Goal: Task Accomplishment & Management: Use online tool/utility

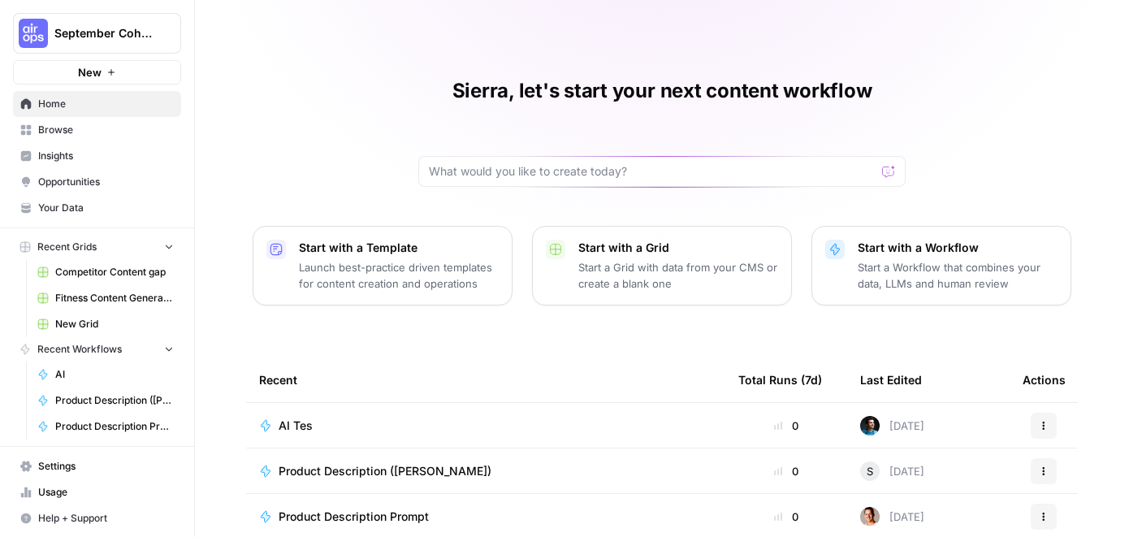
scroll to position [1, 0]
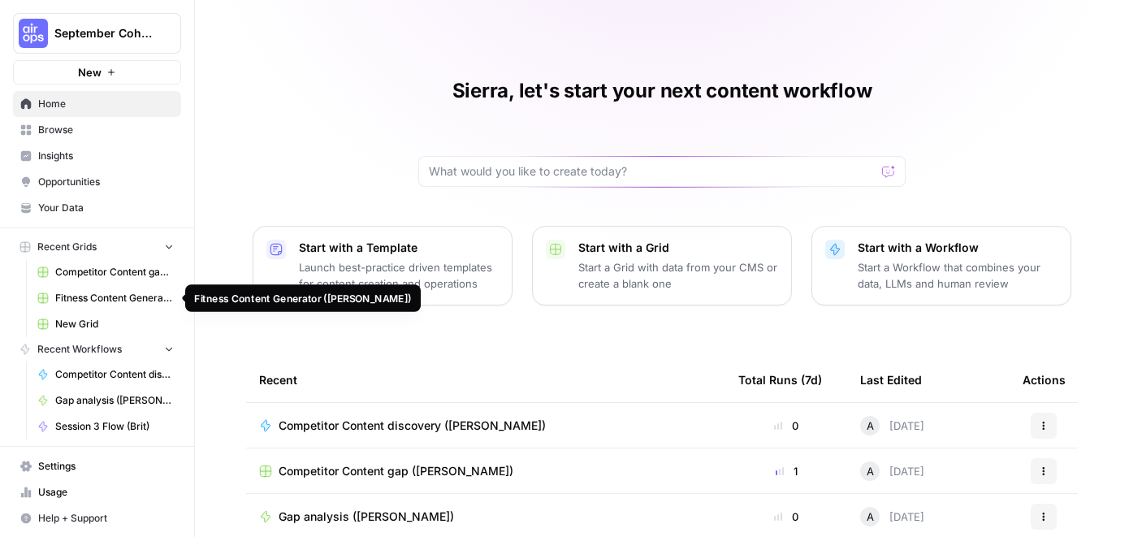
scroll to position [1, 0]
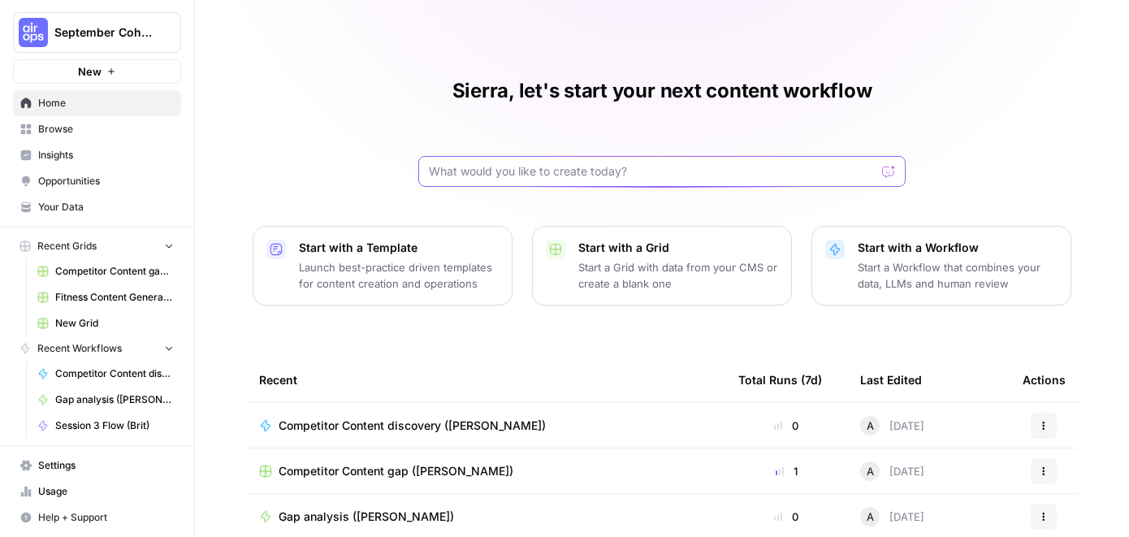
click at [484, 178] on input "text" at bounding box center [652, 171] width 447 height 16
type input "content refresh"
click button "Send" at bounding box center [889, 171] width 21 height 21
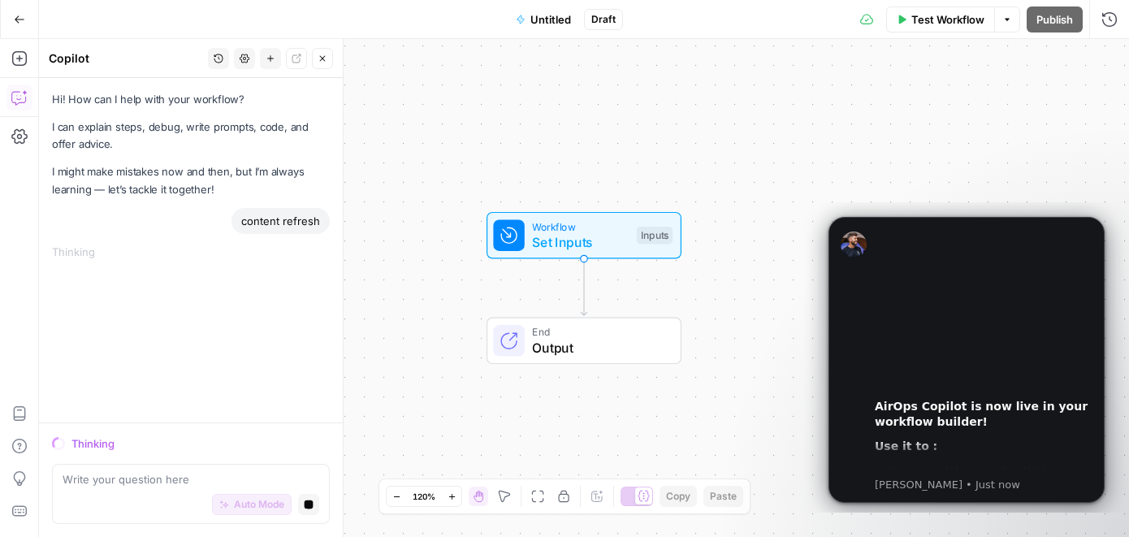
click at [19, 16] on icon "button" at bounding box center [19, 19] width 11 height 11
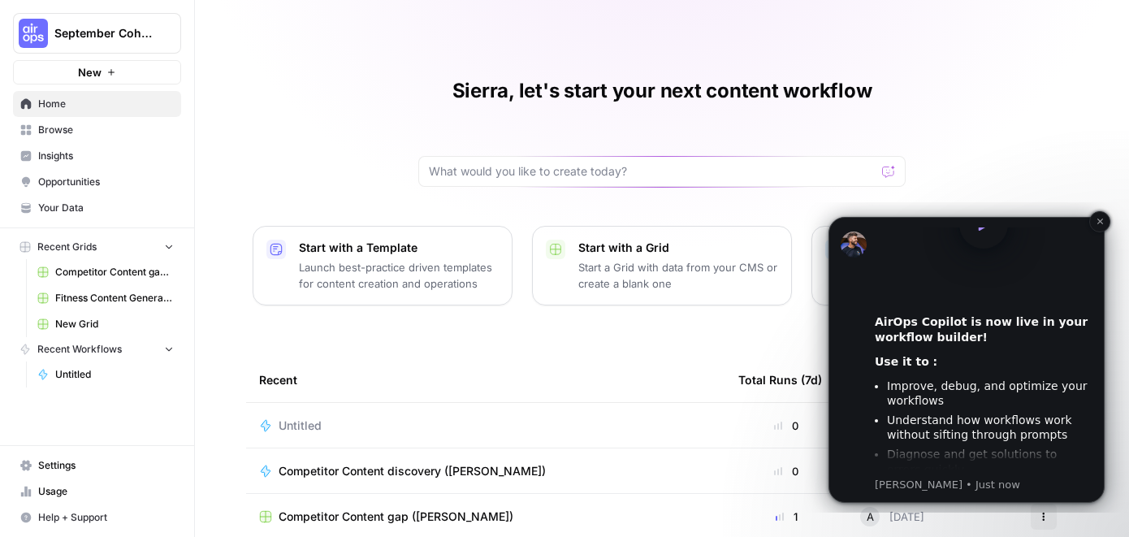
scroll to position [142, 0]
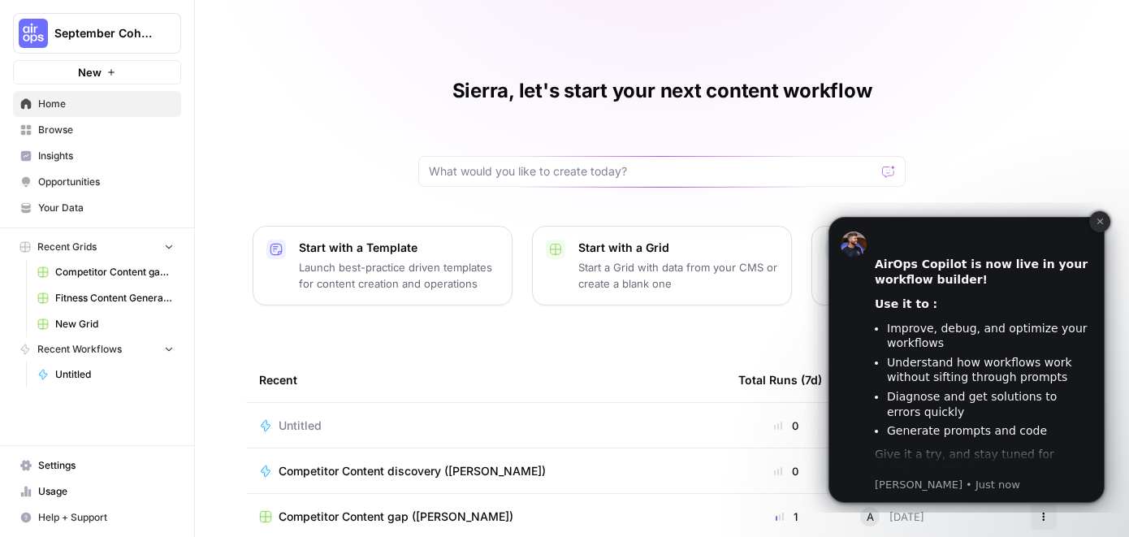
click at [1104, 220] on button "Dismiss notification" at bounding box center [1099, 221] width 21 height 21
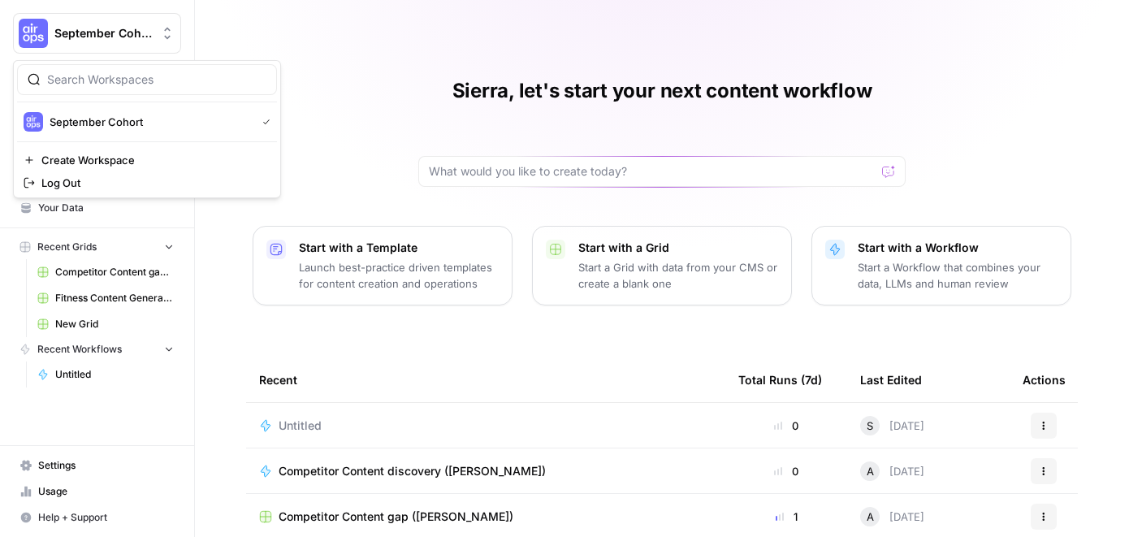
click at [96, 35] on span "September Cohort" at bounding box center [103, 33] width 98 height 16
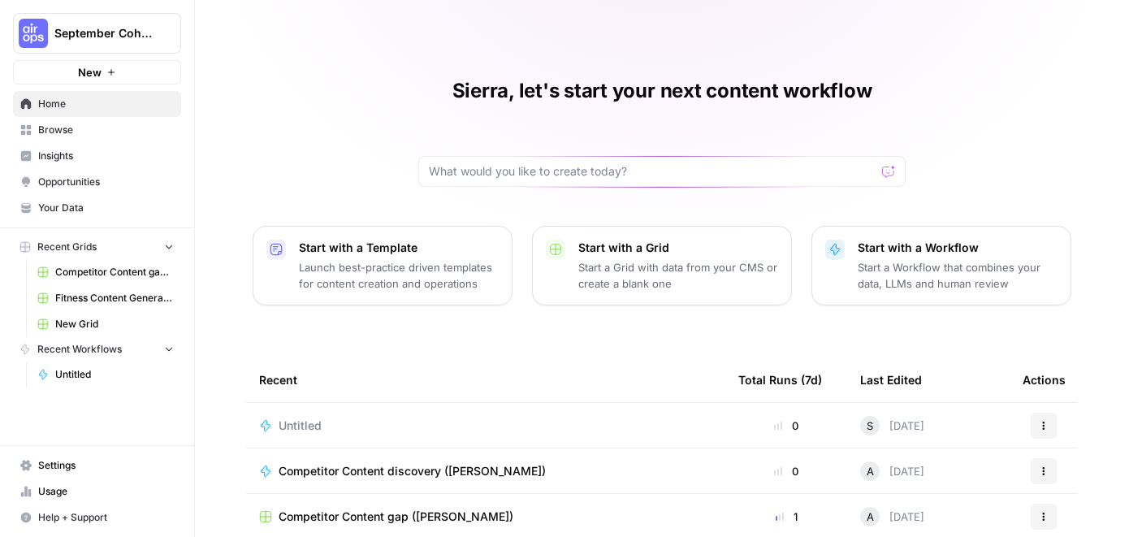
click at [384, 89] on div "Sierra, let's start your next content workflow Start with a Template Launch bes…" at bounding box center [662, 373] width 934 height 747
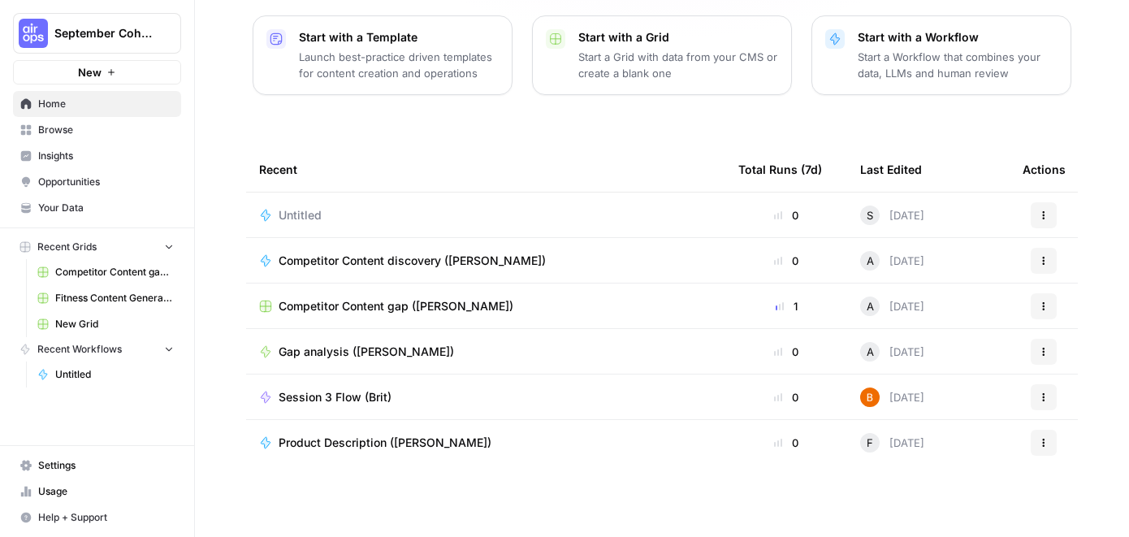
scroll to position [0, 0]
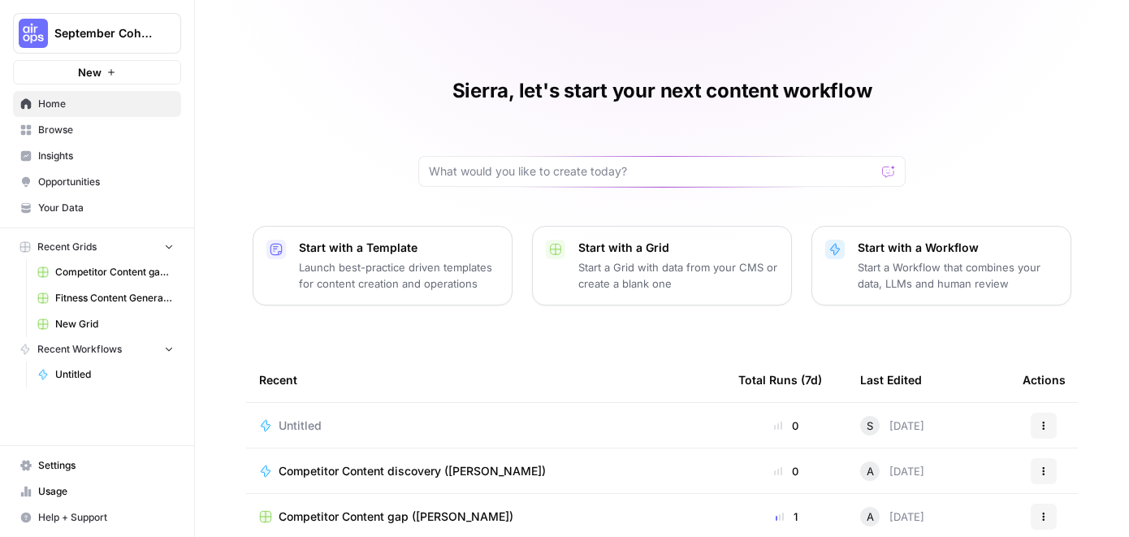
click at [132, 67] on button "New" at bounding box center [97, 72] width 168 height 24
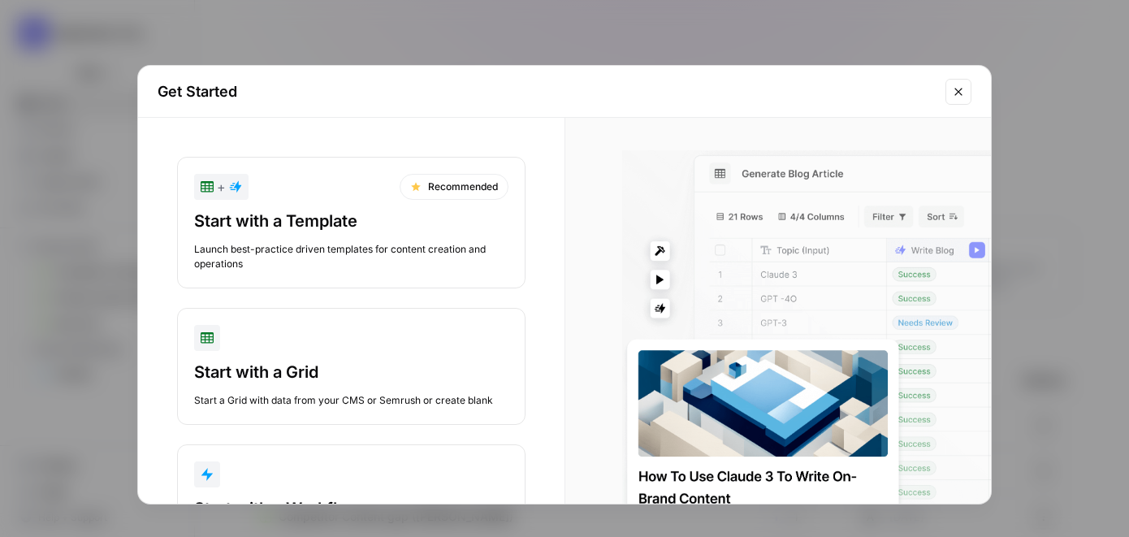
click at [652, 50] on div "Get Started + Recommended Start with a Template Launch best-practice driven tem…" at bounding box center [564, 268] width 1129 height 537
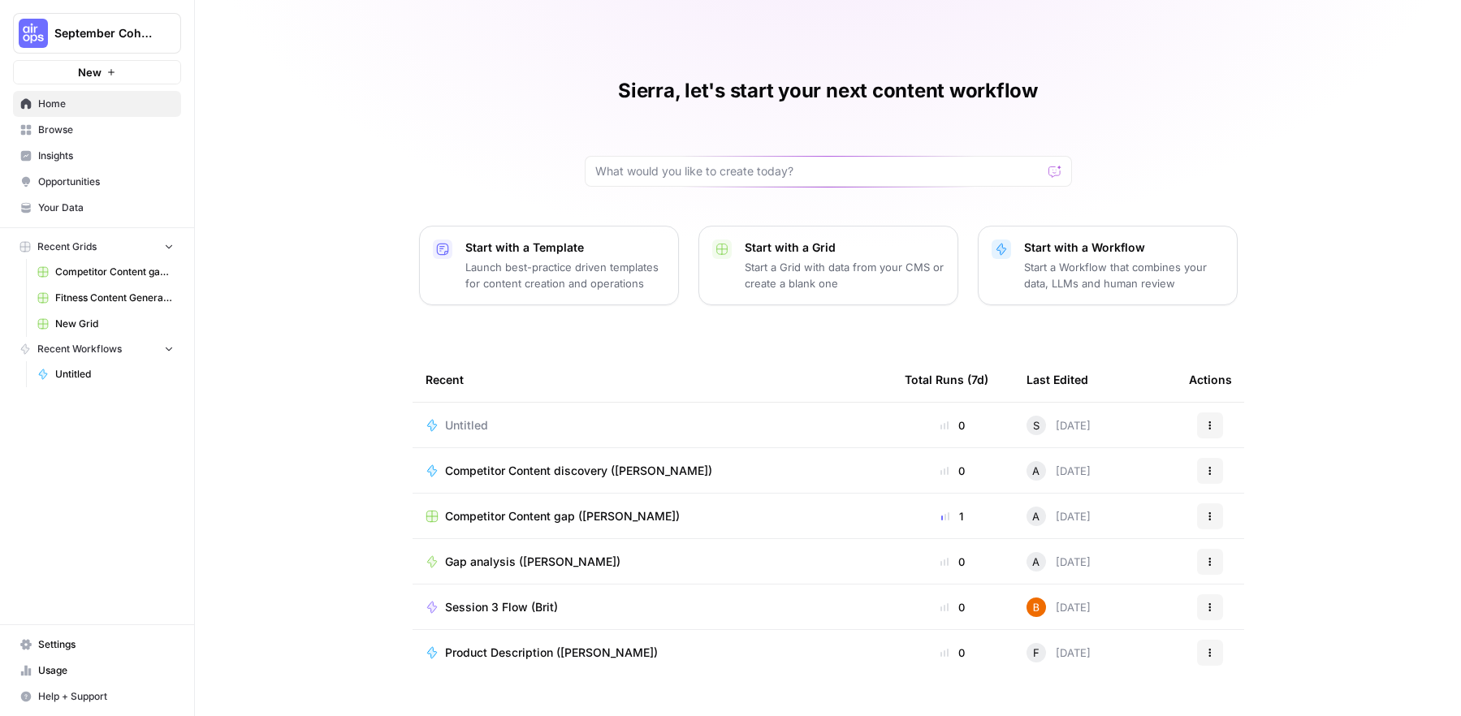
click at [538, 274] on p "Launch best-practice driven templates for content creation and operations" at bounding box center [565, 275] width 200 height 32
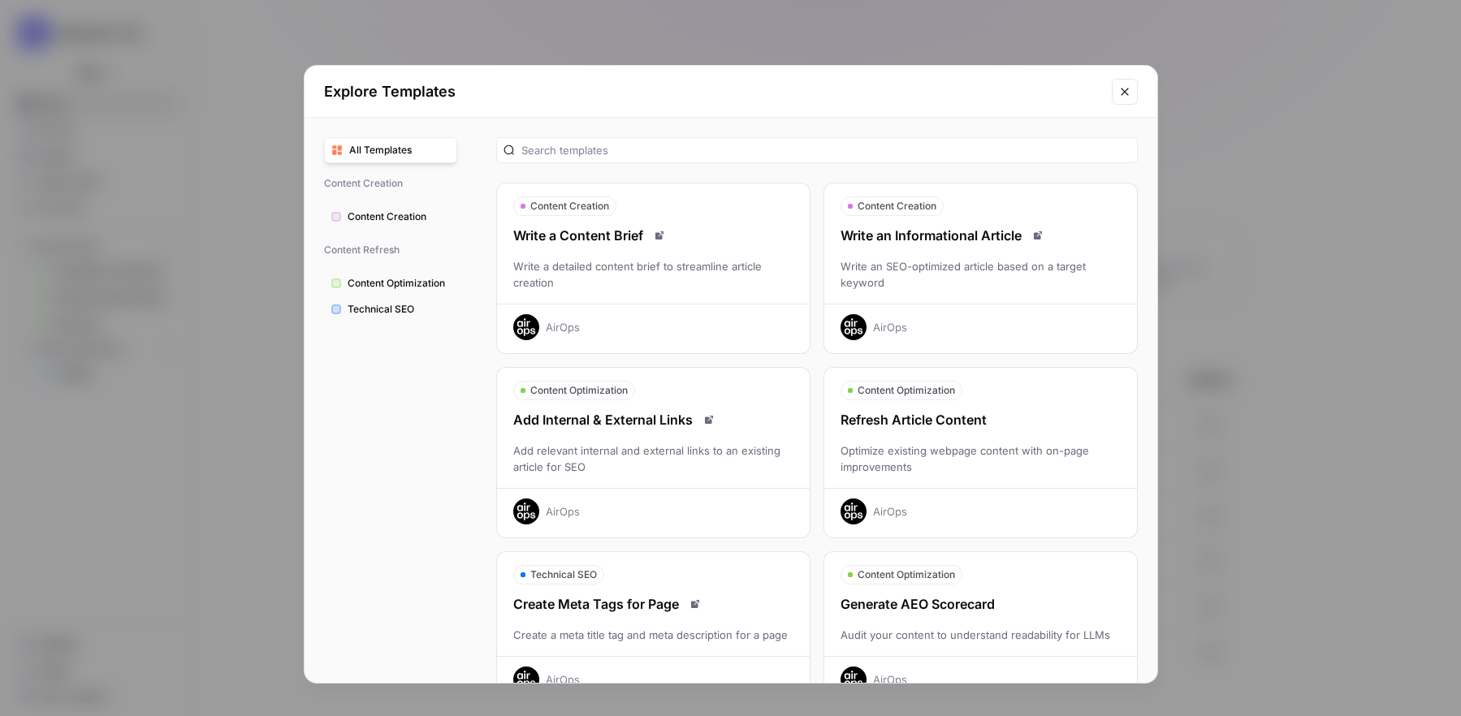
click at [961, 439] on div "Refresh Article Content Optimize existing webpage content with on-page improvem…" at bounding box center [980, 467] width 313 height 114
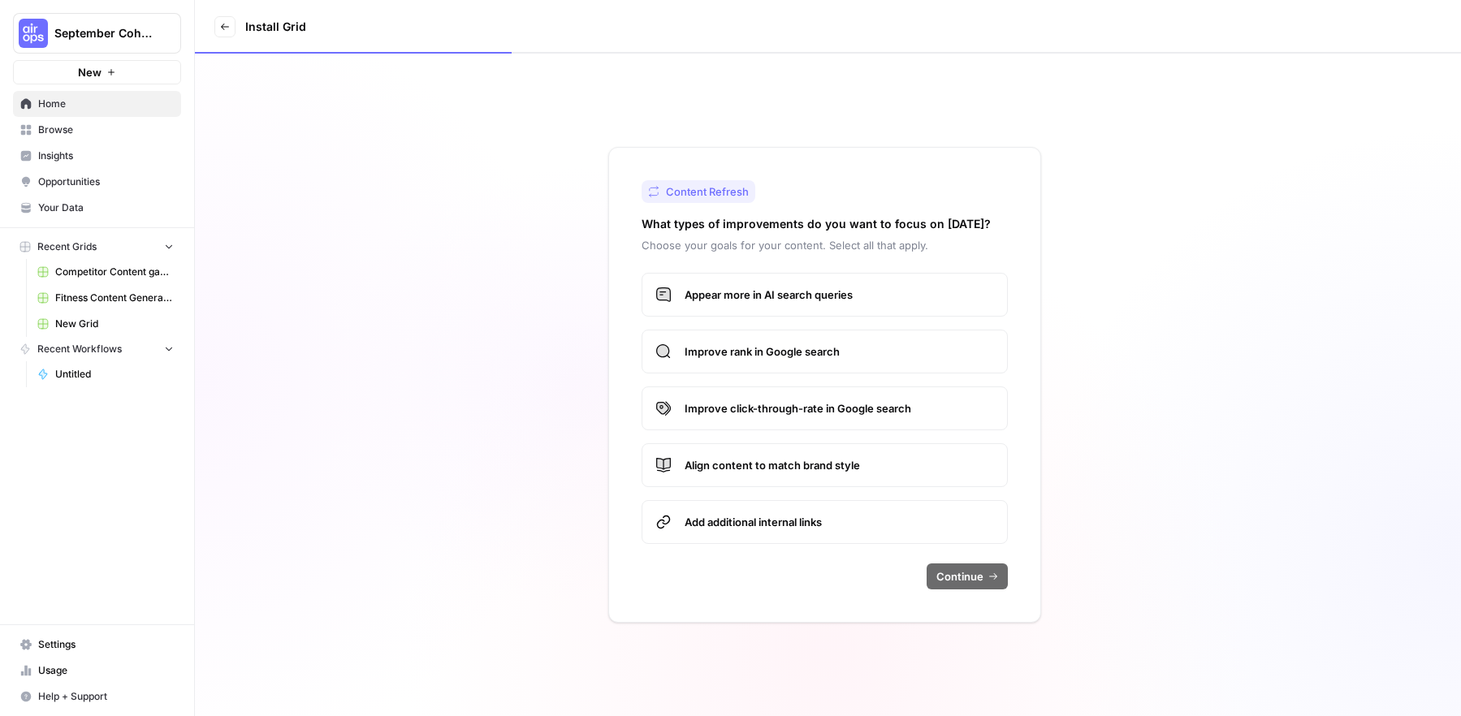
click at [819, 301] on span "Appear more in AI search queries" at bounding box center [839, 295] width 309 height 16
click at [816, 350] on span "Improve rank in Google search" at bounding box center [839, 351] width 309 height 16
click at [820, 395] on label "Improve click-through-rate in Google search" at bounding box center [824, 409] width 366 height 44
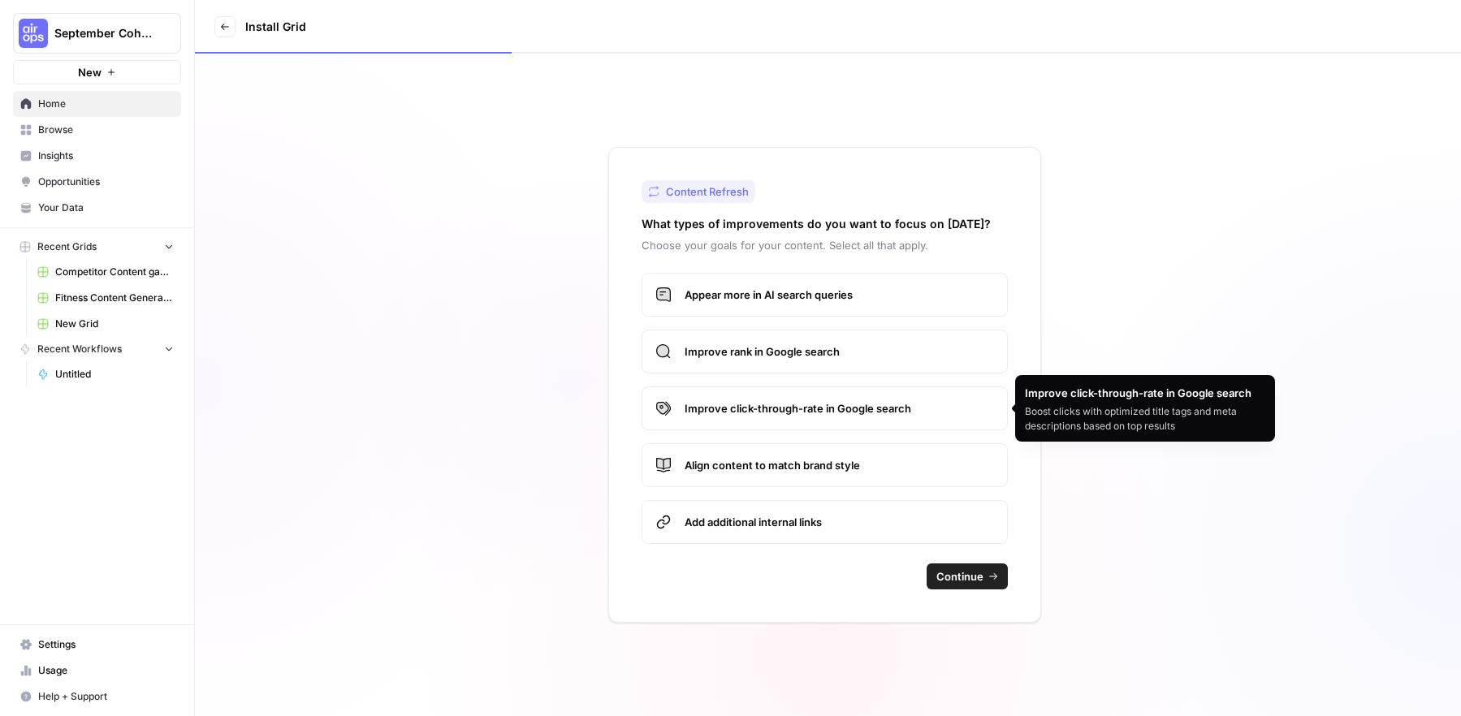
click at [800, 535] on label "Add additional internal links" at bounding box center [824, 522] width 366 height 44
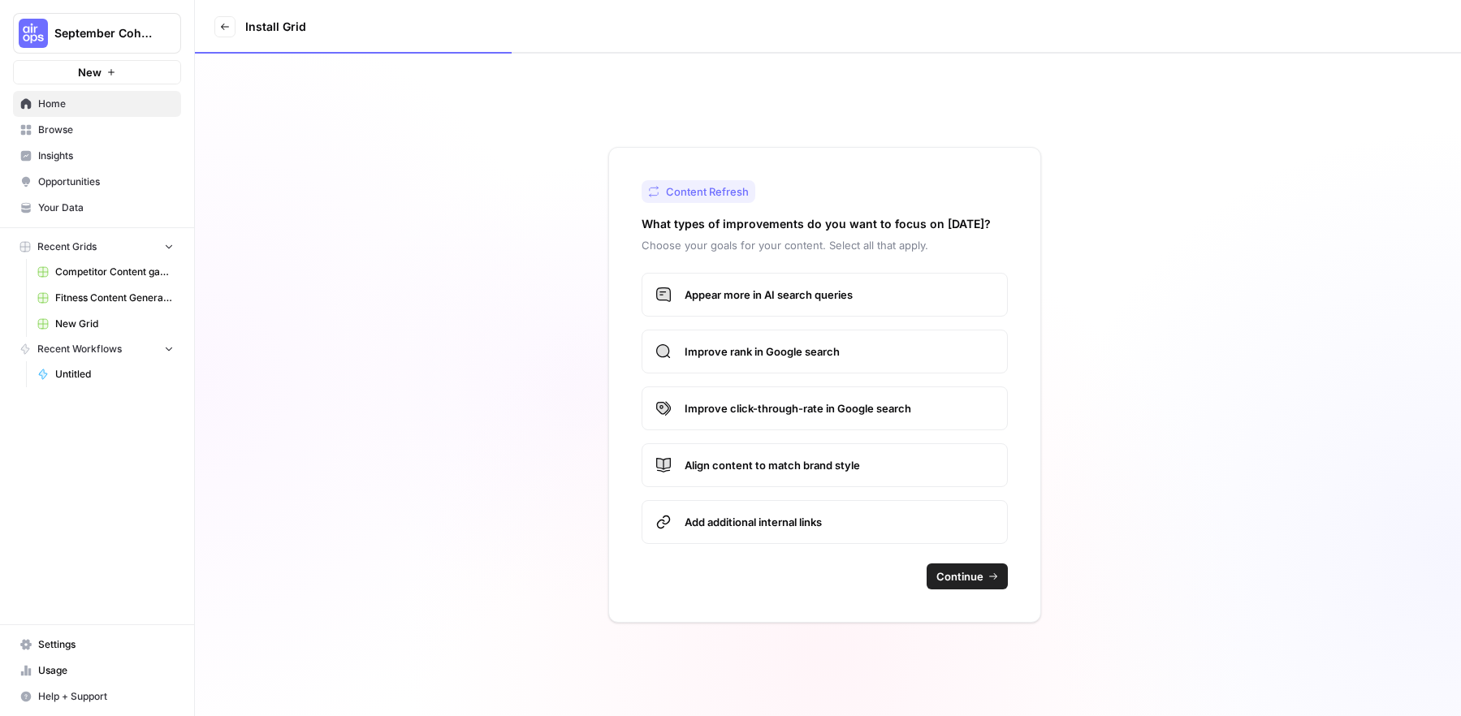
click at [964, 536] on span "Continue" at bounding box center [959, 576] width 47 height 16
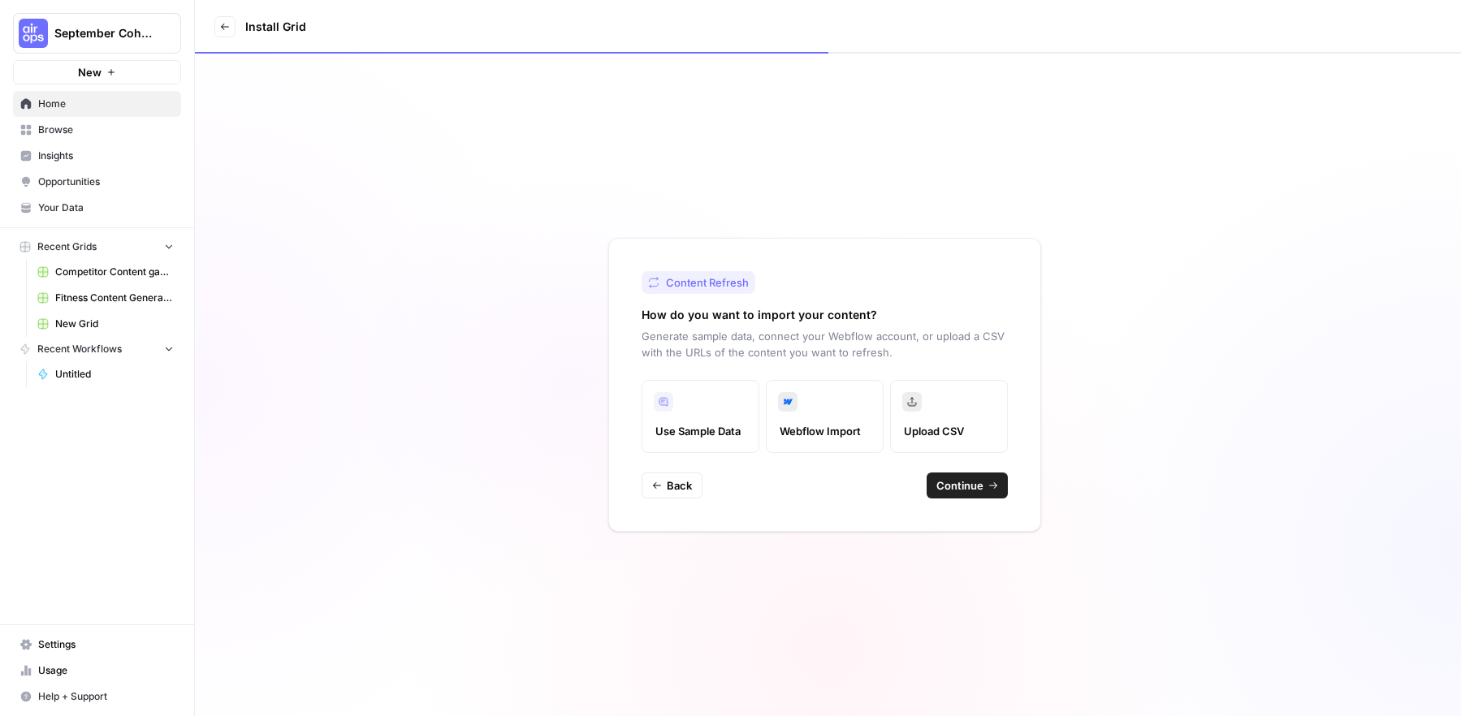
click at [938, 419] on label "Upload CSV" at bounding box center [949, 416] width 118 height 73
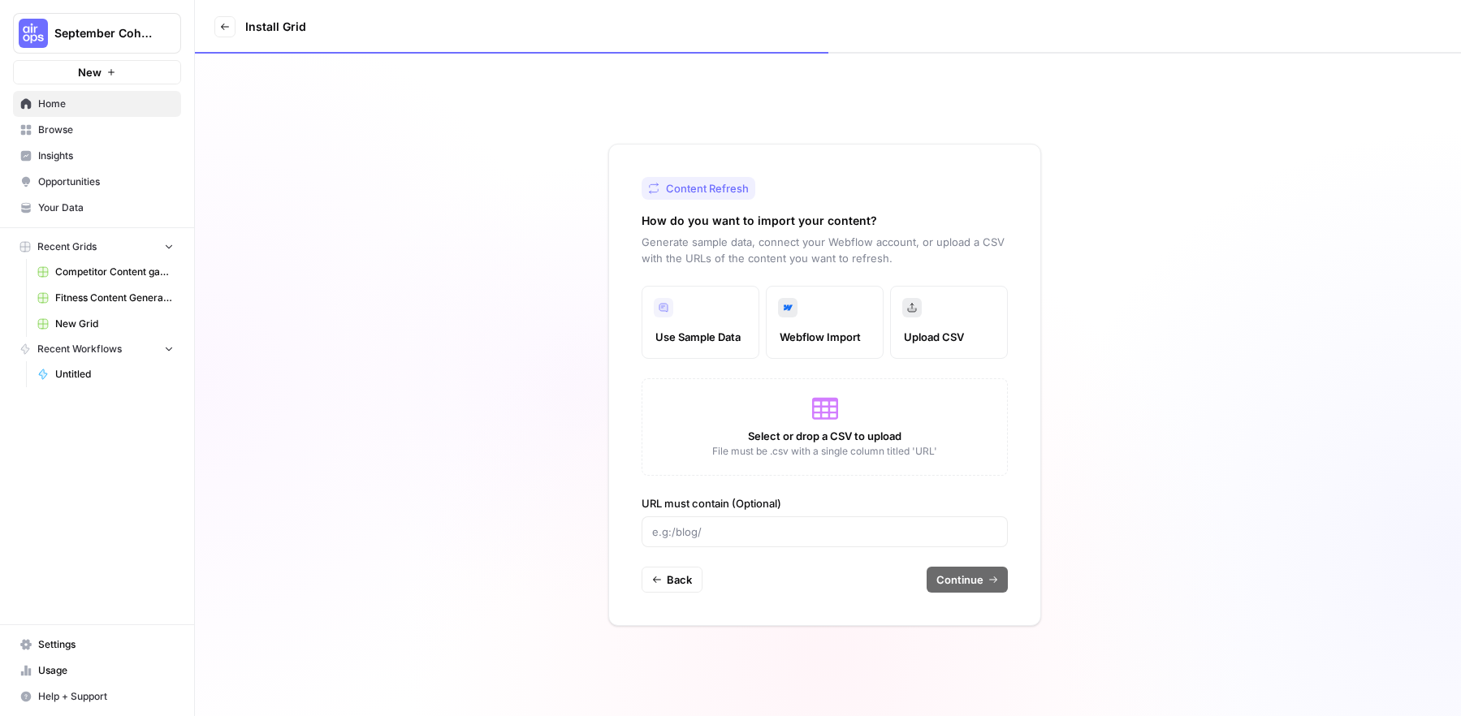
click at [790, 432] on span "Select or drop a CSV to upload" at bounding box center [824, 436] width 153 height 16
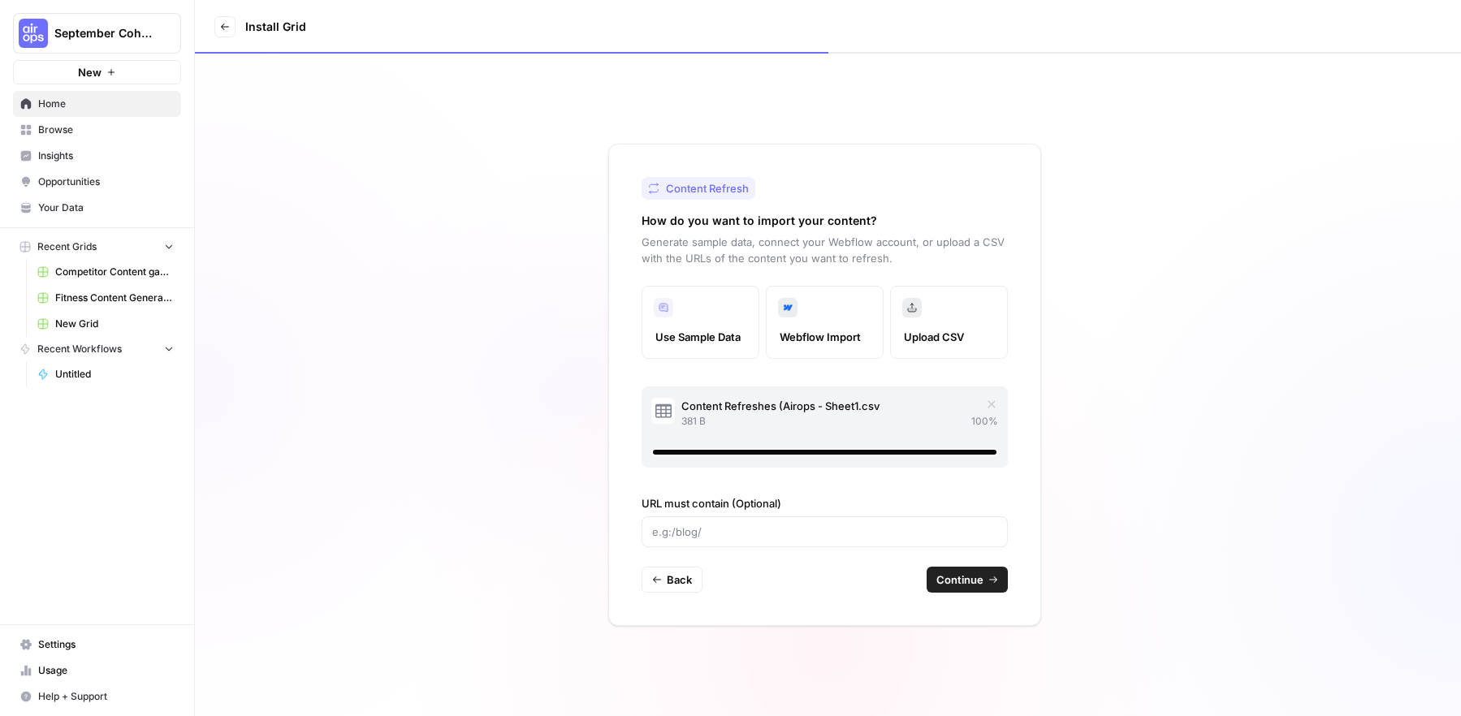
click at [965, 536] on span "Continue" at bounding box center [959, 580] width 47 height 16
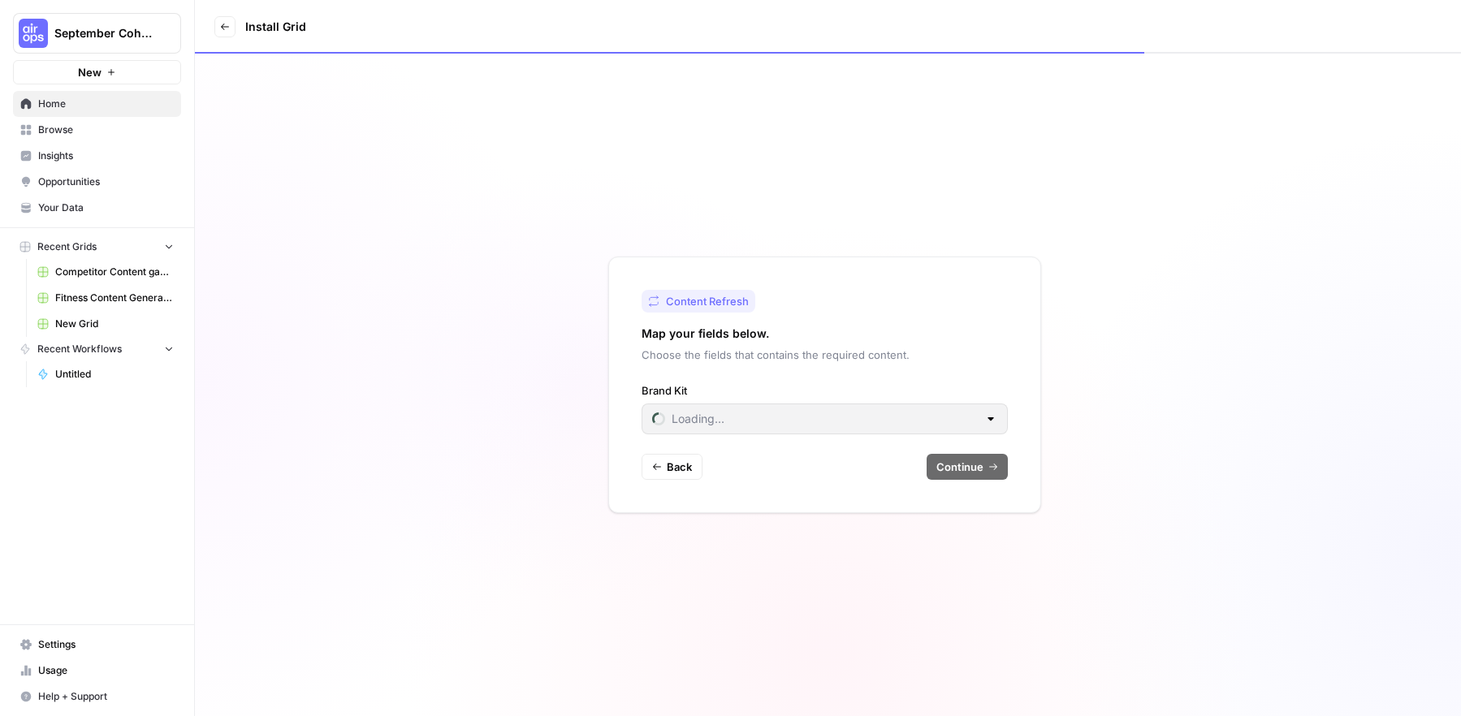
type input "AirOps"
click at [966, 421] on input "Brand Kit" at bounding box center [815, 419] width 326 height 16
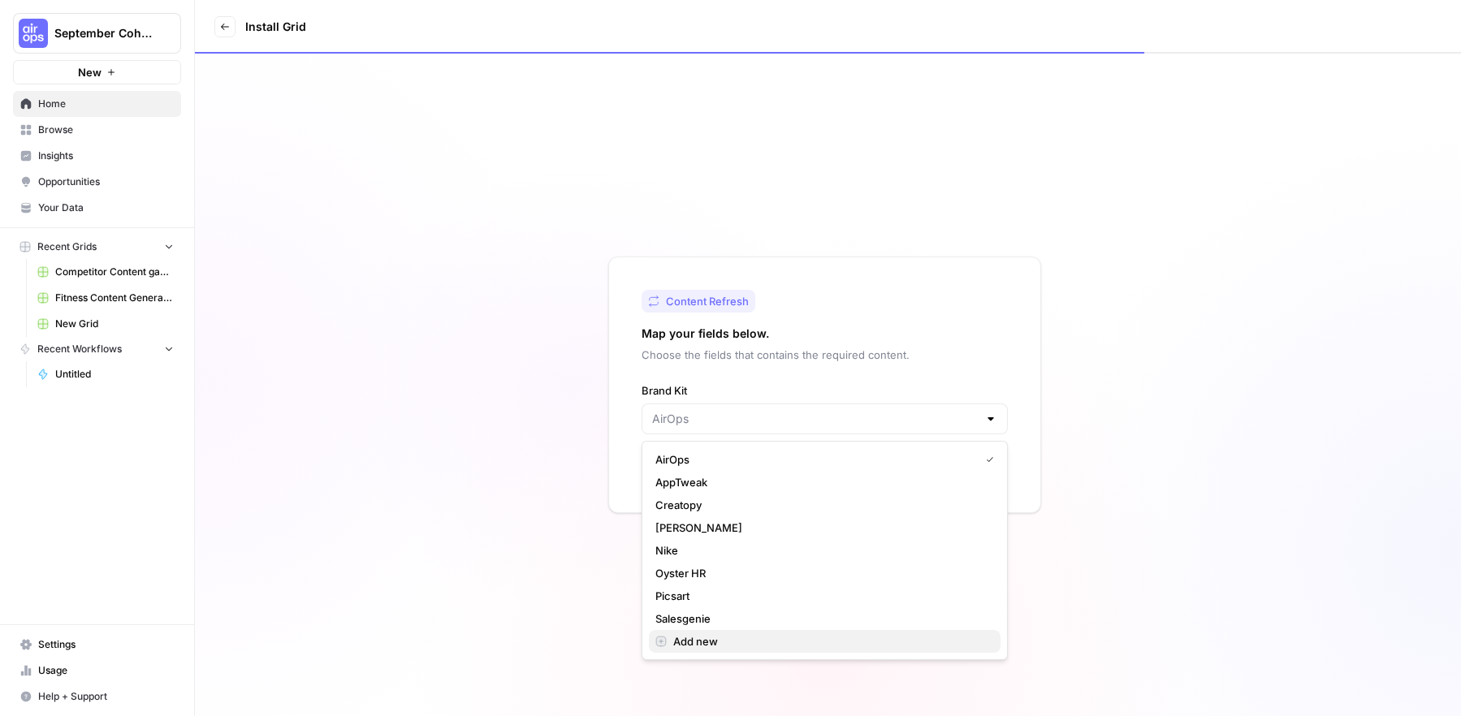
click at [697, 536] on span "Add new" at bounding box center [830, 641] width 314 height 16
type input "AirOps"
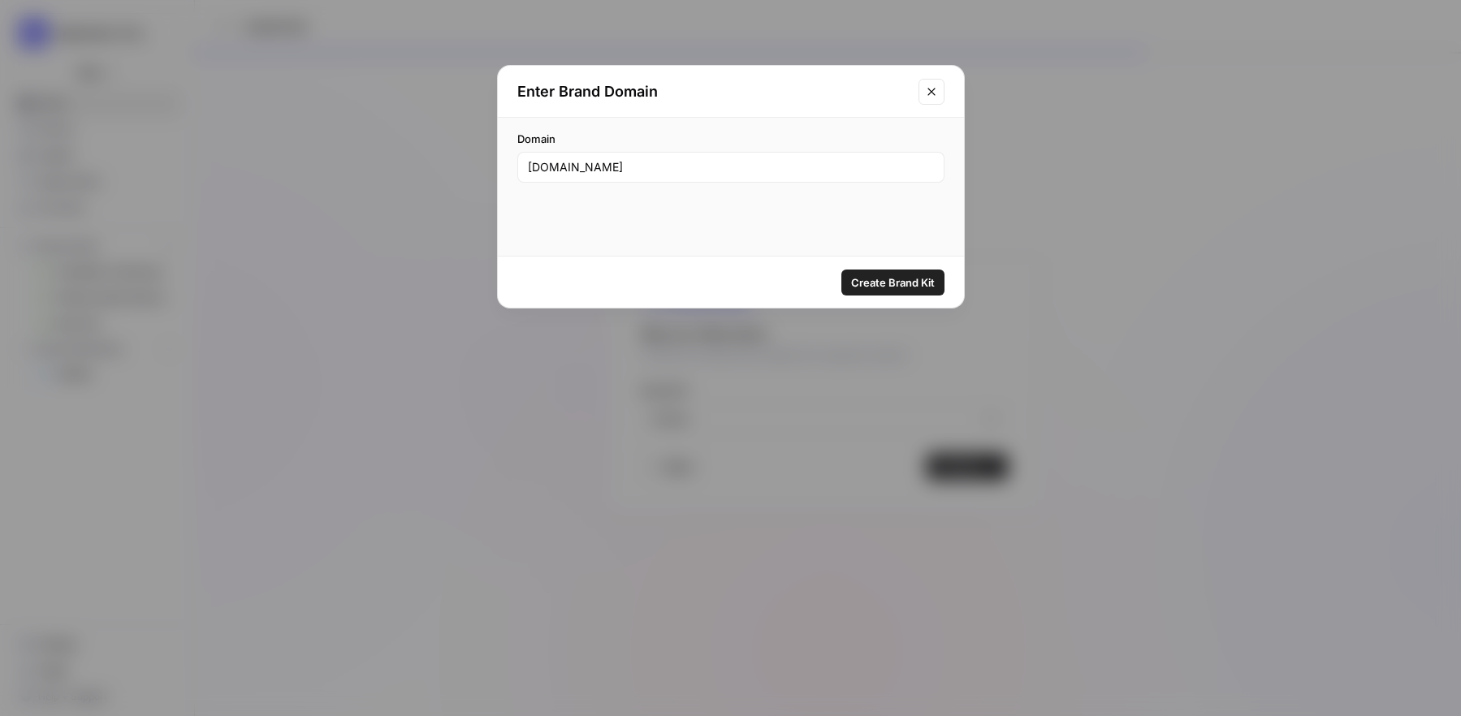
type input "goodbuygear.com"
click at [900, 289] on span "Create Brand Kit" at bounding box center [893, 282] width 84 height 16
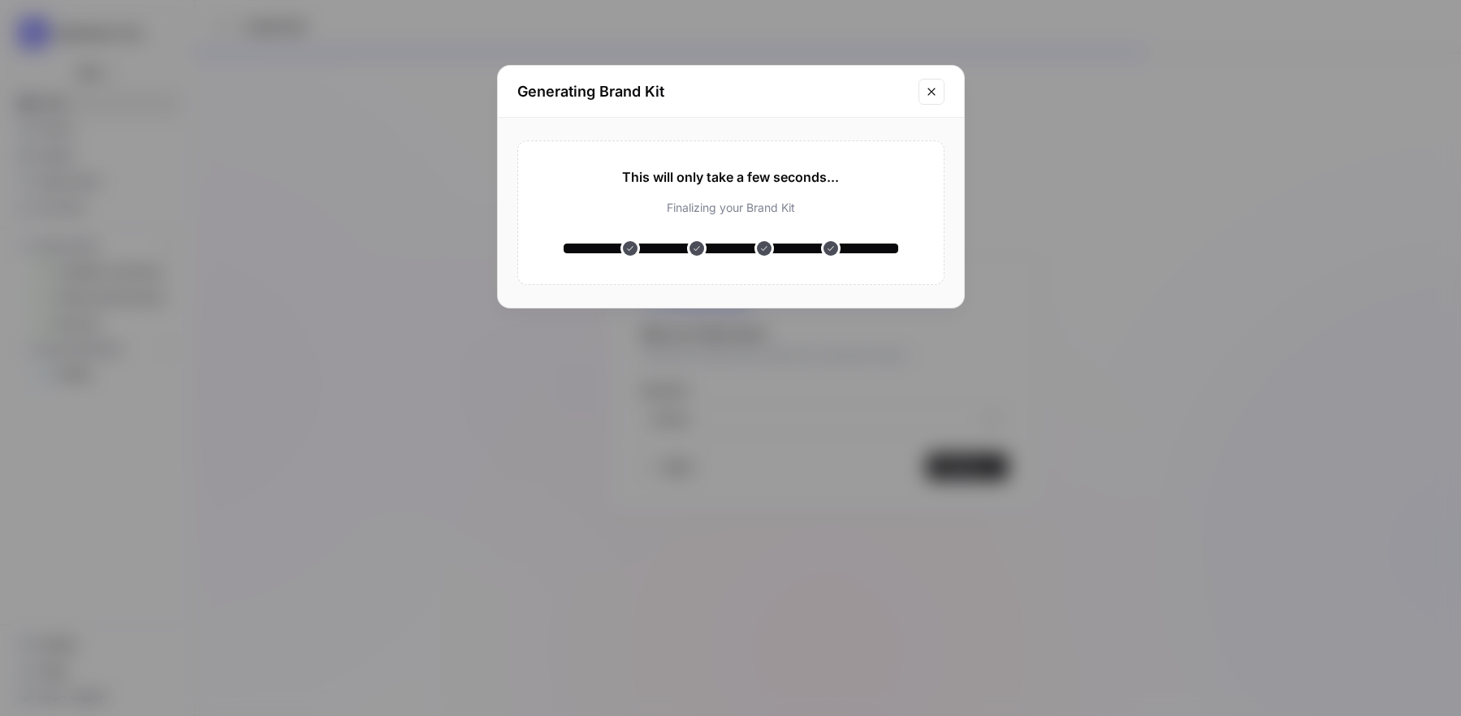
type input "GoodBuy Gear"
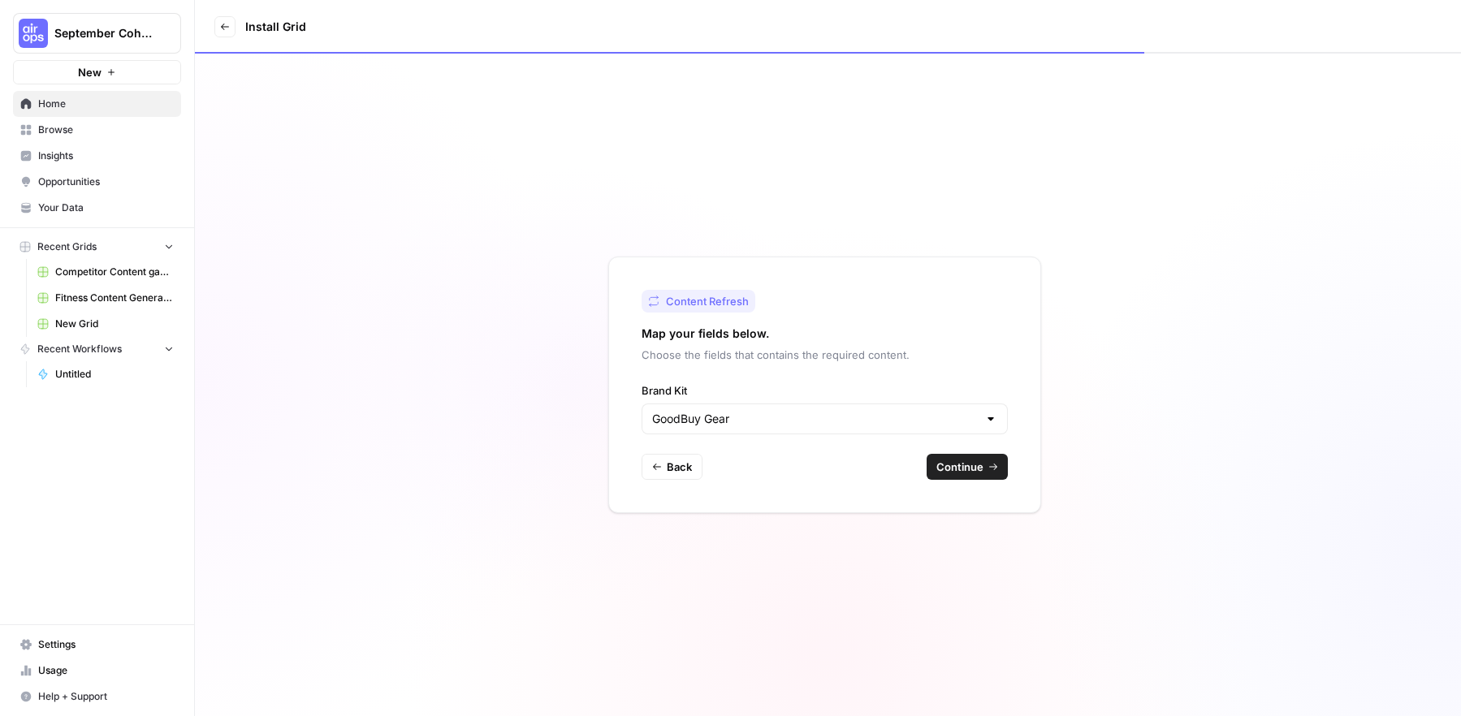
click at [982, 467] on span "Continue" at bounding box center [959, 467] width 47 height 16
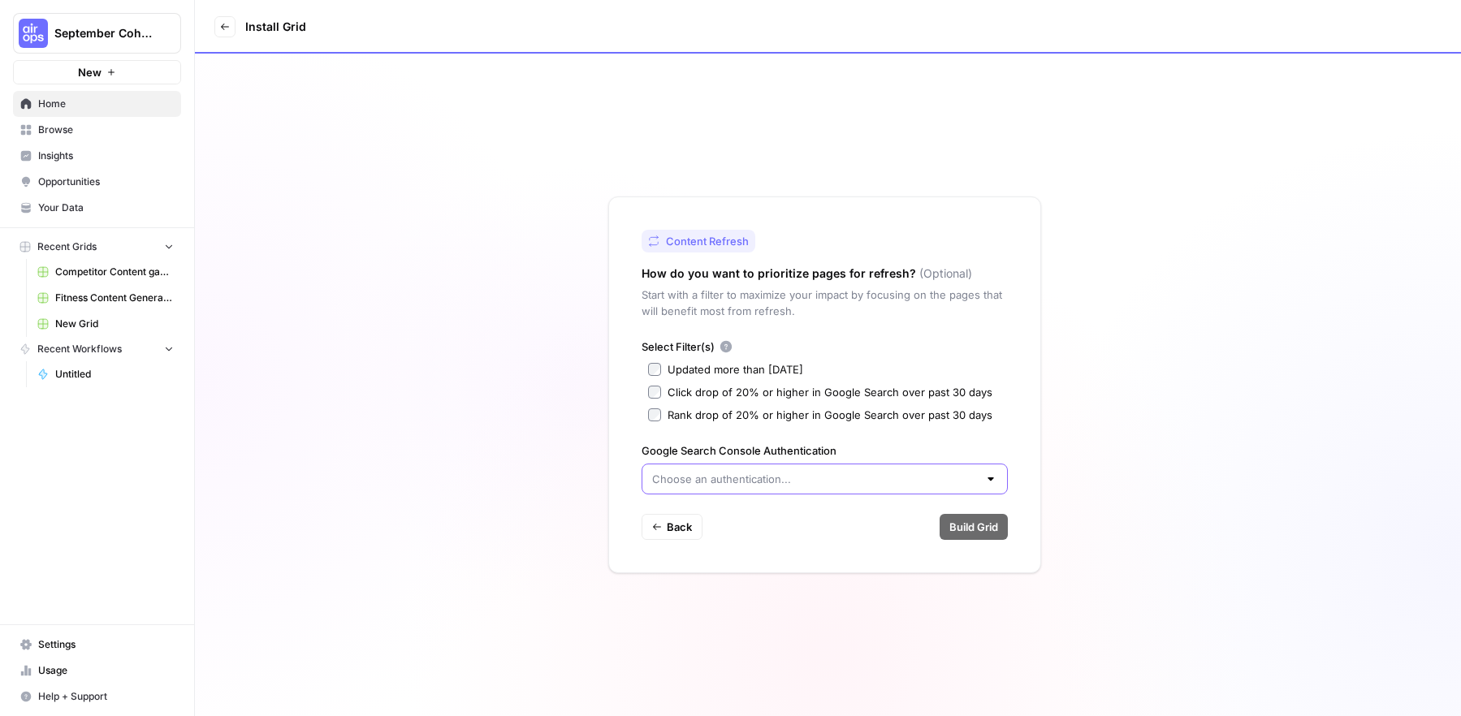
click at [762, 476] on input "Google Search Console Authentication" at bounding box center [815, 479] width 326 height 16
click at [734, 520] on span "Create new" at bounding box center [830, 520] width 314 height 16
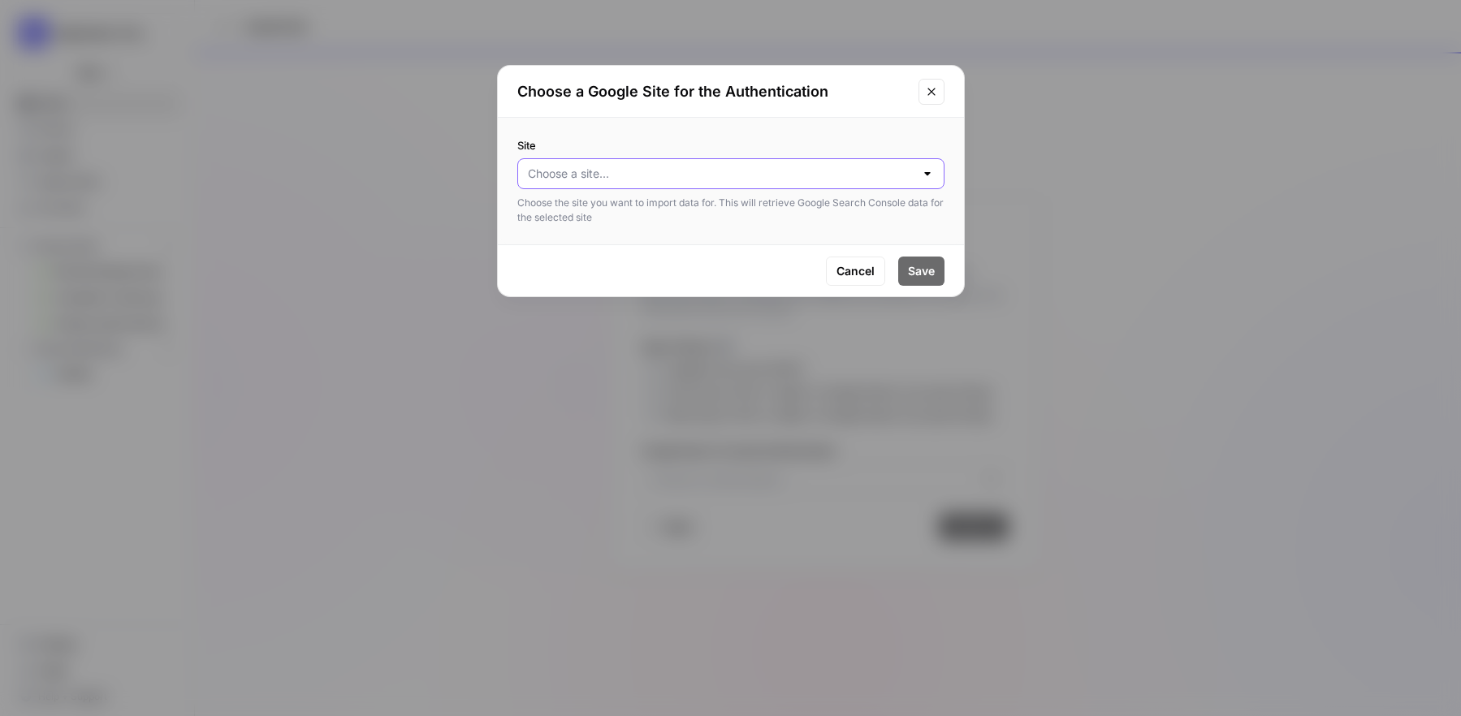
click at [864, 172] on input "Site" at bounding box center [721, 174] width 387 height 16
click at [725, 222] on button "goodbuygear.com" at bounding box center [731, 214] width 412 height 23
type input "goodbuygear.com"
click at [931, 271] on span "Save" at bounding box center [921, 271] width 27 height 16
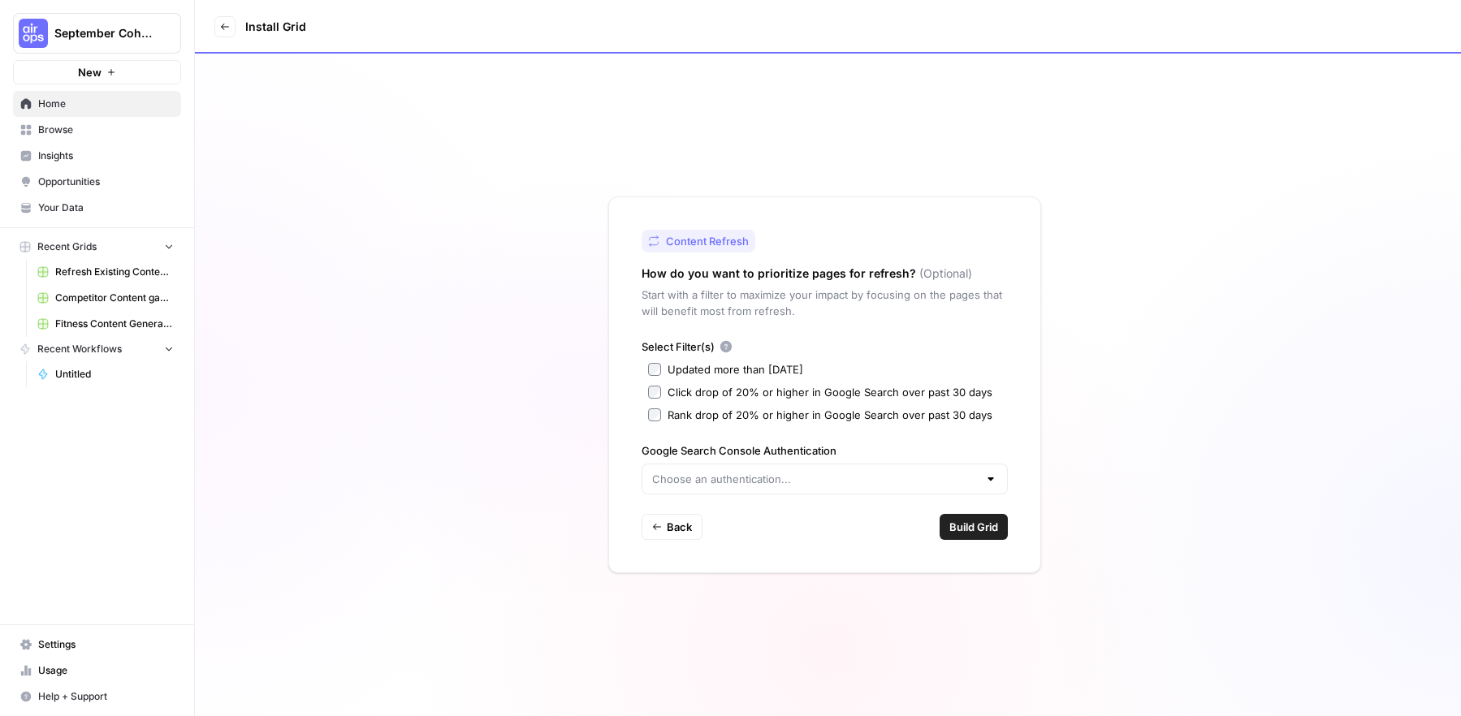
type input "Google Search Console - goodbuygear.com"
click at [977, 529] on span "Build Grid" at bounding box center [973, 527] width 49 height 16
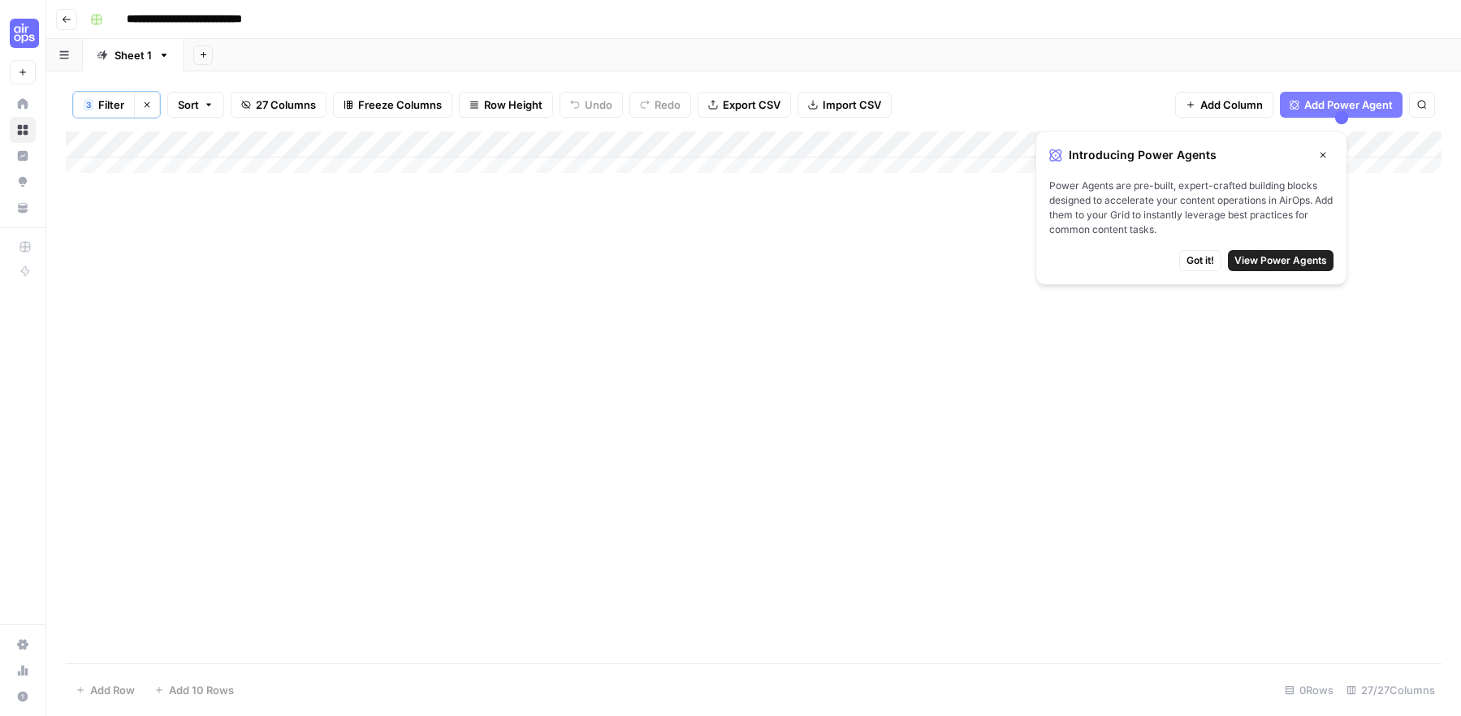
click at [1291, 261] on span "View Power Agents" at bounding box center [1280, 260] width 93 height 15
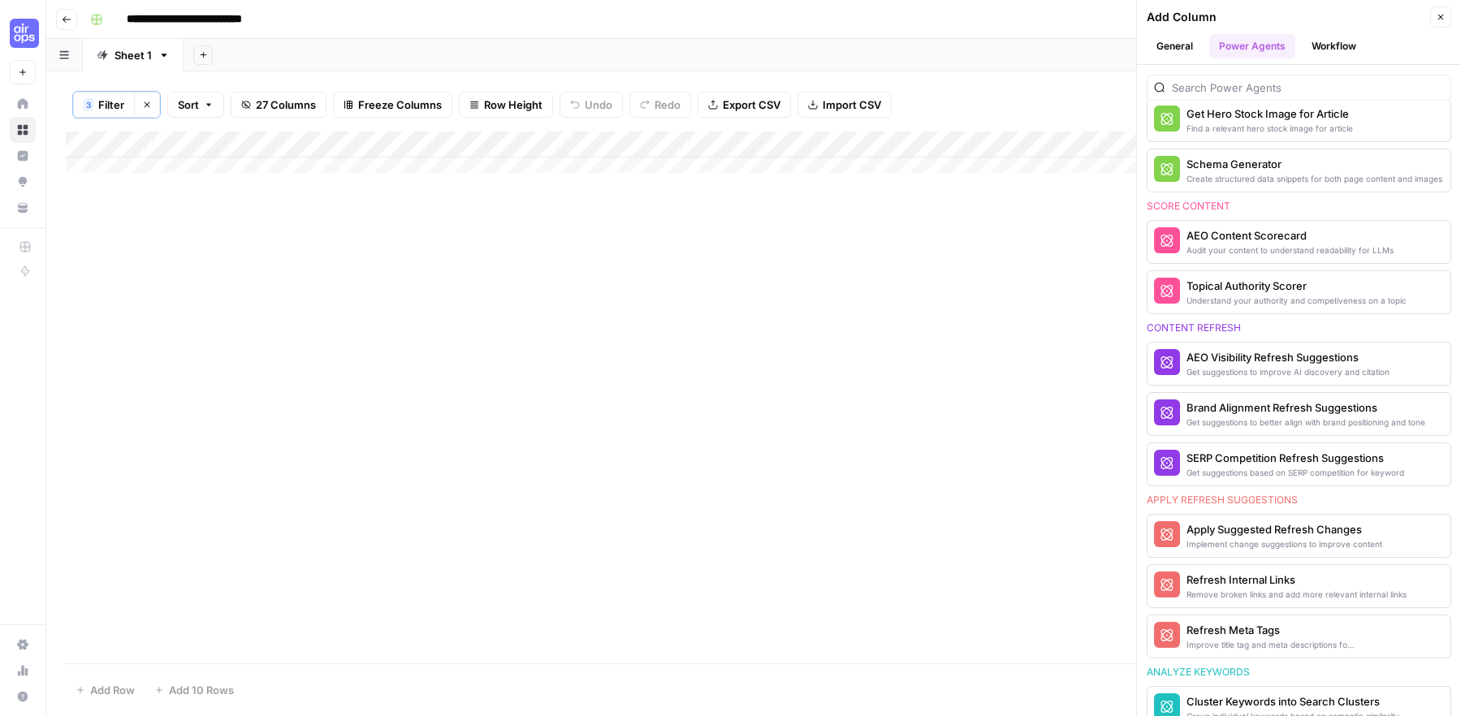
scroll to position [585, 0]
click at [1286, 367] on div "Get suggestions to improve AI discovery and citation" at bounding box center [1271, 371] width 171 height 13
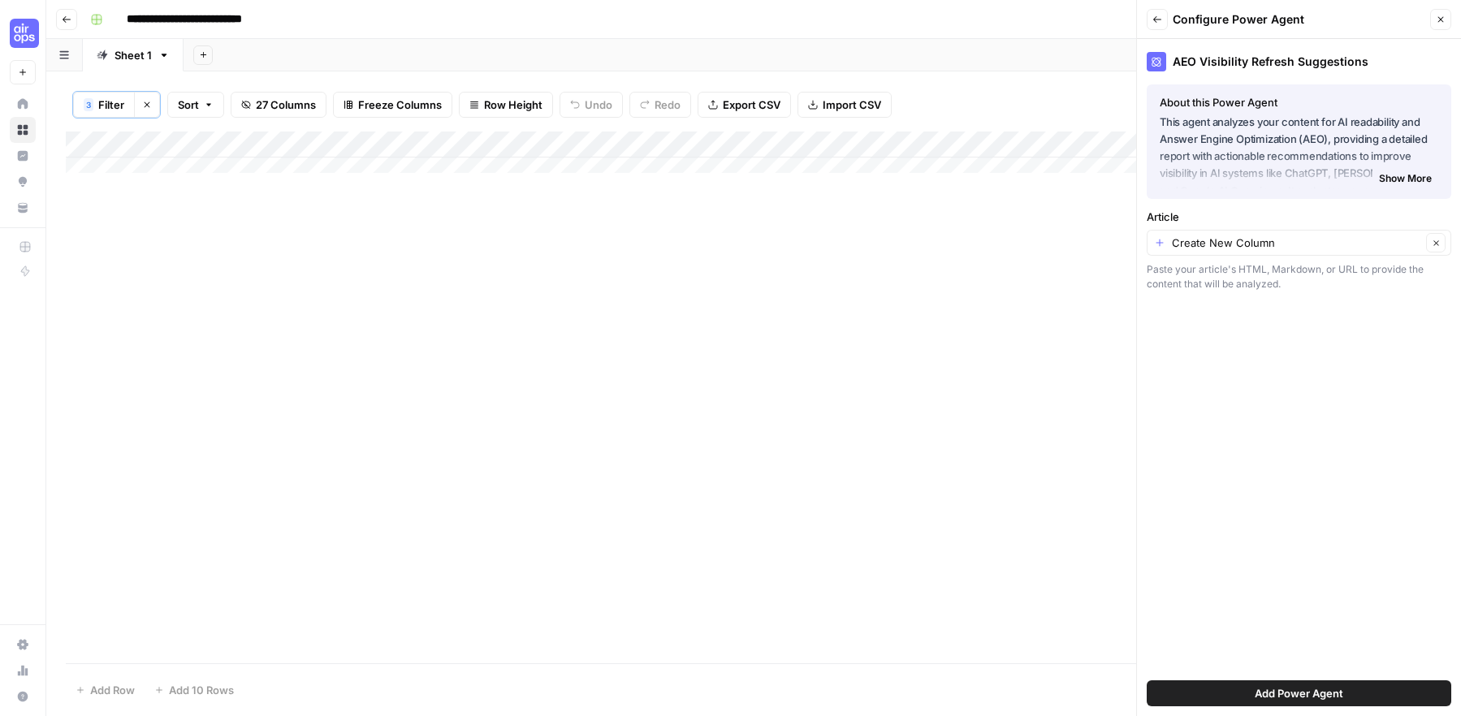
click at [1285, 693] on span "Add Power Agent" at bounding box center [1299, 693] width 89 height 16
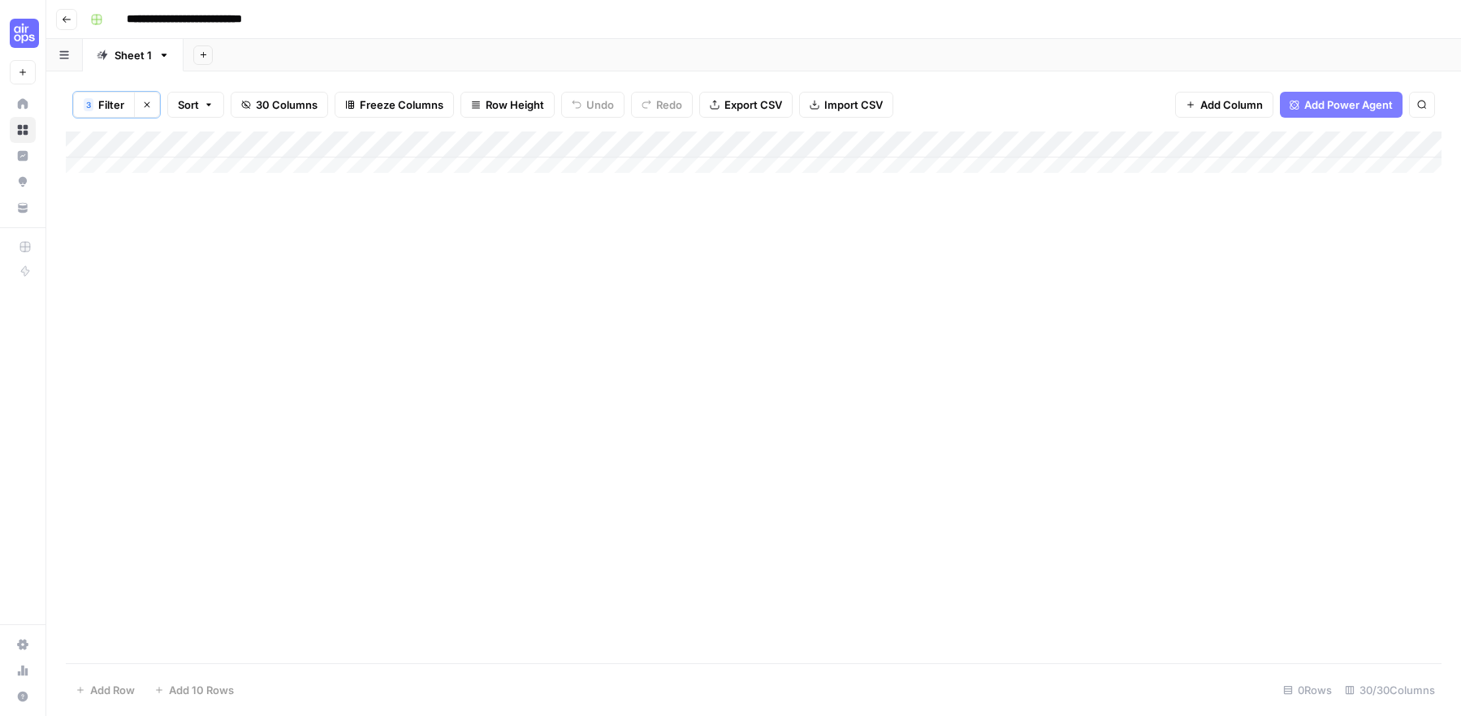
click at [1338, 103] on span "Add Power Agent" at bounding box center [1348, 105] width 89 height 16
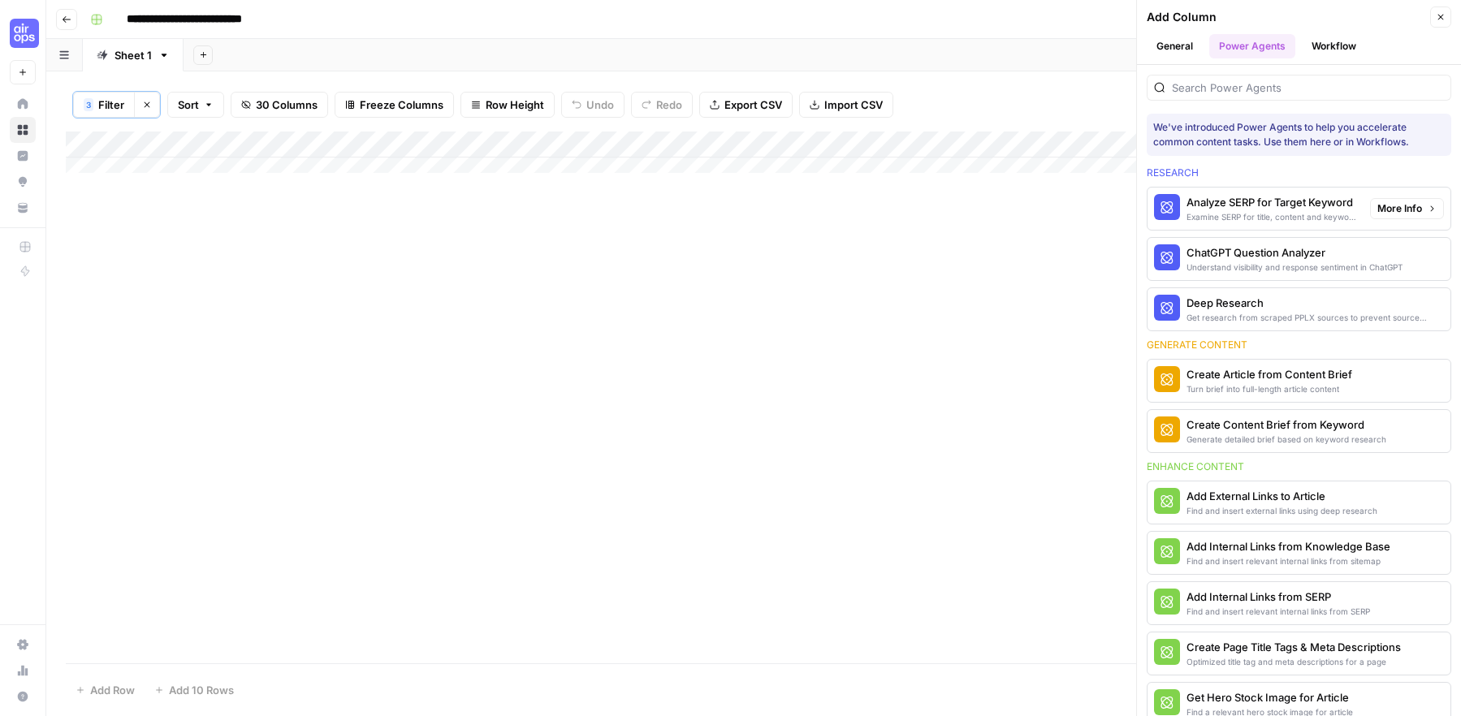
click at [1277, 204] on div "Analyze SERP for Target Keyword" at bounding box center [1271, 202] width 171 height 16
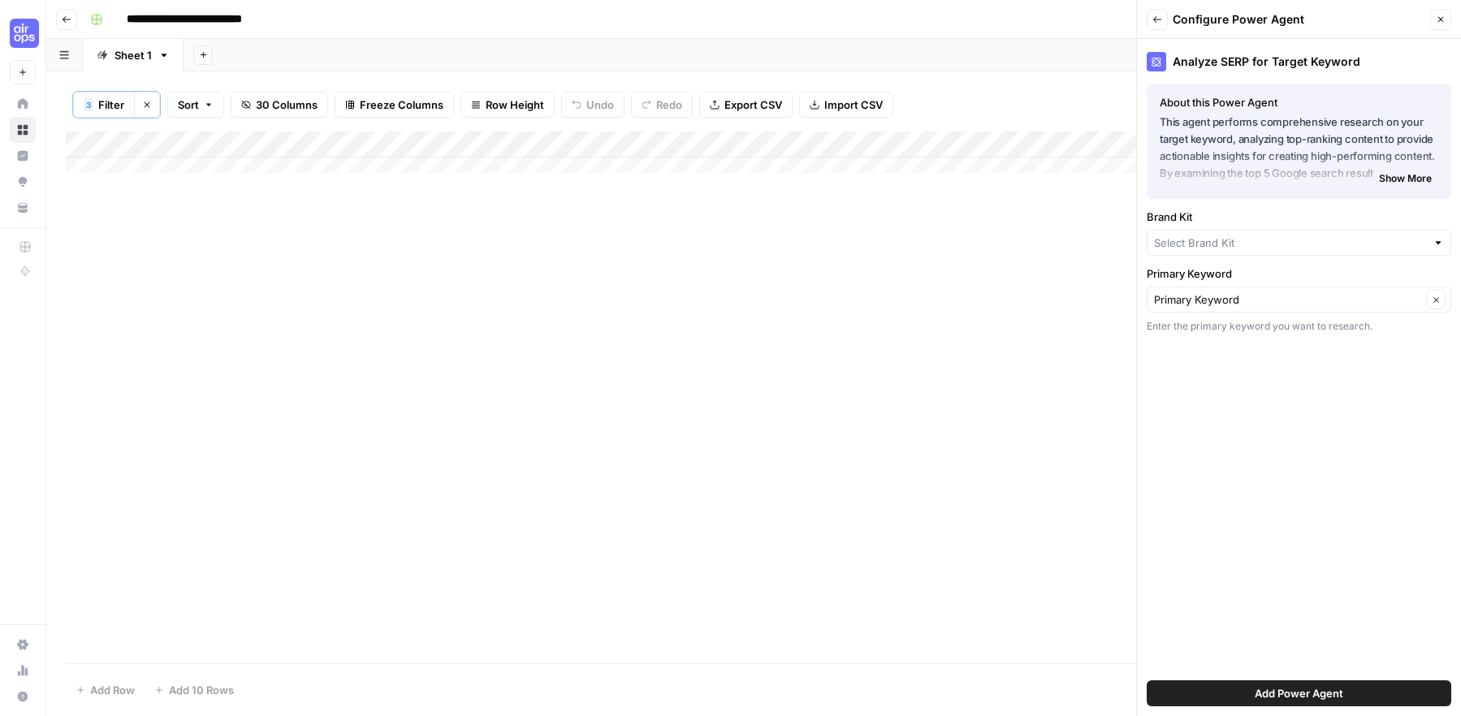
click at [1160, 22] on icon "button" at bounding box center [1157, 20] width 10 height 10
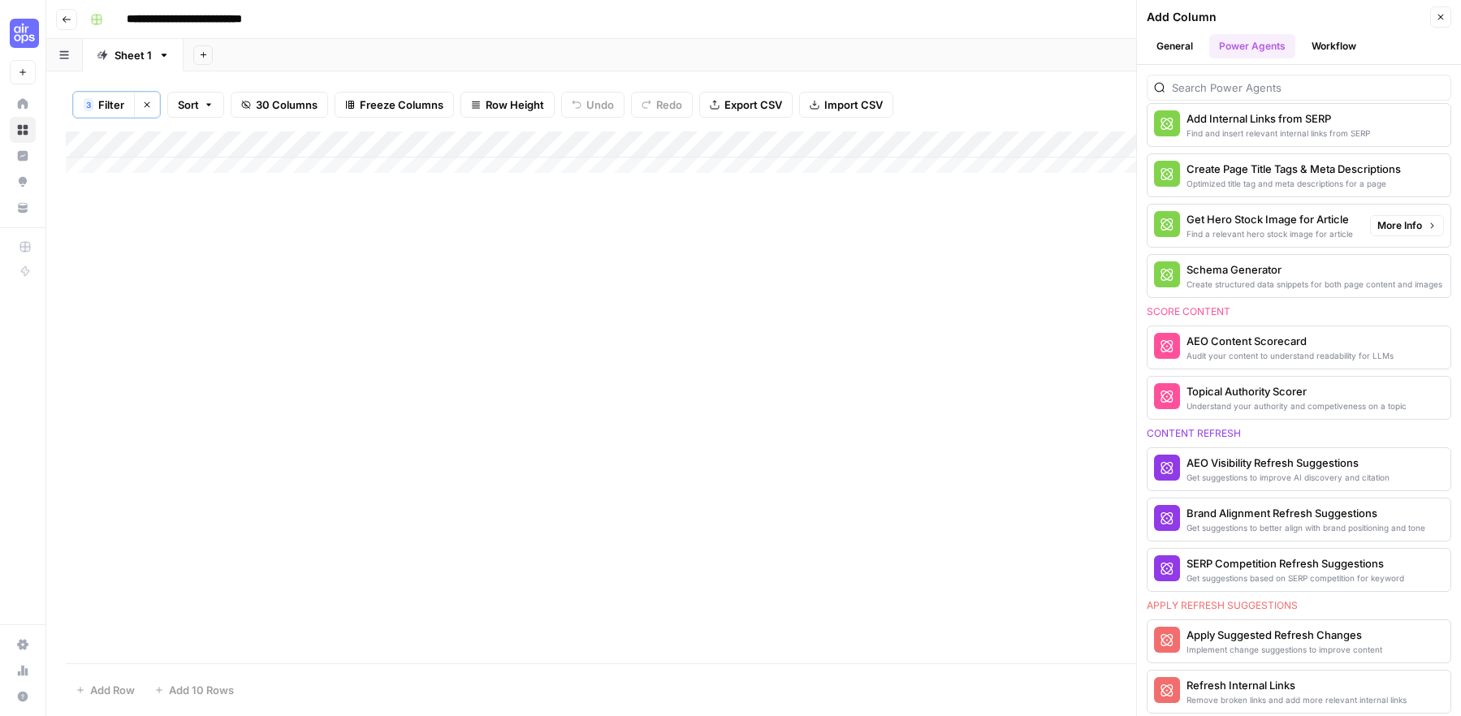
scroll to position [563, 0]
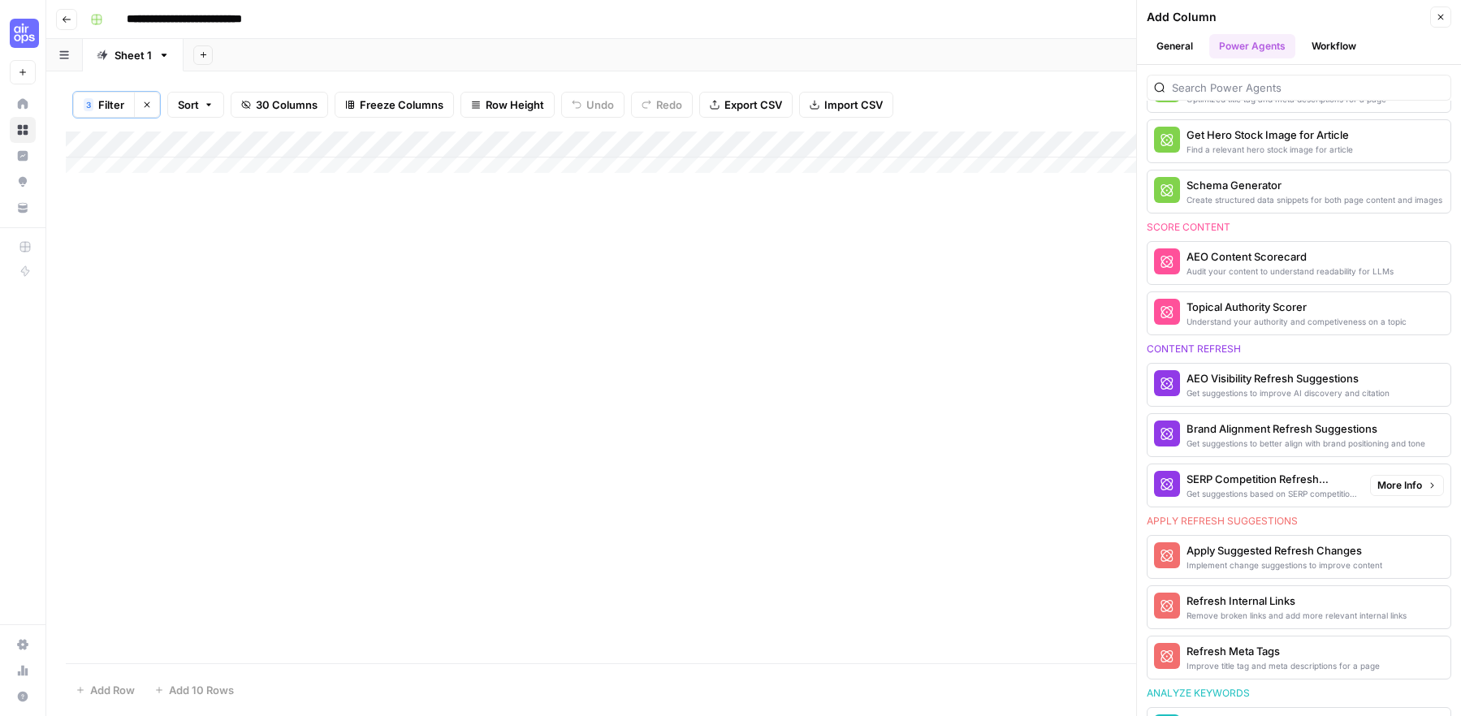
click at [1286, 483] on div "SERP Competition Refresh Suggestions" at bounding box center [1271, 479] width 171 height 16
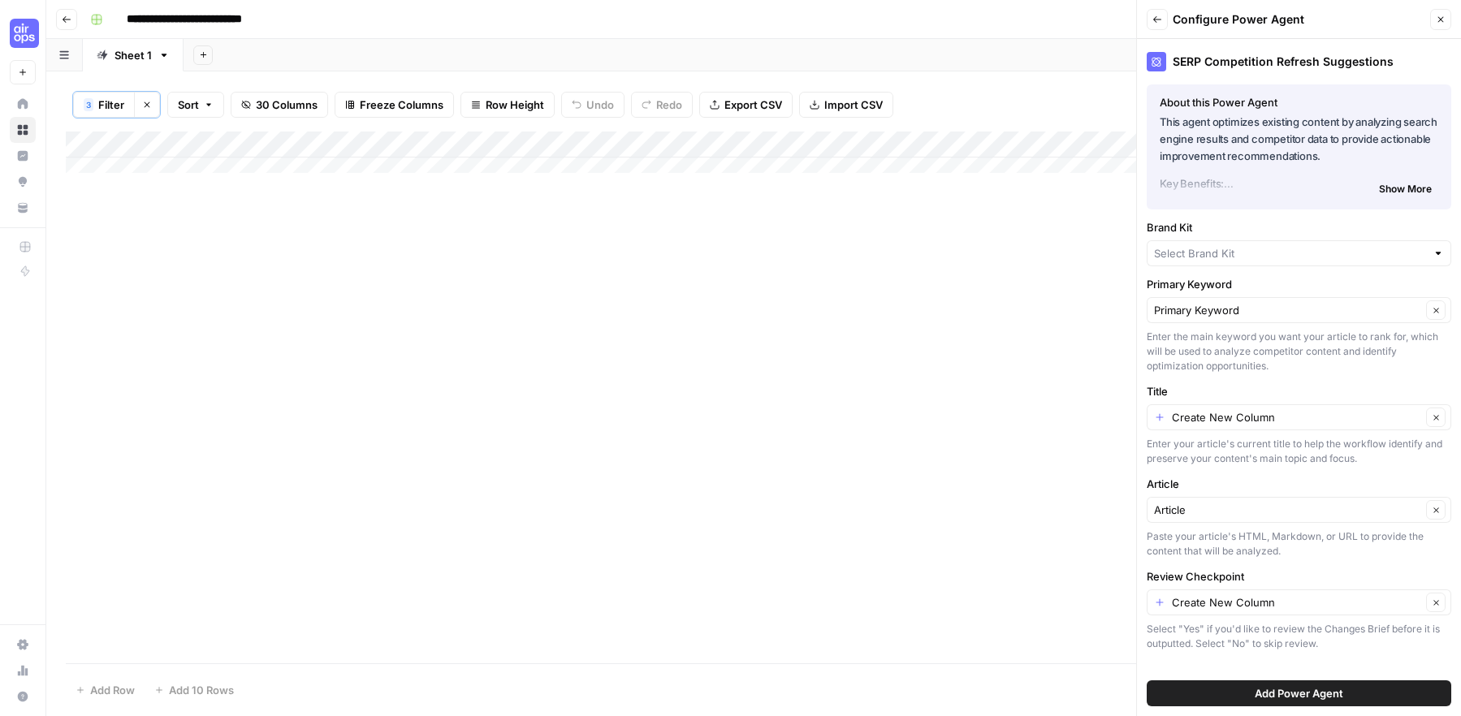
click at [1163, 20] on button "Back" at bounding box center [1157, 19] width 21 height 21
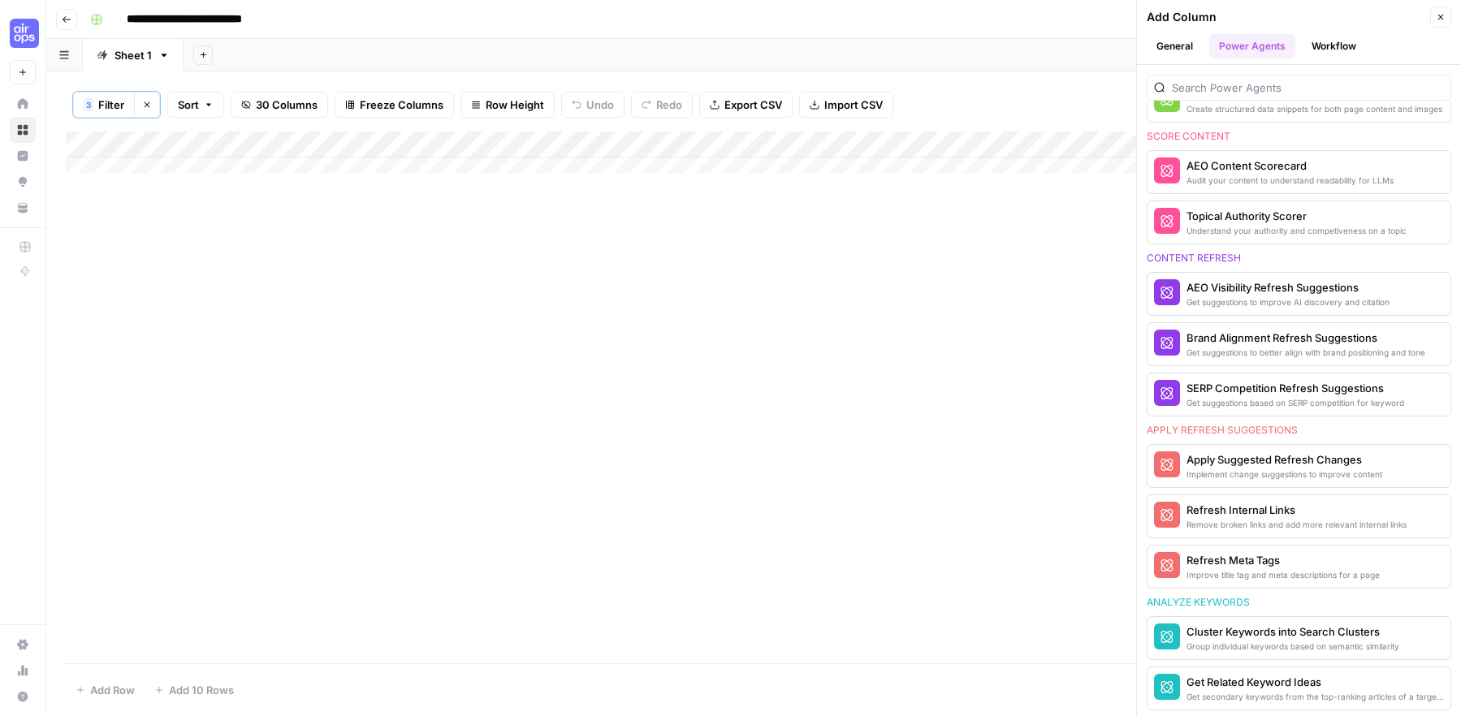
scroll to position [634, 0]
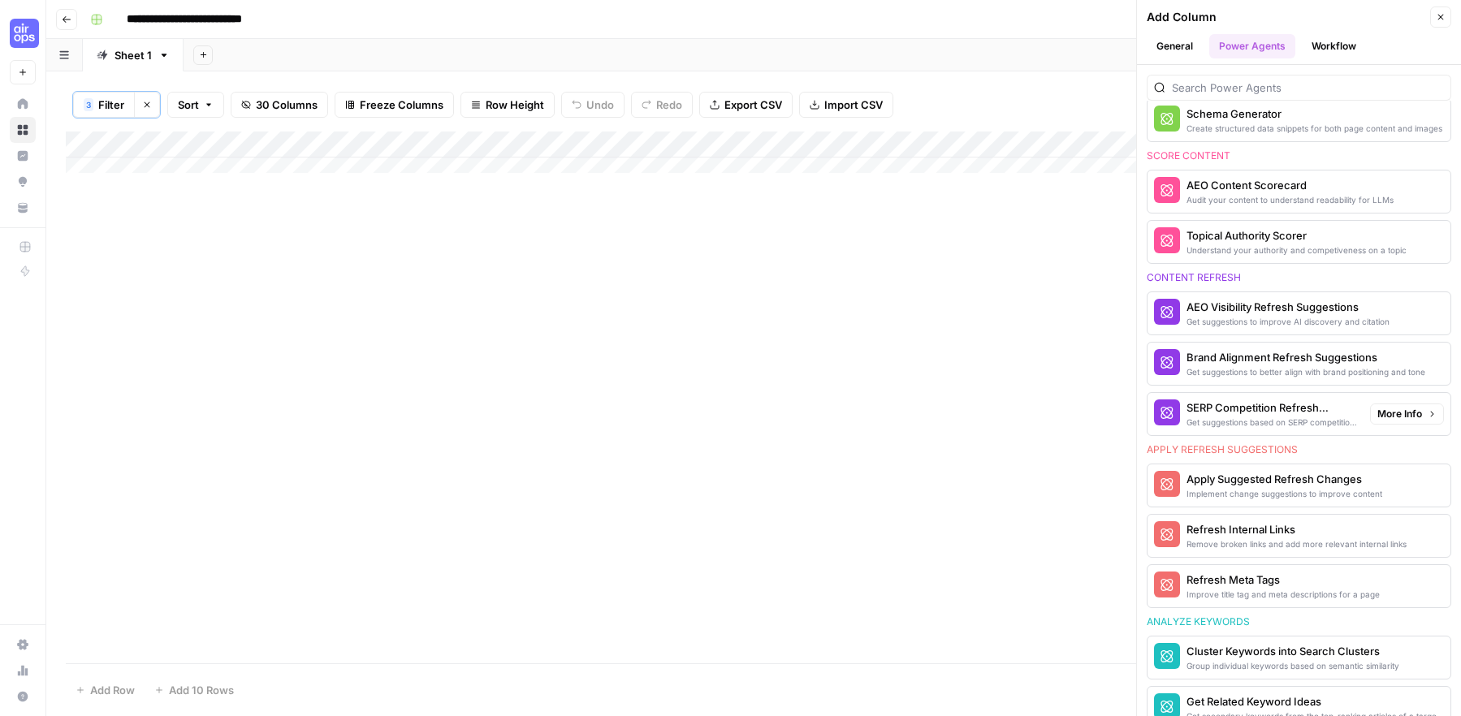
click at [1323, 419] on div "Get suggestions based on SERP competition for keyword" at bounding box center [1271, 422] width 171 height 13
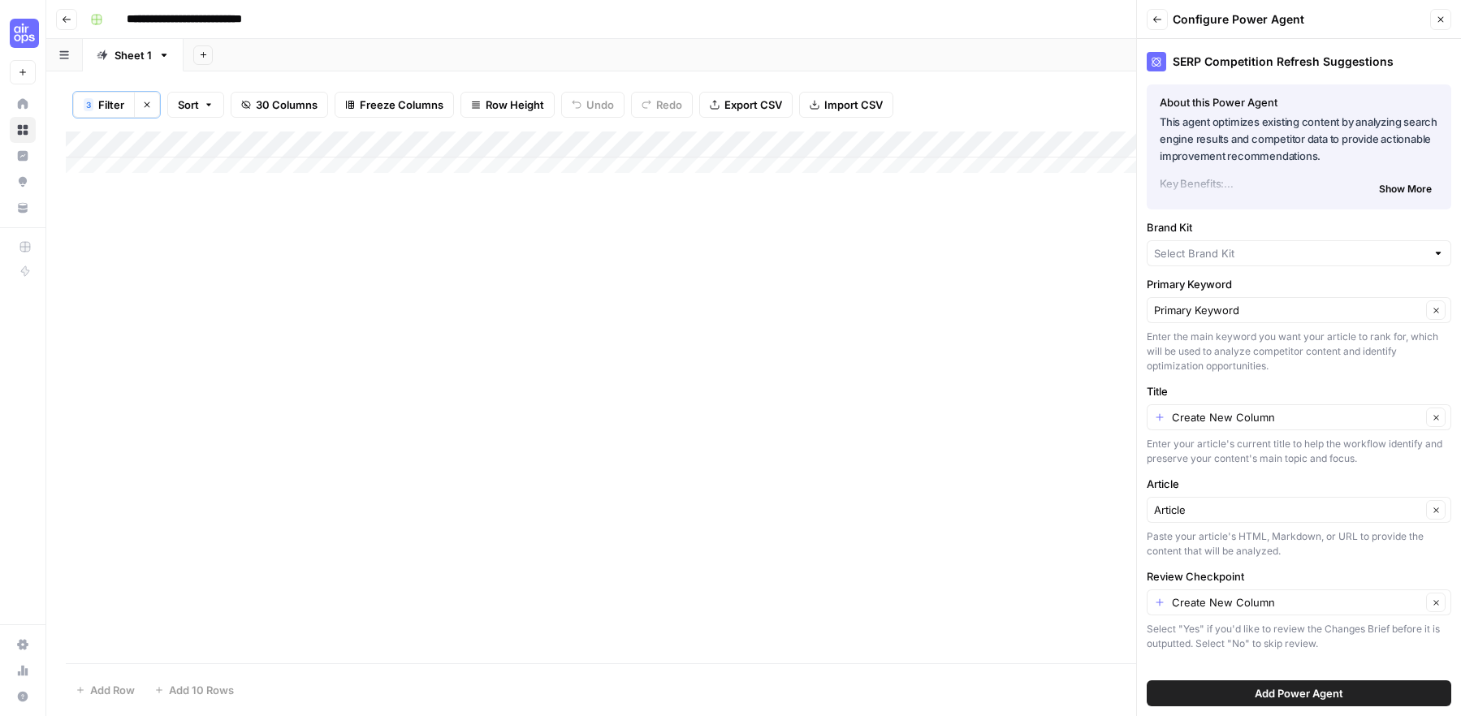
click at [1158, 19] on icon "button" at bounding box center [1157, 19] width 8 height 6
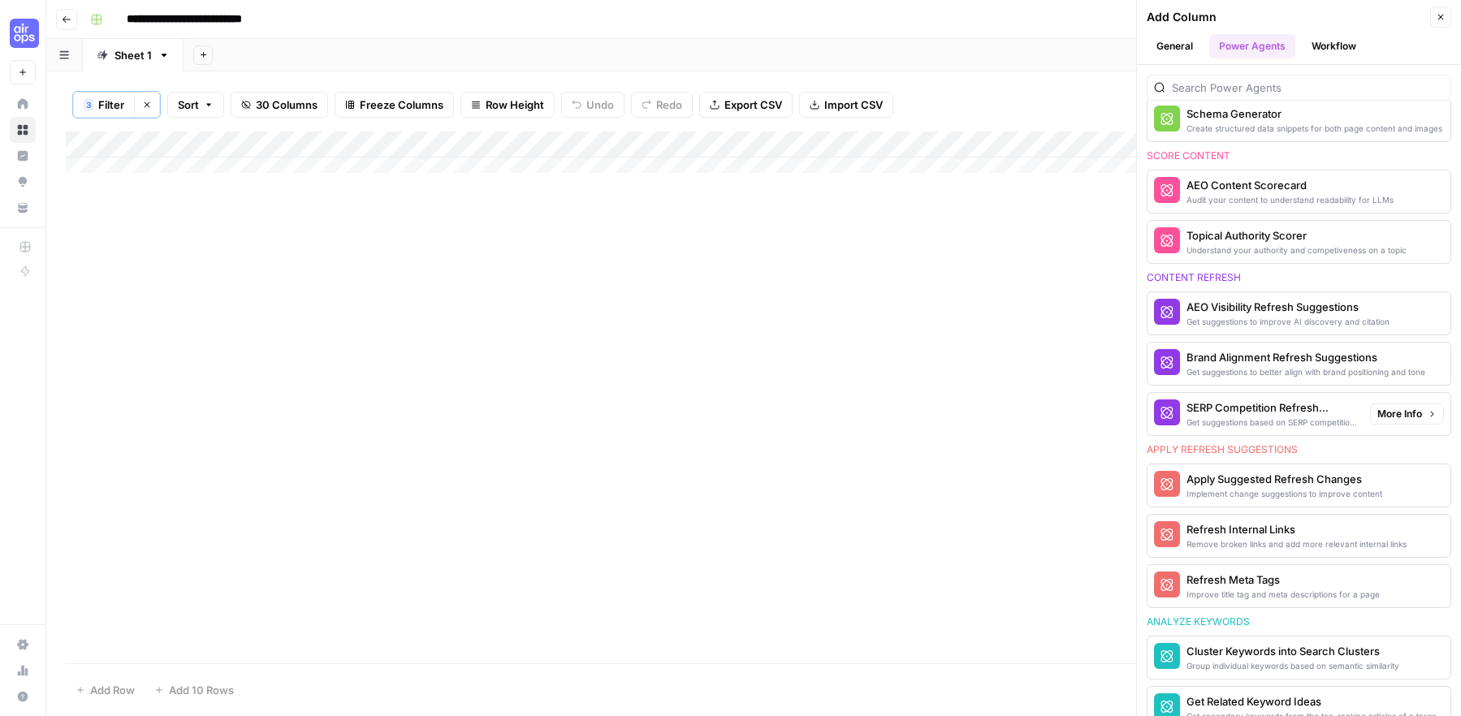
click at [1401, 417] on span "More Info" at bounding box center [1399, 414] width 45 height 15
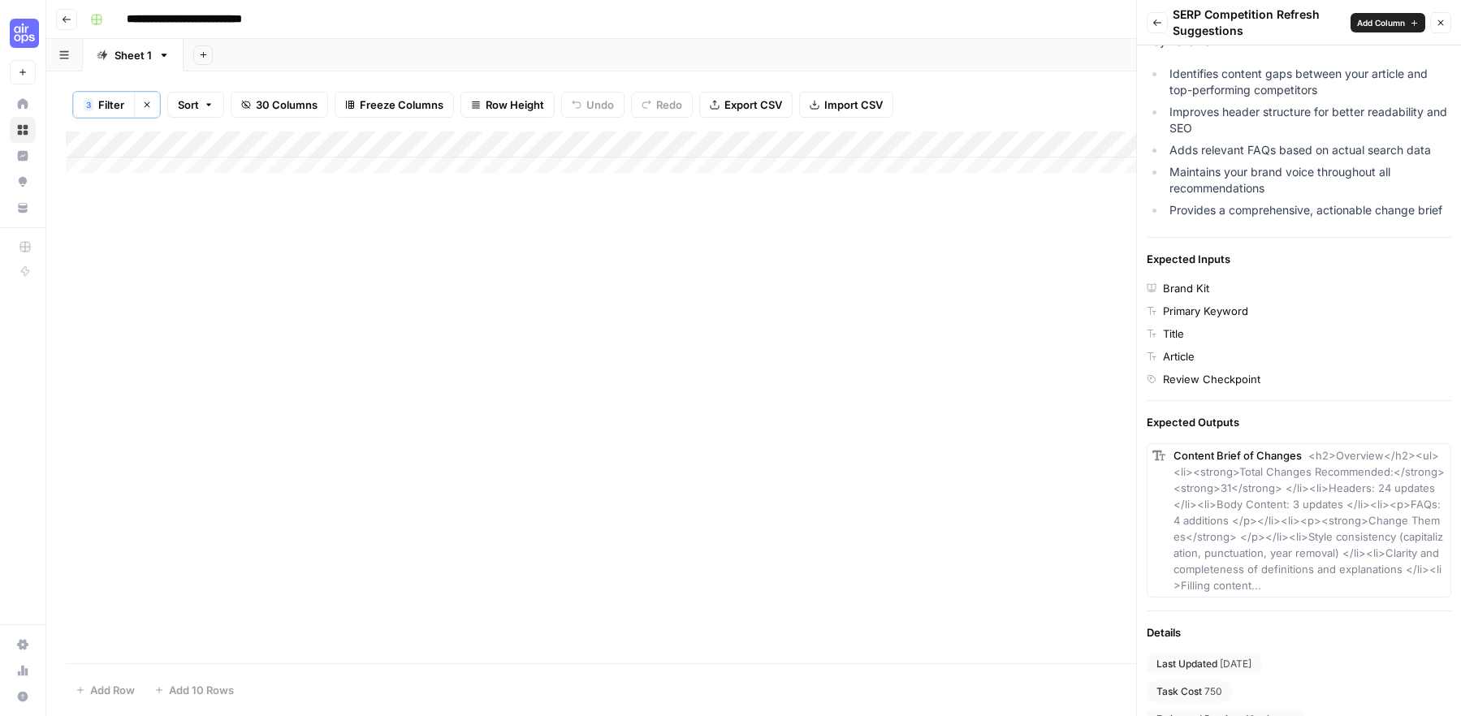
scroll to position [0, 0]
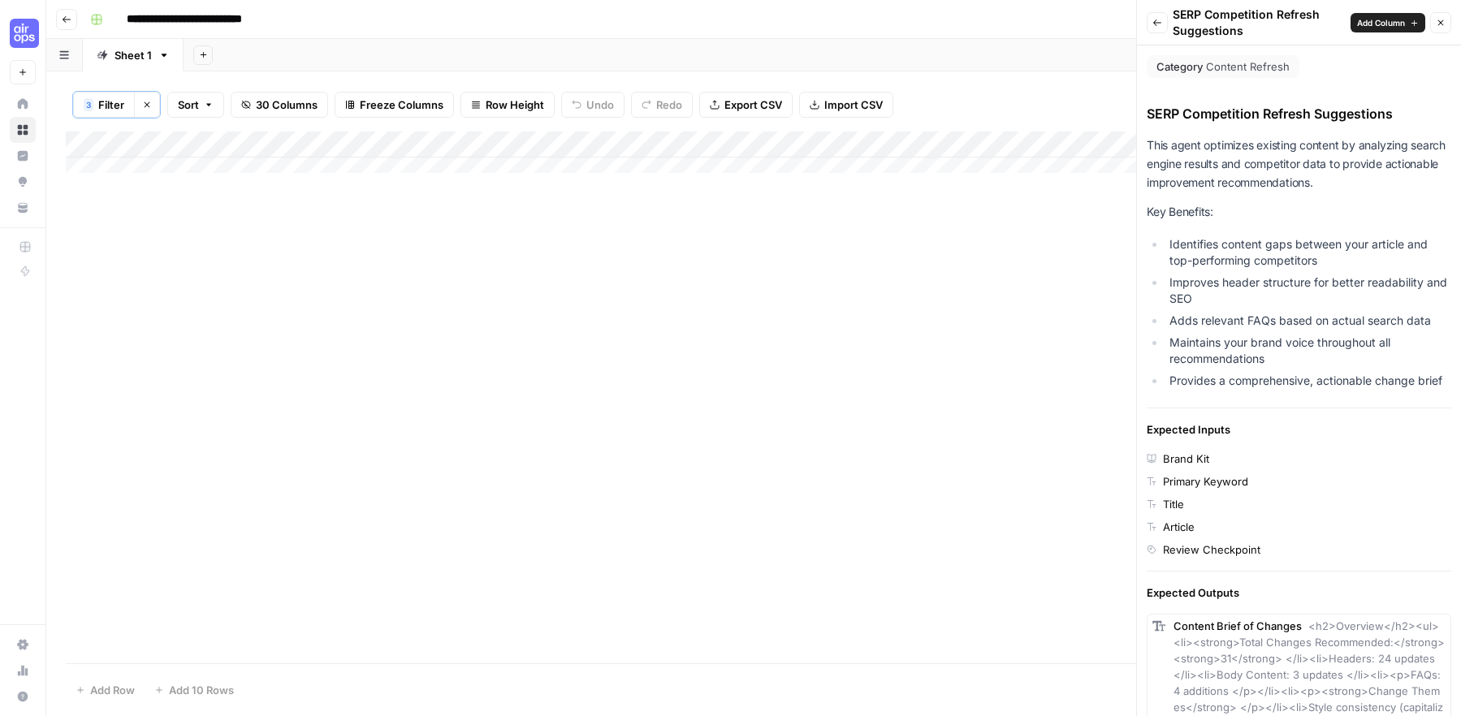
click at [1168, 19] on div "Back SERP Competition Refresh Suggestions Add Column Close" at bounding box center [1299, 22] width 304 height 32
click at [1155, 25] on icon "button" at bounding box center [1157, 23] width 10 height 10
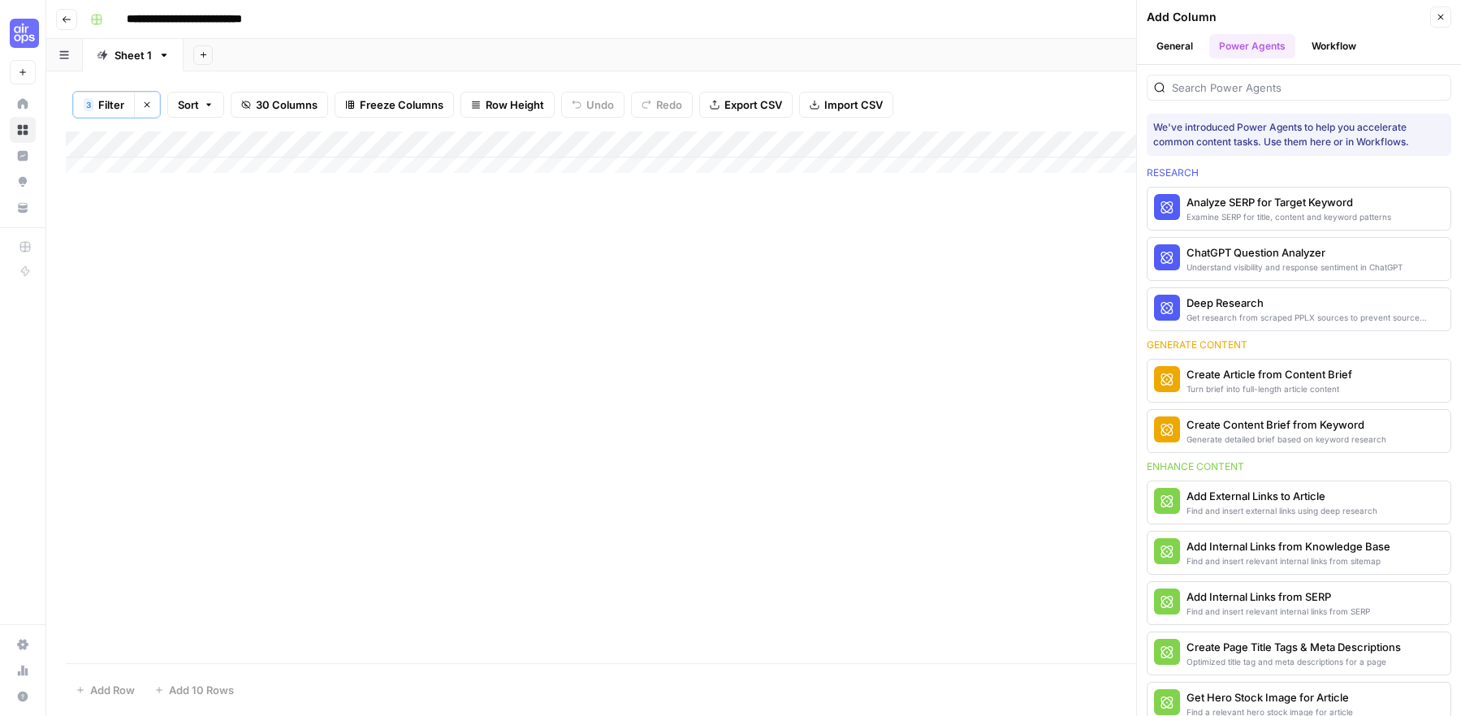
click at [1331, 48] on button "Workflow" at bounding box center [1334, 46] width 64 height 24
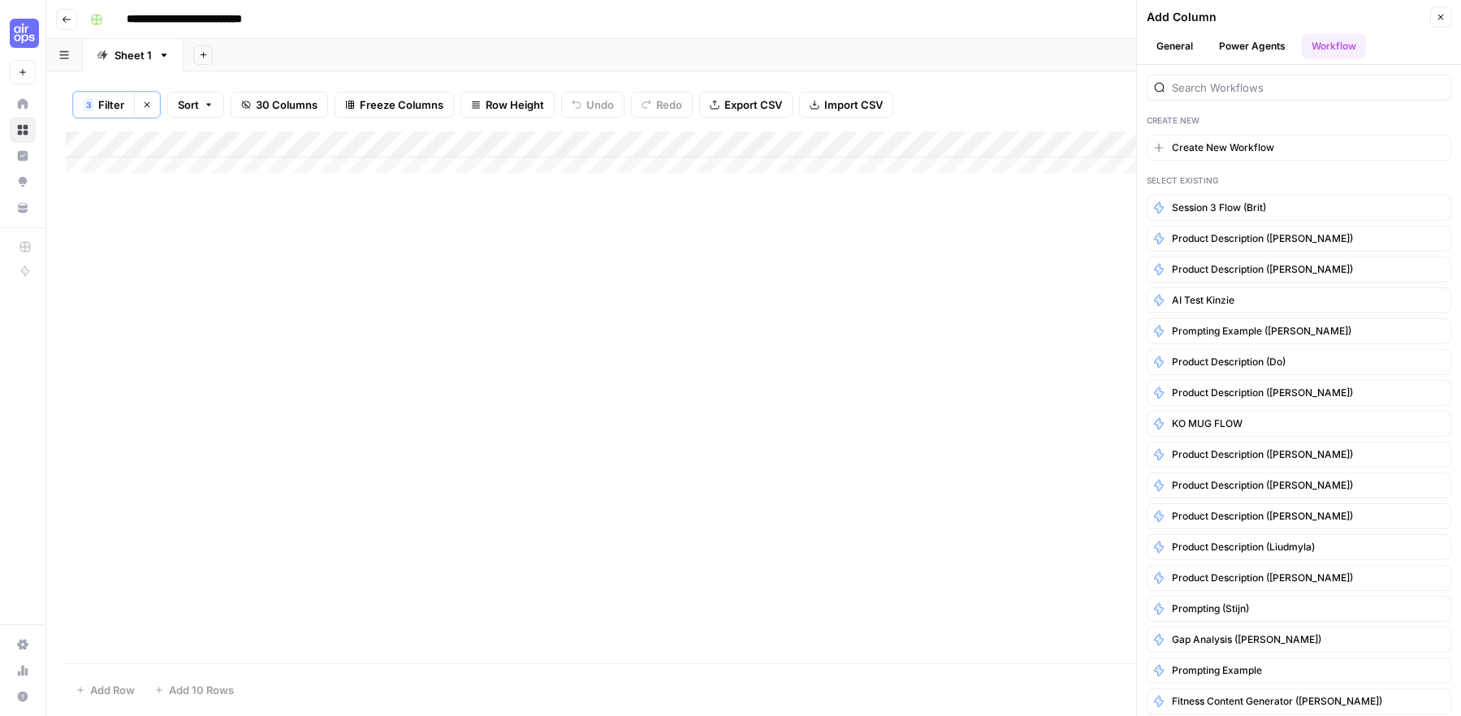
click at [1168, 50] on button "General" at bounding box center [1175, 46] width 56 height 24
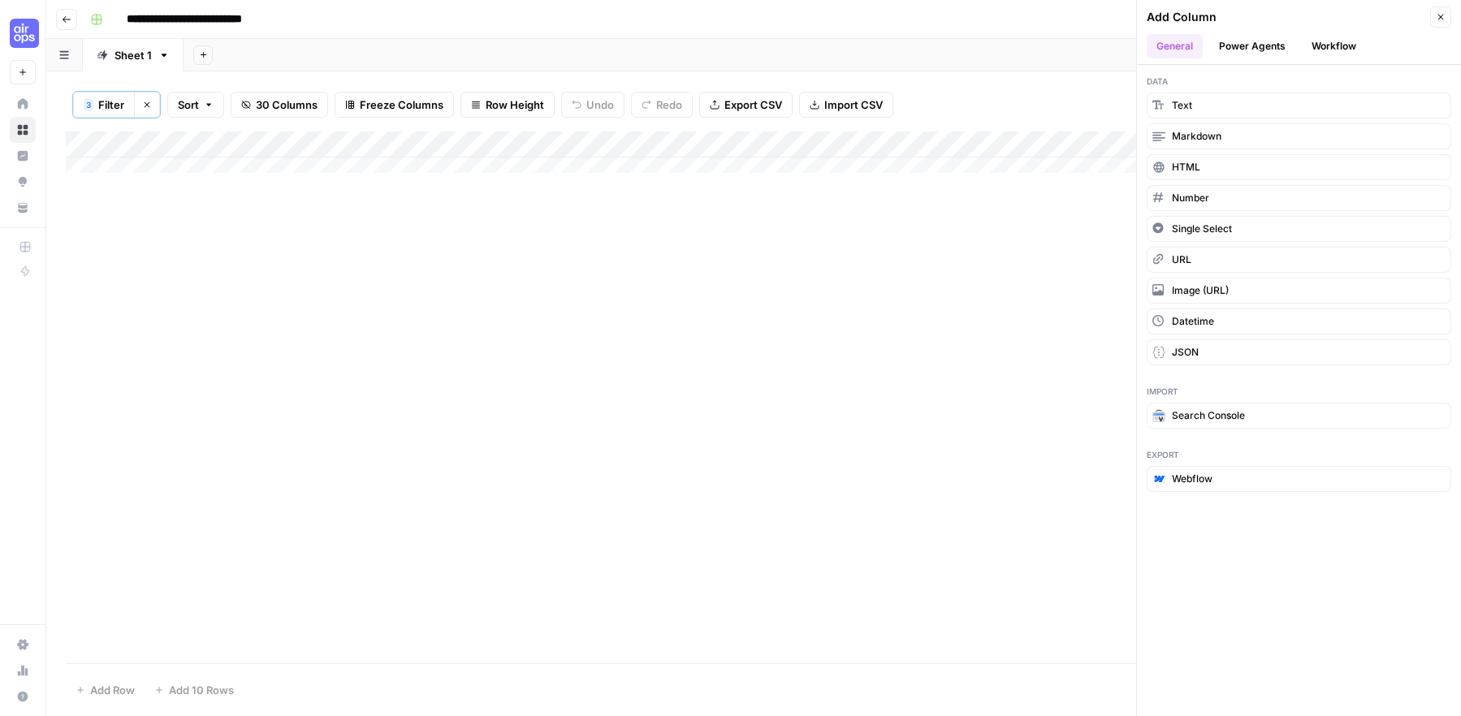
click at [1065, 214] on div "Add Column" at bounding box center [754, 398] width 1376 height 532
click at [1237, 45] on button "Power Agents" at bounding box center [1252, 46] width 86 height 24
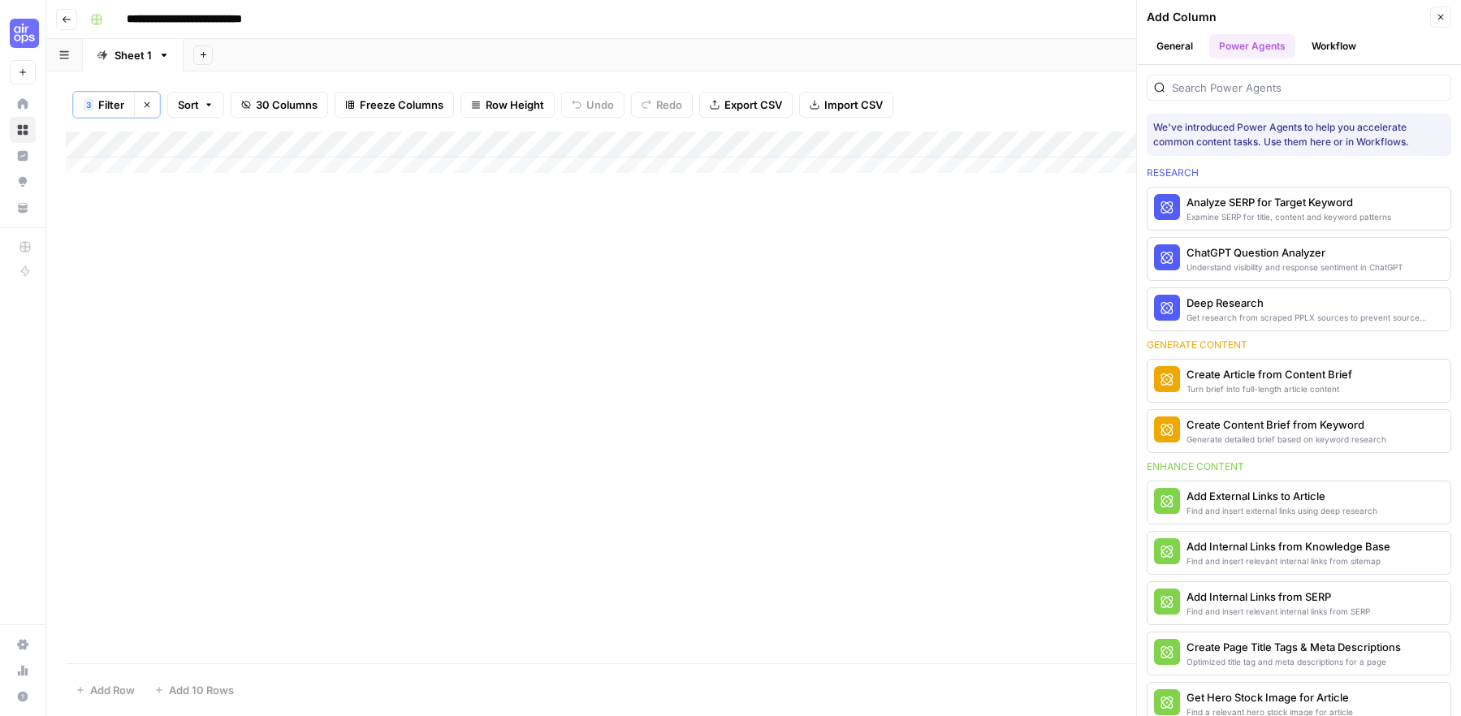
scroll to position [634, 0]
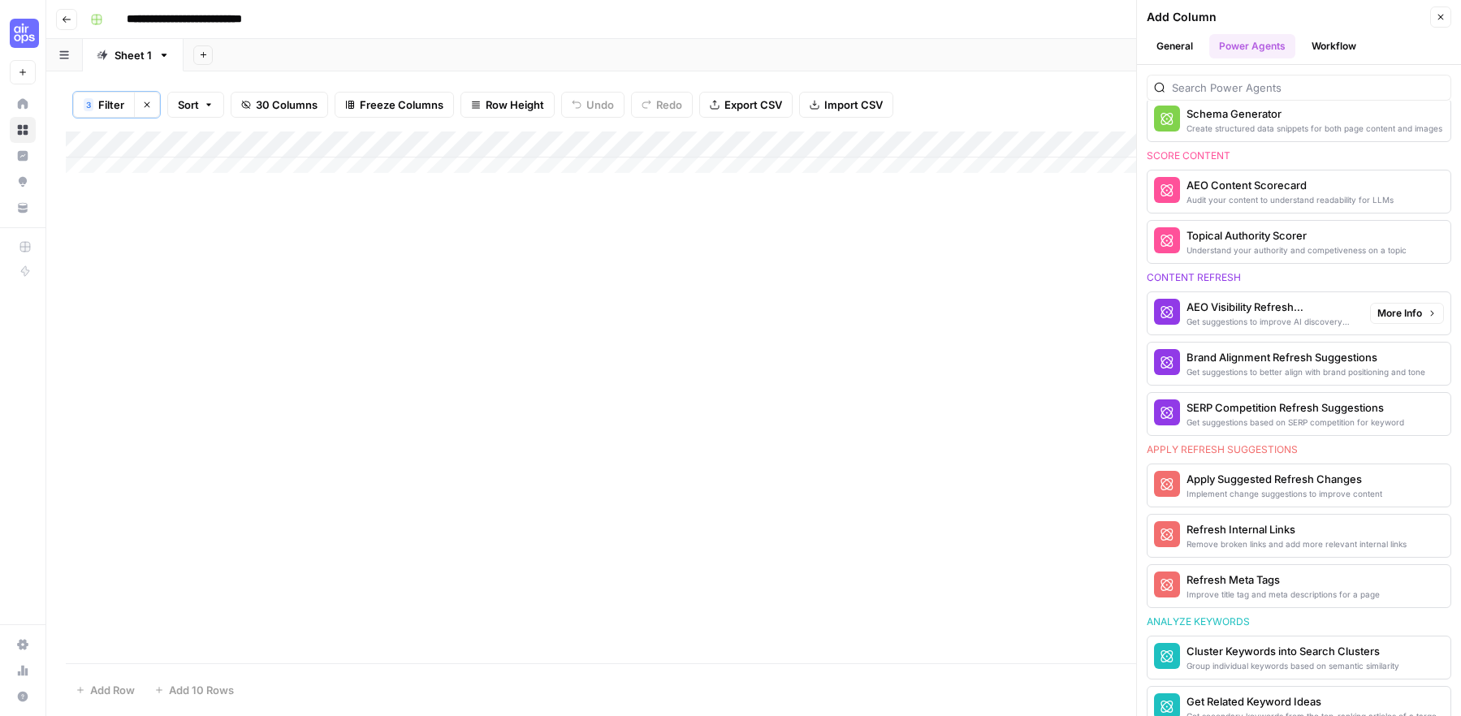
click at [1241, 310] on div "AEO Visibility Refresh Suggestions" at bounding box center [1271, 307] width 171 height 16
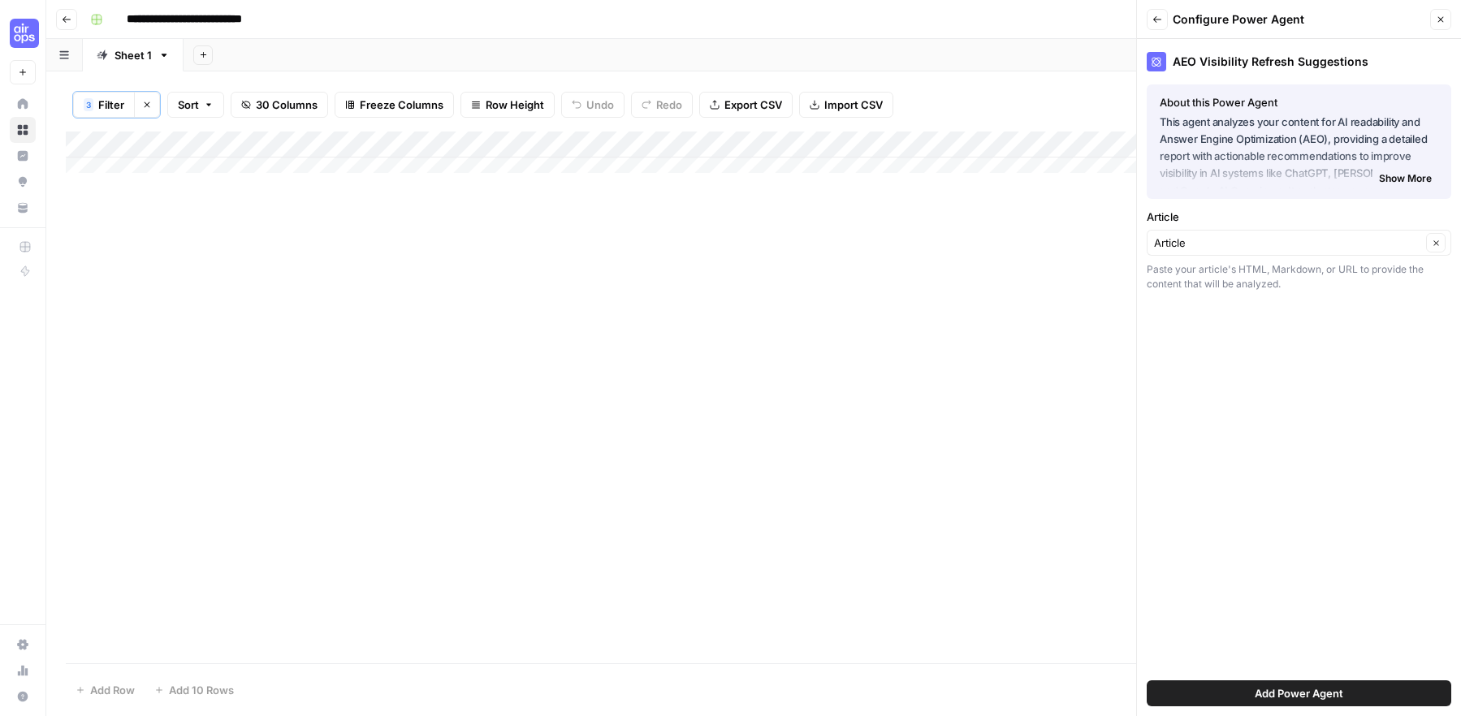
click at [1243, 251] on div "Article Clear" at bounding box center [1299, 243] width 304 height 26
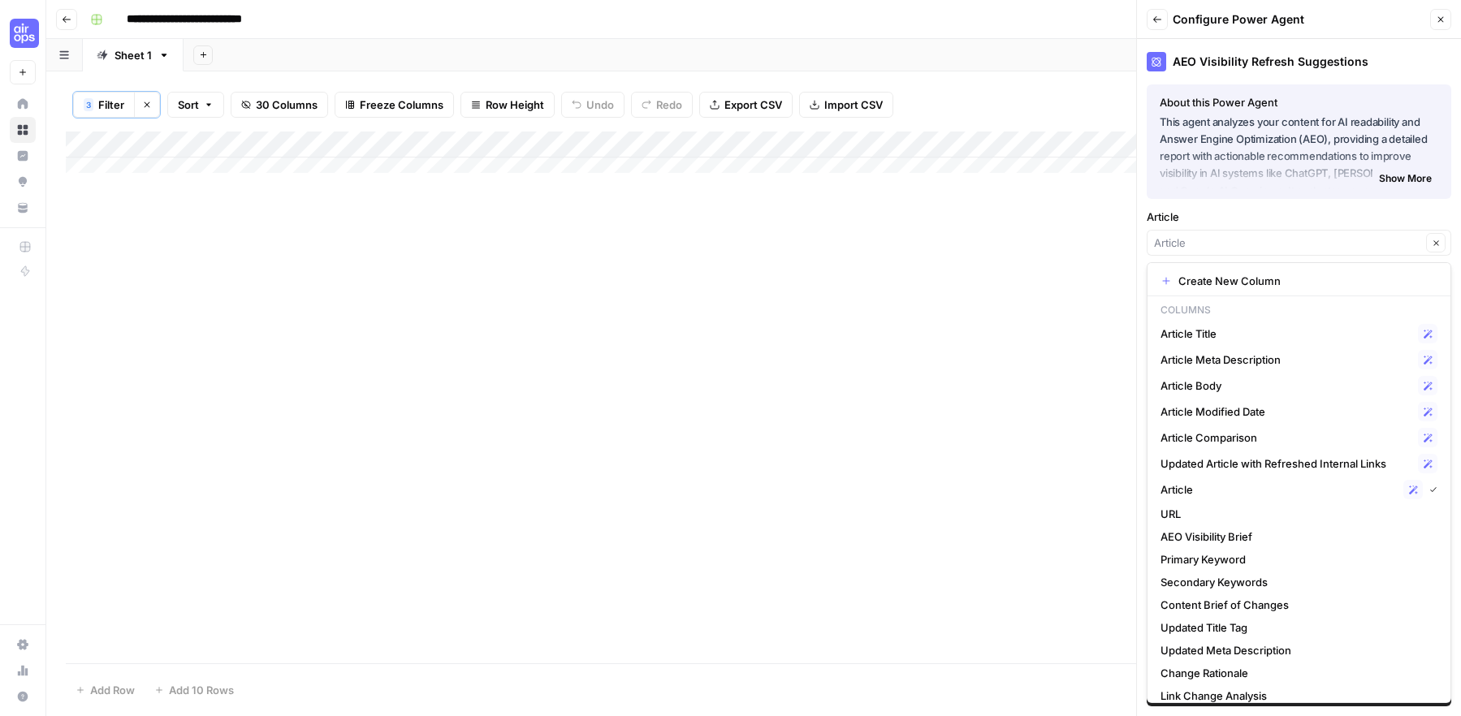
type input "Article"
click at [1245, 221] on label "Article" at bounding box center [1299, 217] width 304 height 16
click at [1245, 235] on input "Article" at bounding box center [1287, 243] width 267 height 16
type input "Article"
click at [1246, 220] on label "Article" at bounding box center [1299, 217] width 304 height 16
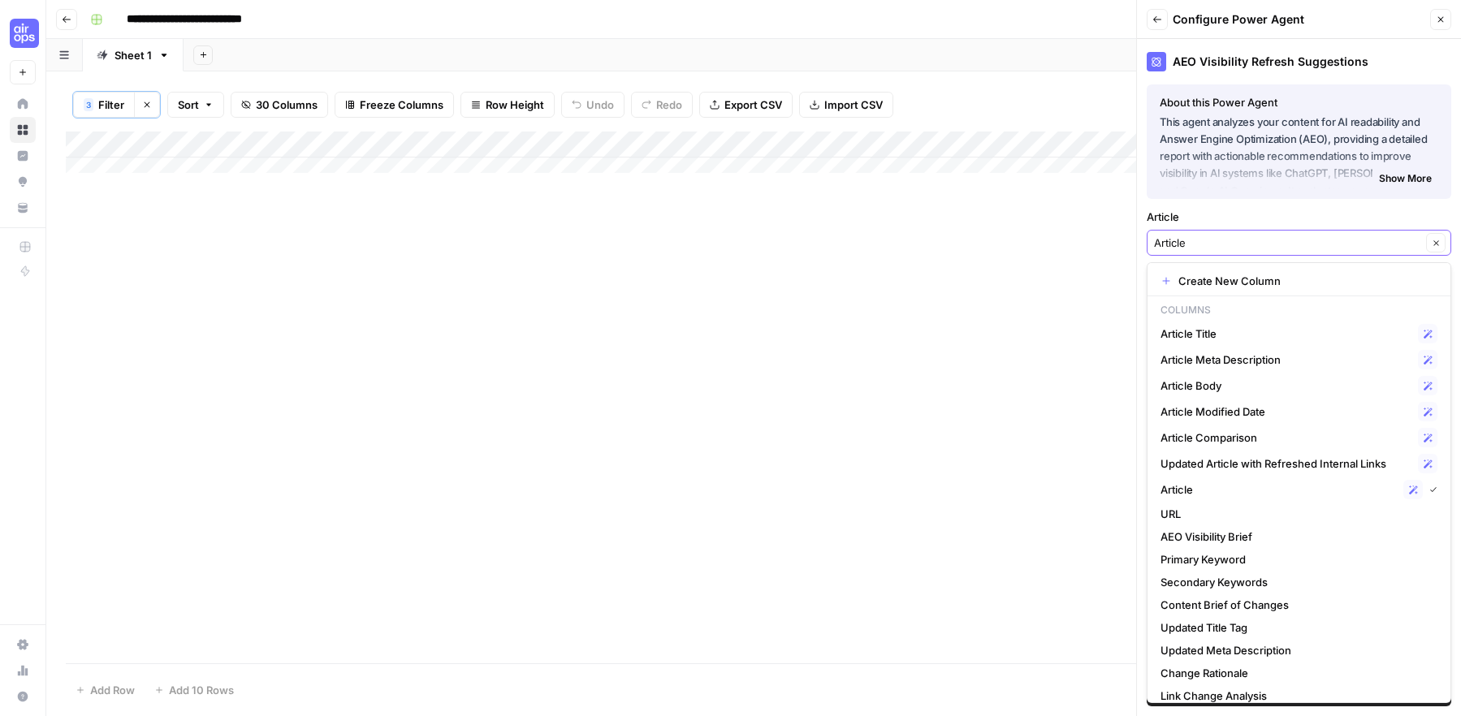
click at [1246, 235] on input "Article" at bounding box center [1287, 243] width 267 height 16
type input "Article"
click at [1188, 210] on label "Article" at bounding box center [1299, 217] width 304 height 16
click at [1188, 235] on input "Article" at bounding box center [1287, 243] width 267 height 16
type input "Article"
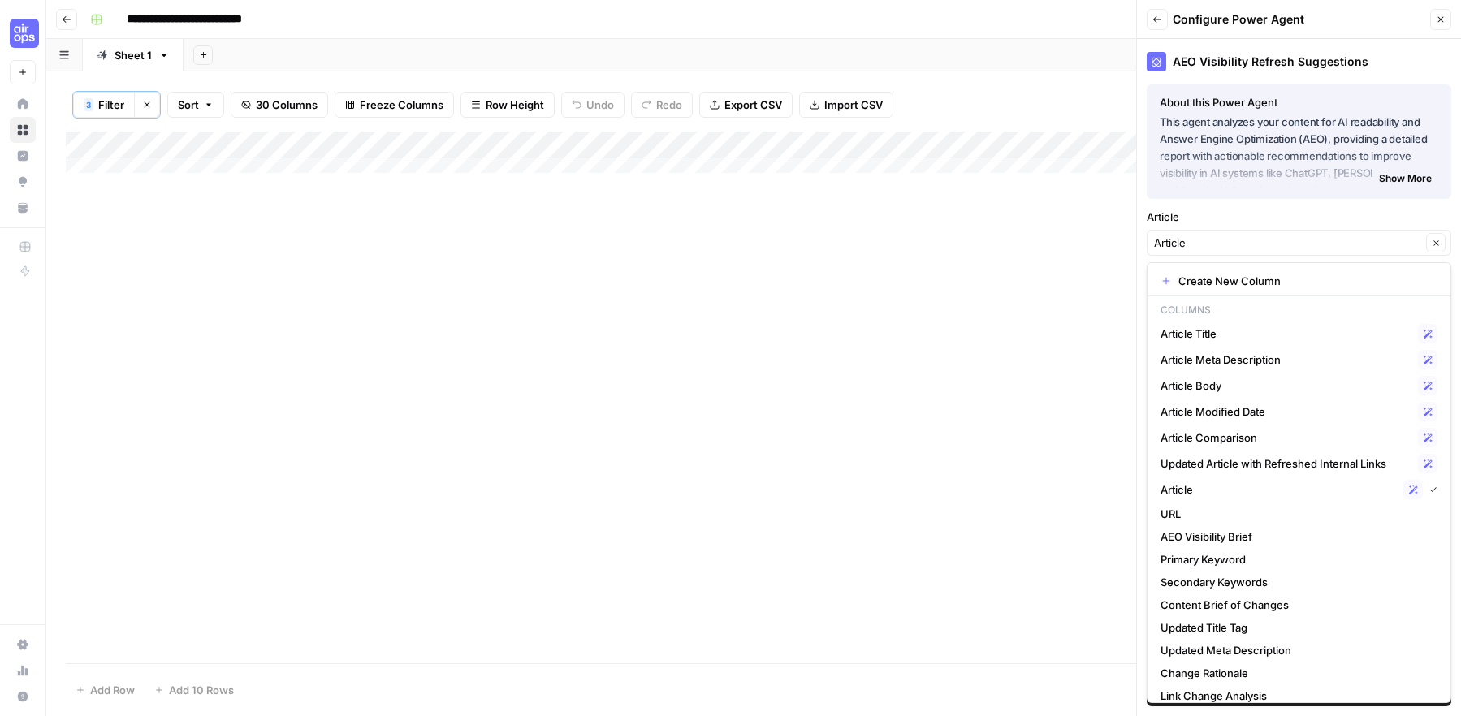
click at [1073, 306] on div "Add Column" at bounding box center [754, 398] width 1376 height 532
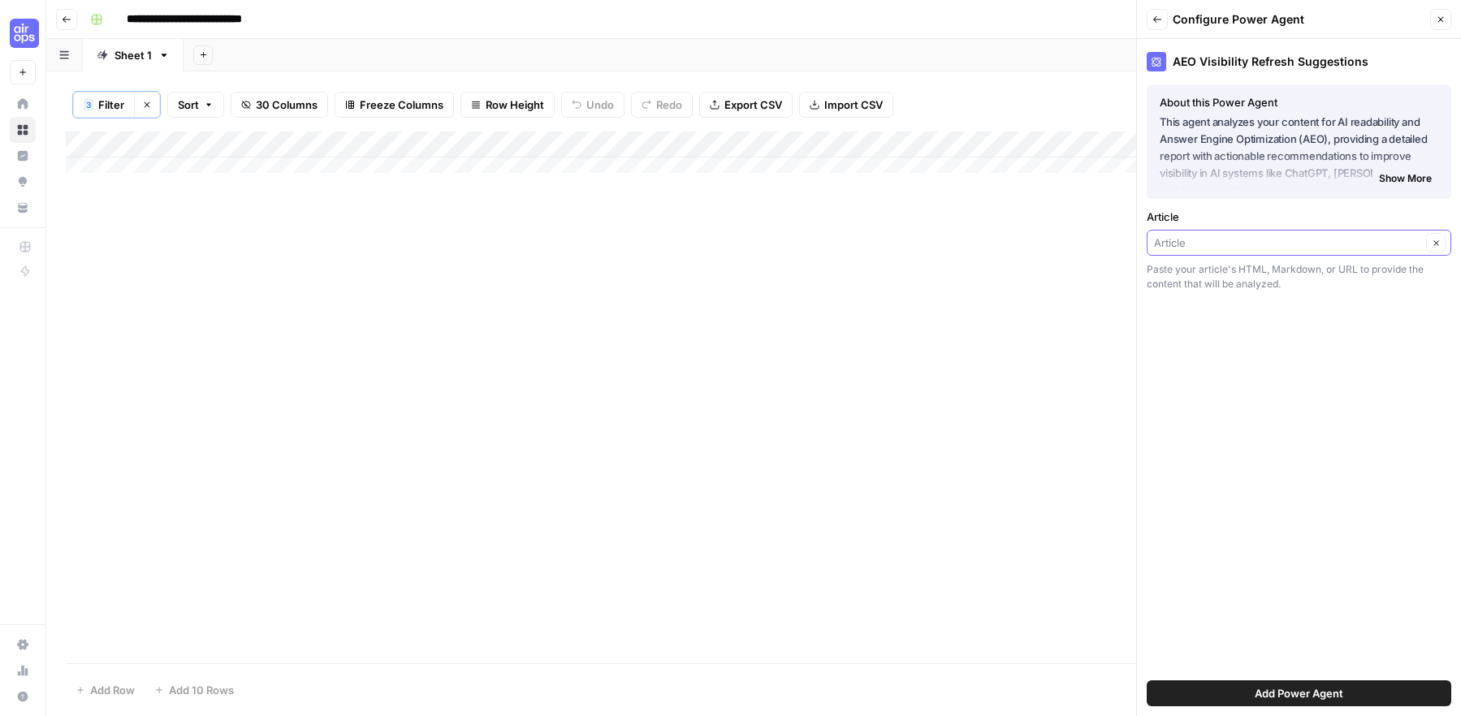
click at [1236, 237] on input "Article" at bounding box center [1287, 243] width 267 height 16
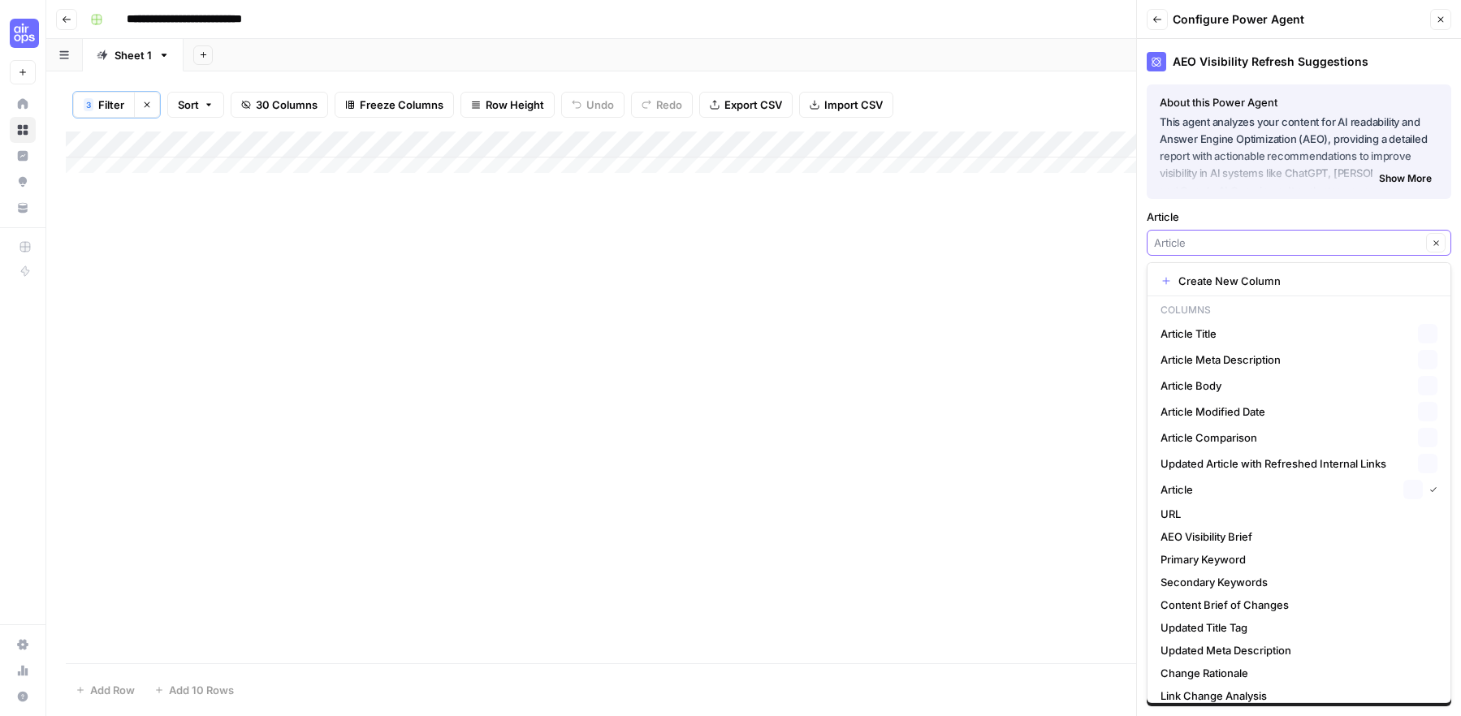
paste input "https://goodbuygear.com/blogs/main/chicco-keyfit-30-vs-35"
type input "https://goodbuygear.com/blogs/main/chicco-keyfit-30-vs-35"
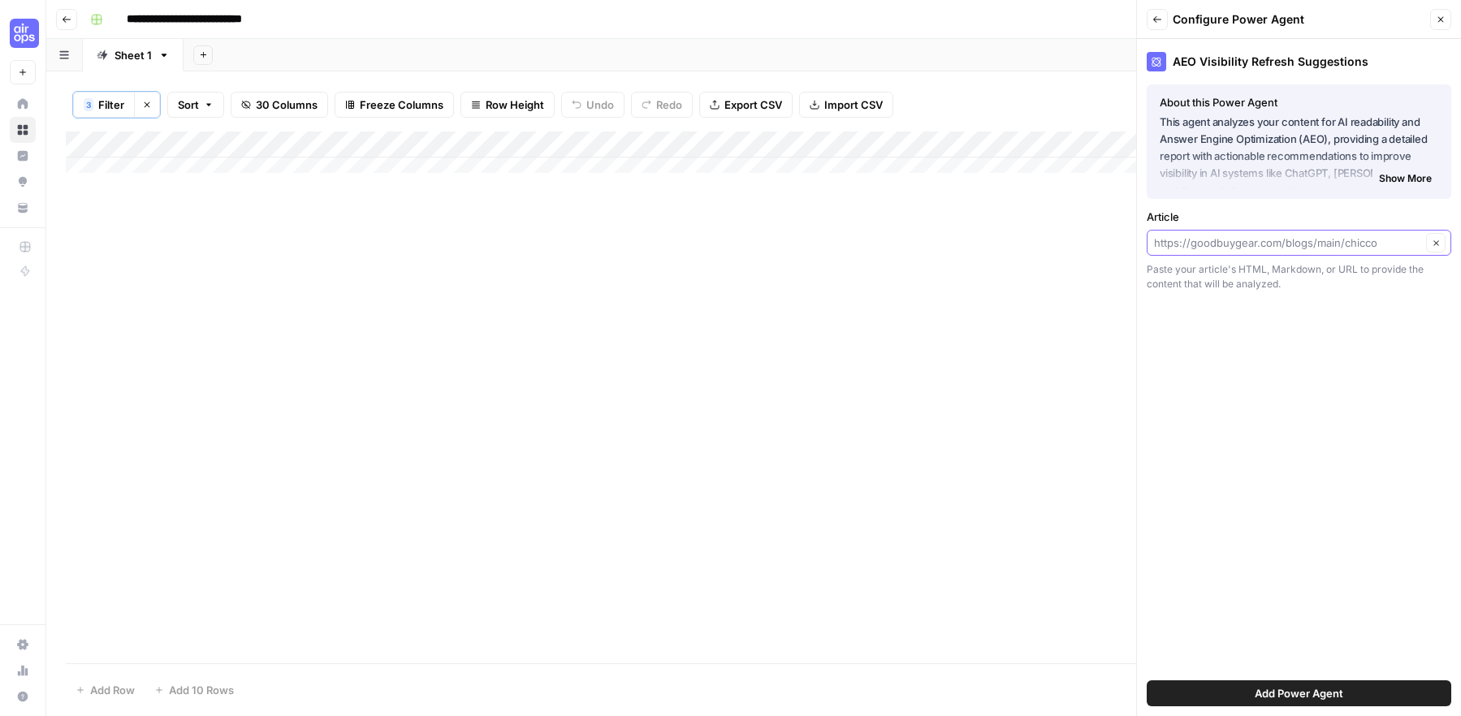
scroll to position [0, 0]
click at [1309, 240] on input "Article" at bounding box center [1287, 243] width 267 height 16
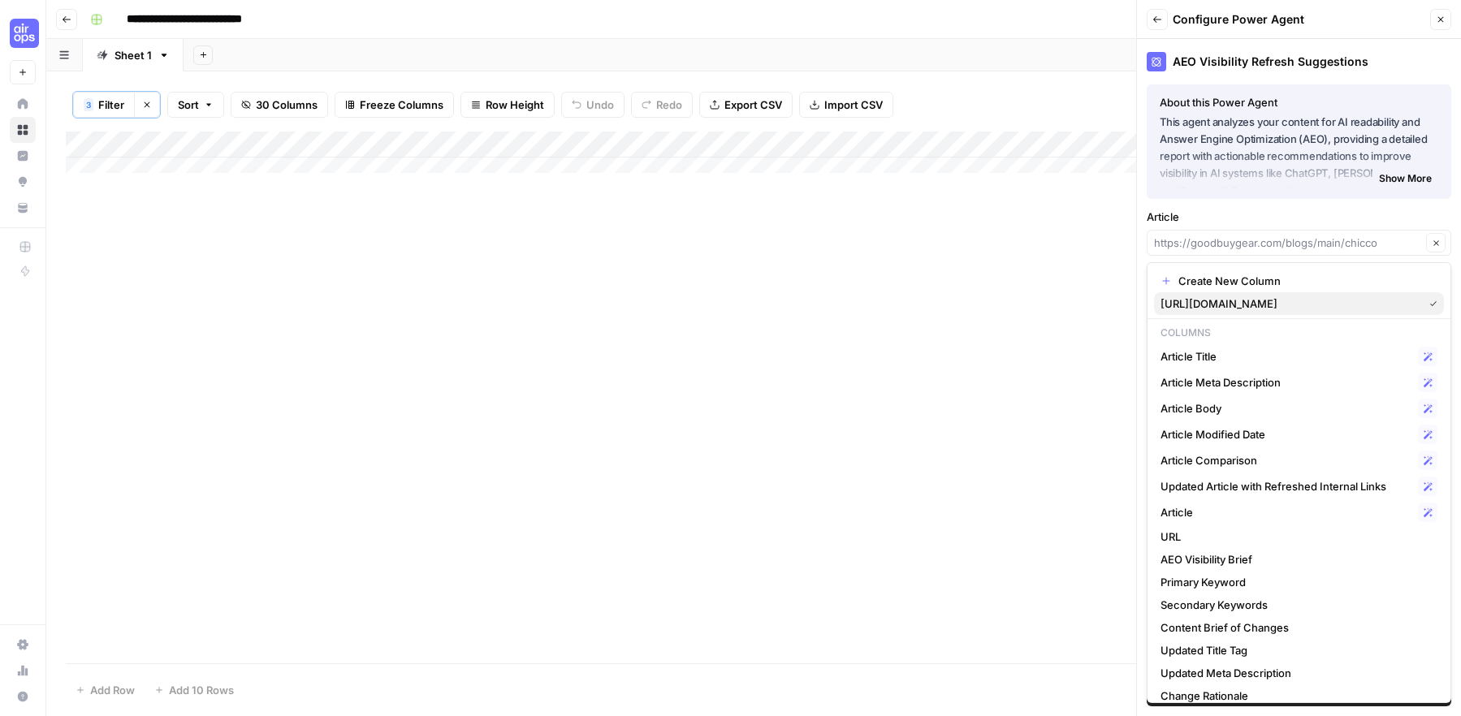
click at [1262, 300] on span "https://goodbuygear.com/blogs/main/chicco" at bounding box center [1288, 304] width 256 height 16
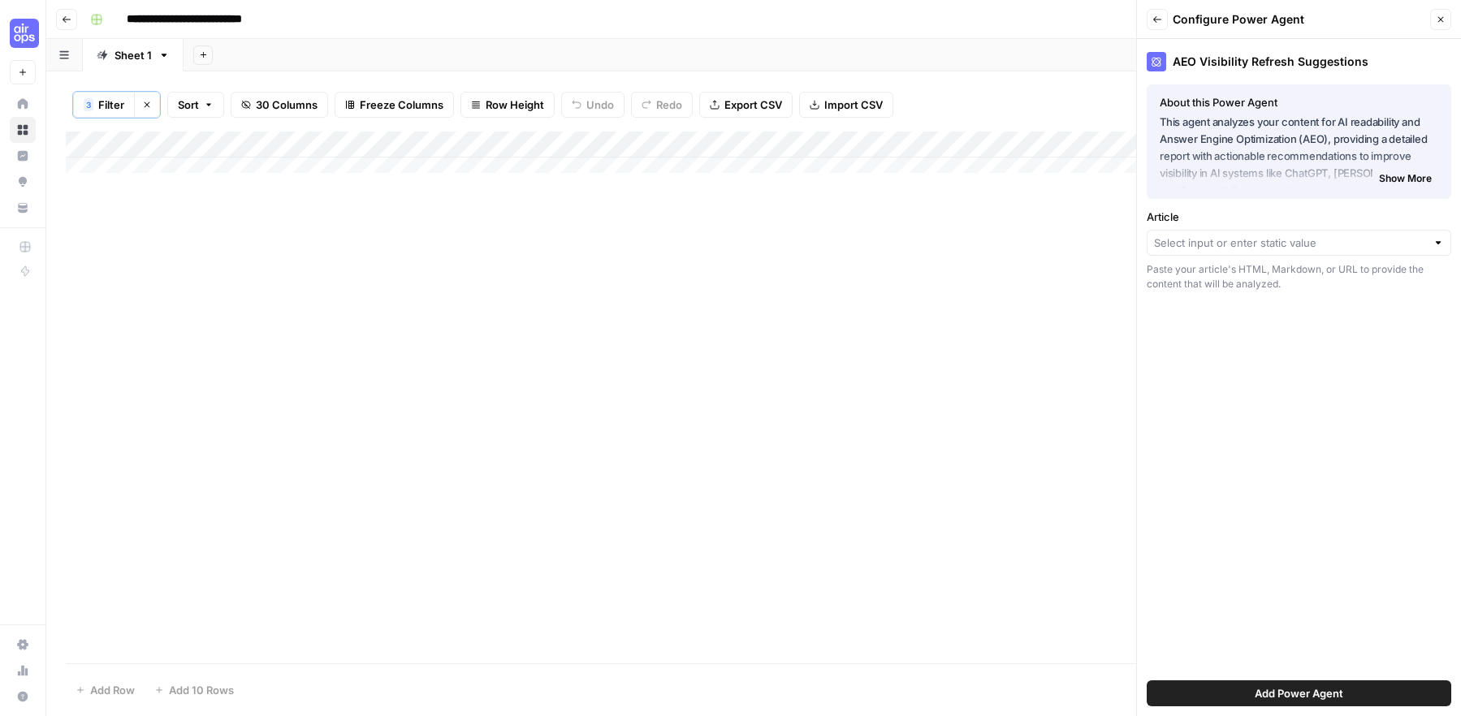
click at [1154, 10] on button "Back" at bounding box center [1157, 19] width 21 height 21
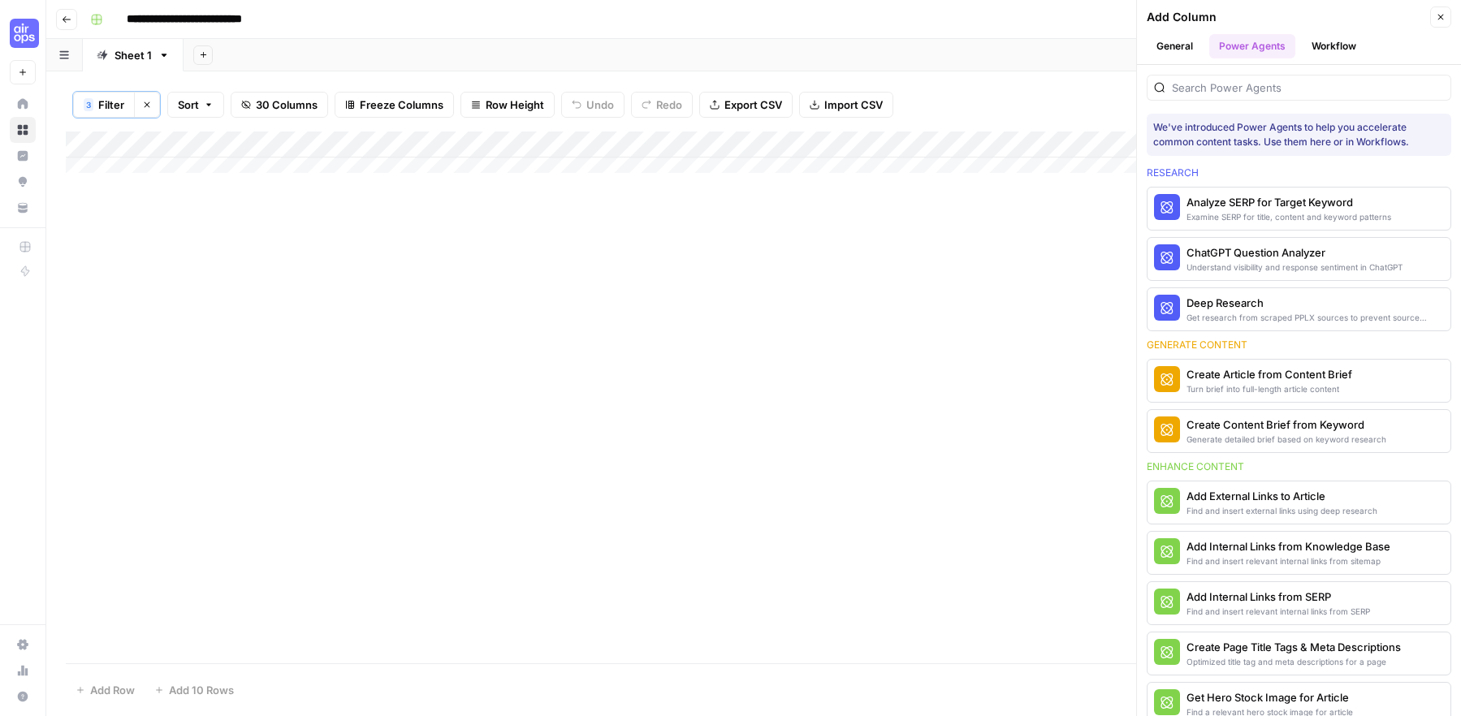
scroll to position [634, 0]
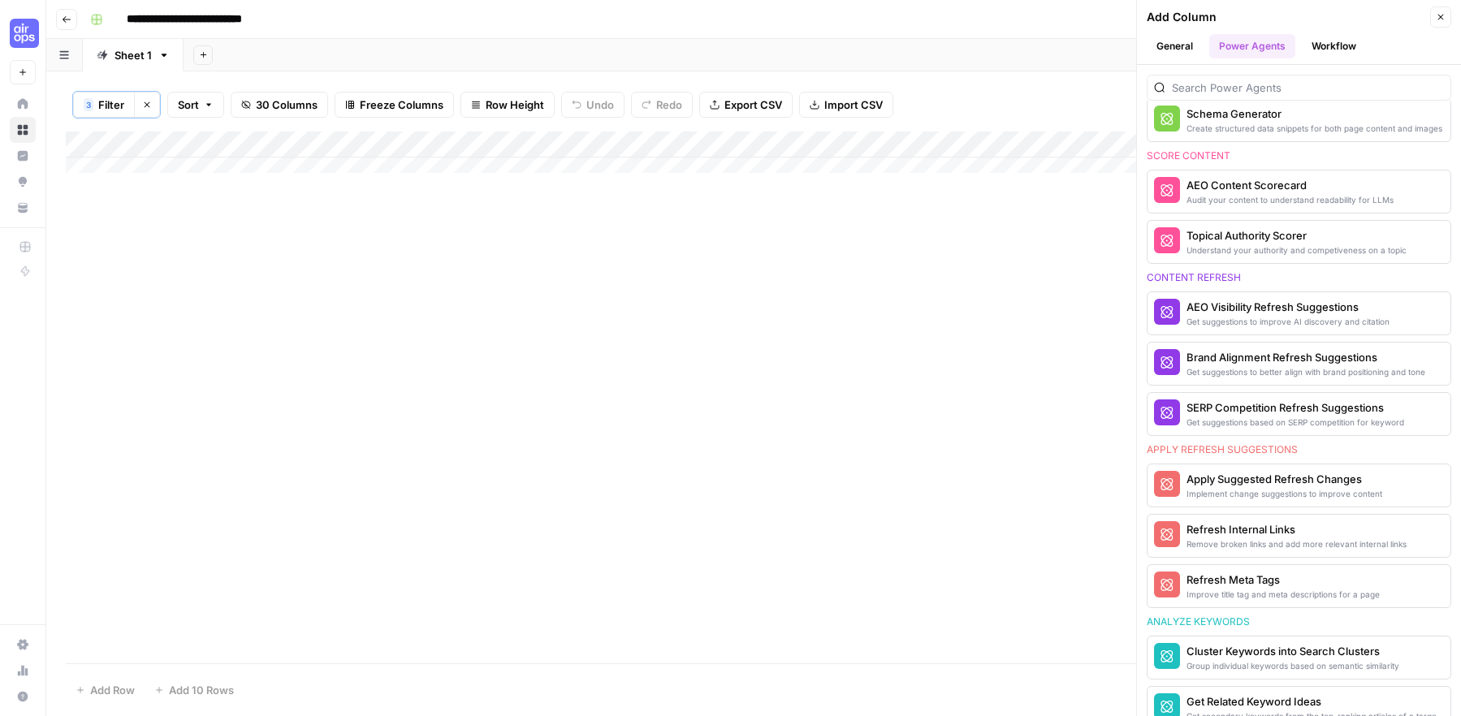
click at [175, 159] on div "Add Column" at bounding box center [754, 159] width 1376 height 54
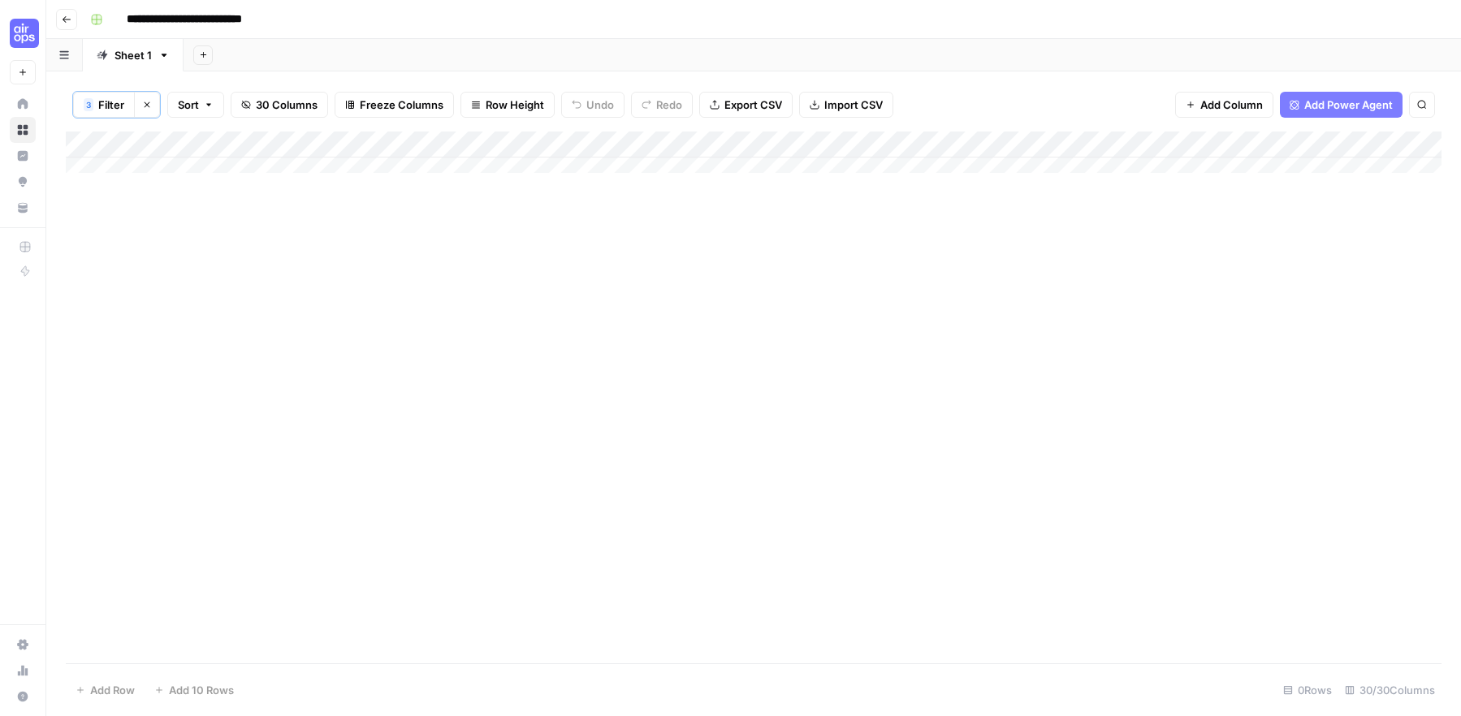
click at [1319, 100] on span "Add Power Agent" at bounding box center [1348, 105] width 89 height 16
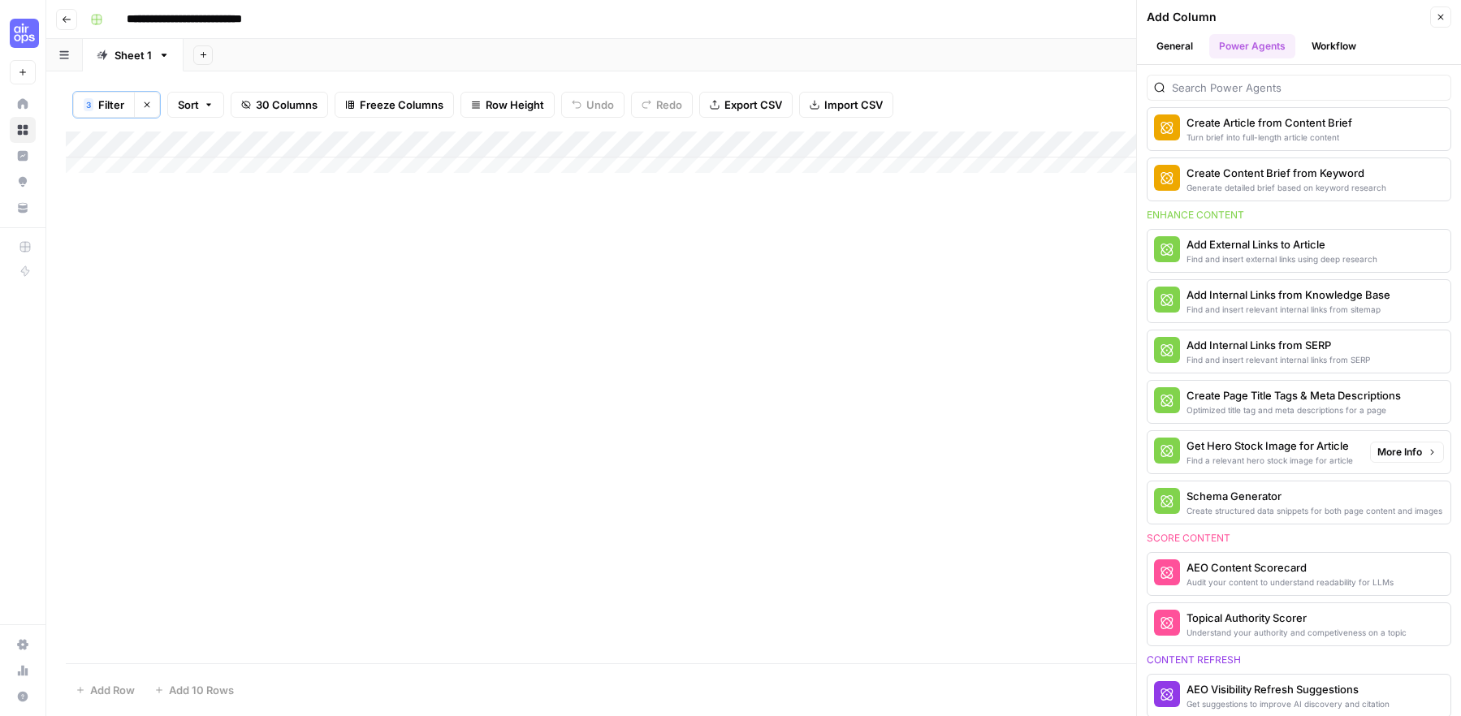
scroll to position [241, 0]
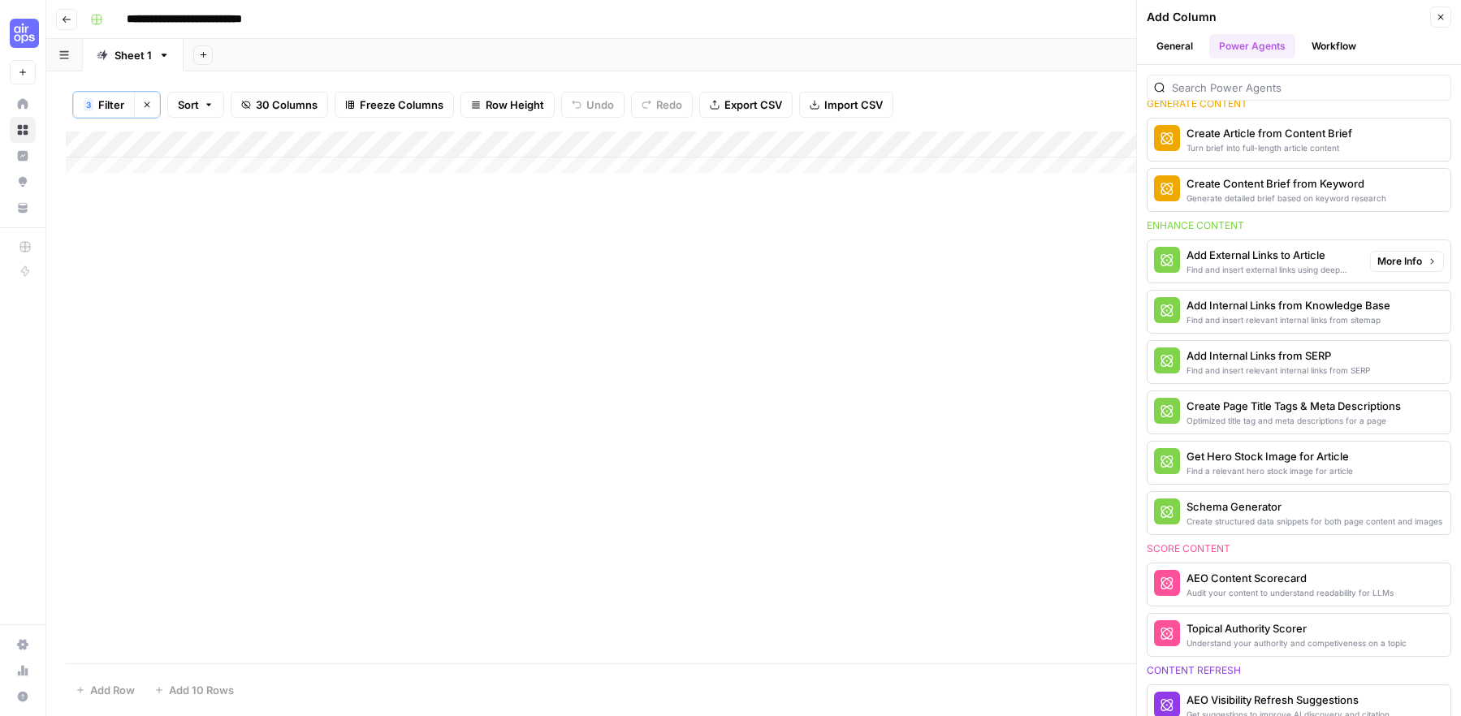
click at [1281, 261] on div "Add External Links to Article" at bounding box center [1271, 255] width 171 height 16
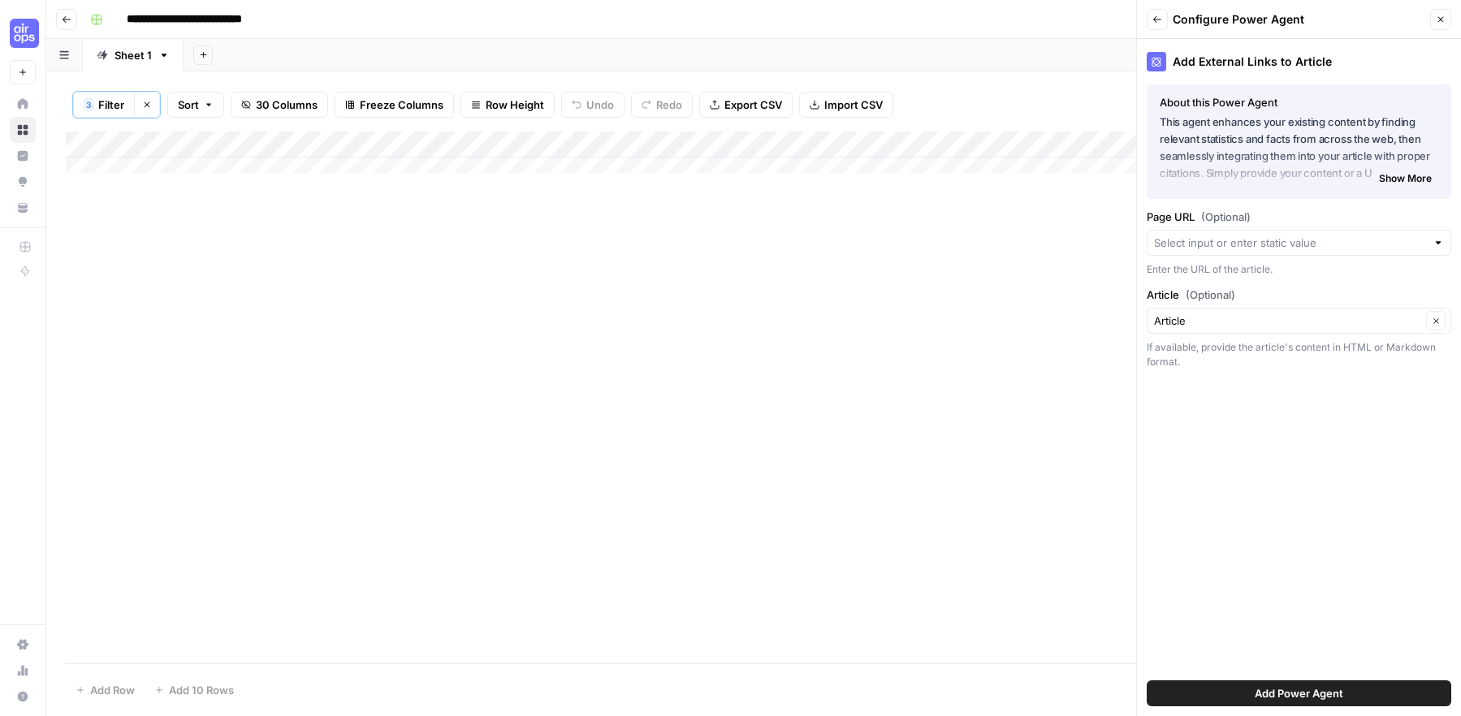
click at [1152, 24] on icon "button" at bounding box center [1157, 20] width 10 height 10
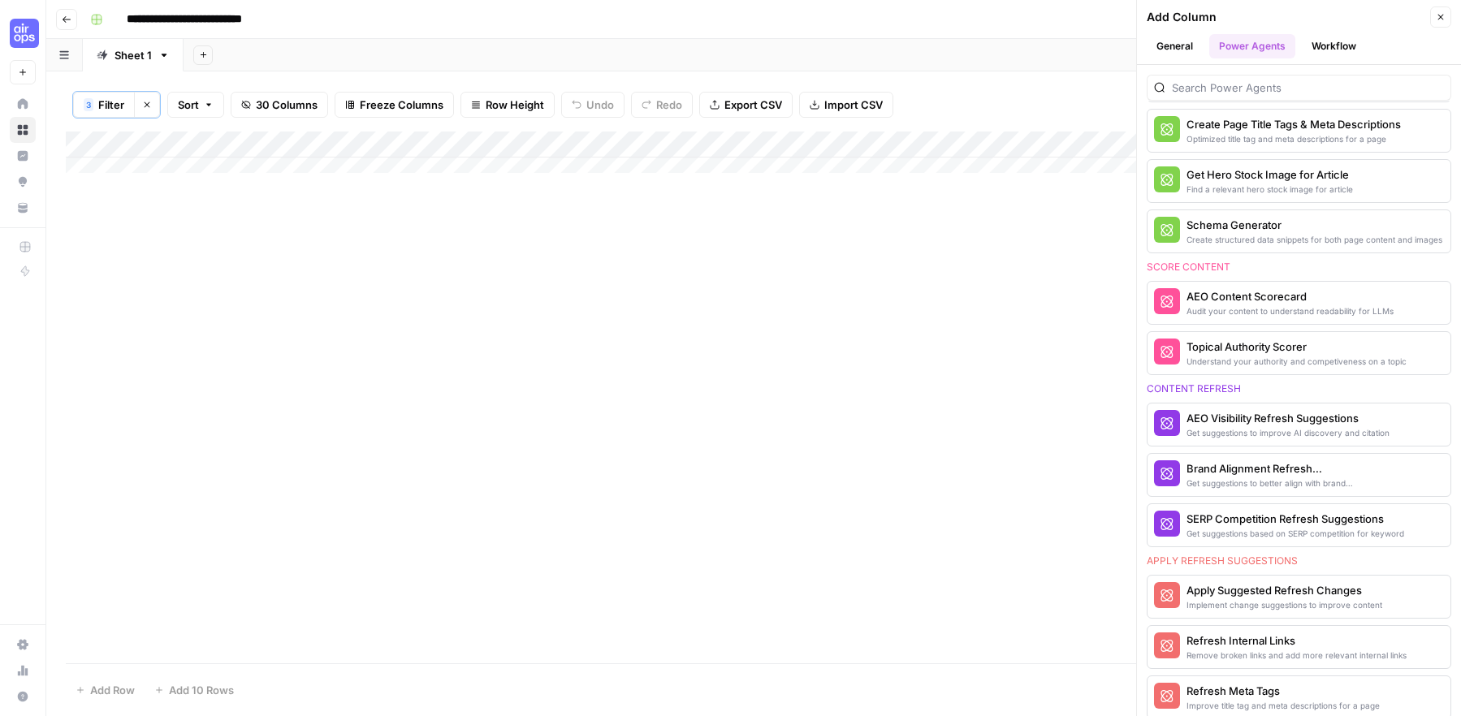
scroll to position [524, 0]
click at [1267, 512] on div "SERP Competition Refresh Suggestions" at bounding box center [1271, 518] width 171 height 16
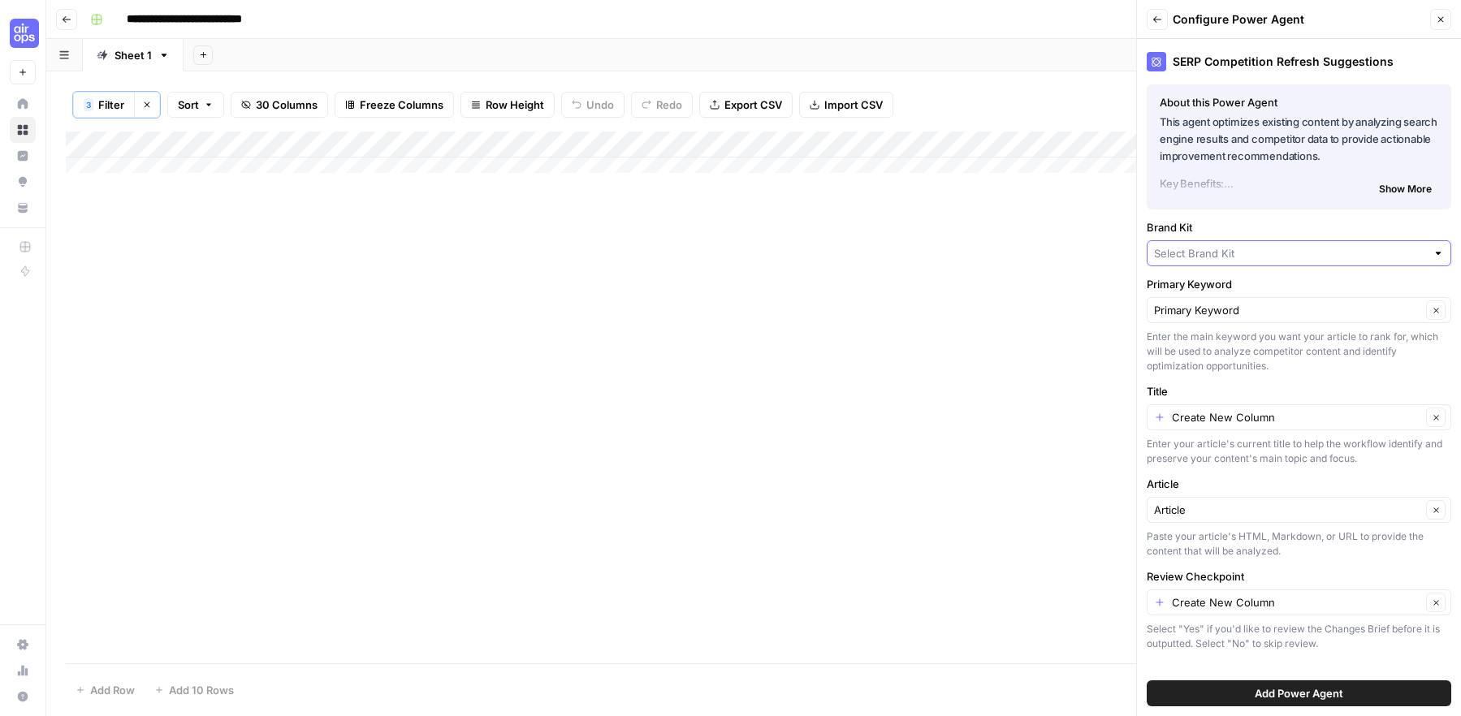
click at [1257, 256] on input "Brand Kit" at bounding box center [1290, 253] width 272 height 16
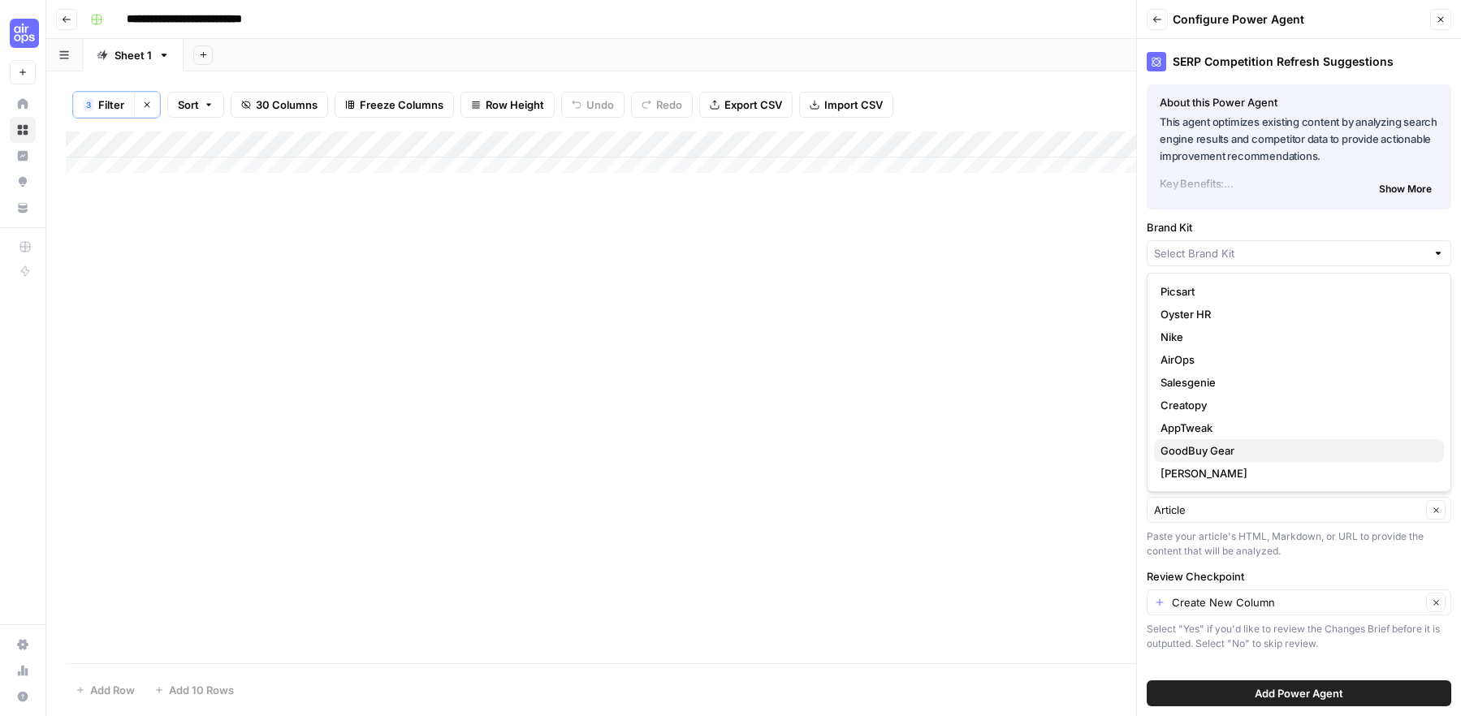
click at [1224, 451] on span "GoodBuy Gear" at bounding box center [1295, 451] width 270 height 16
type input "GoodBuy Gear"
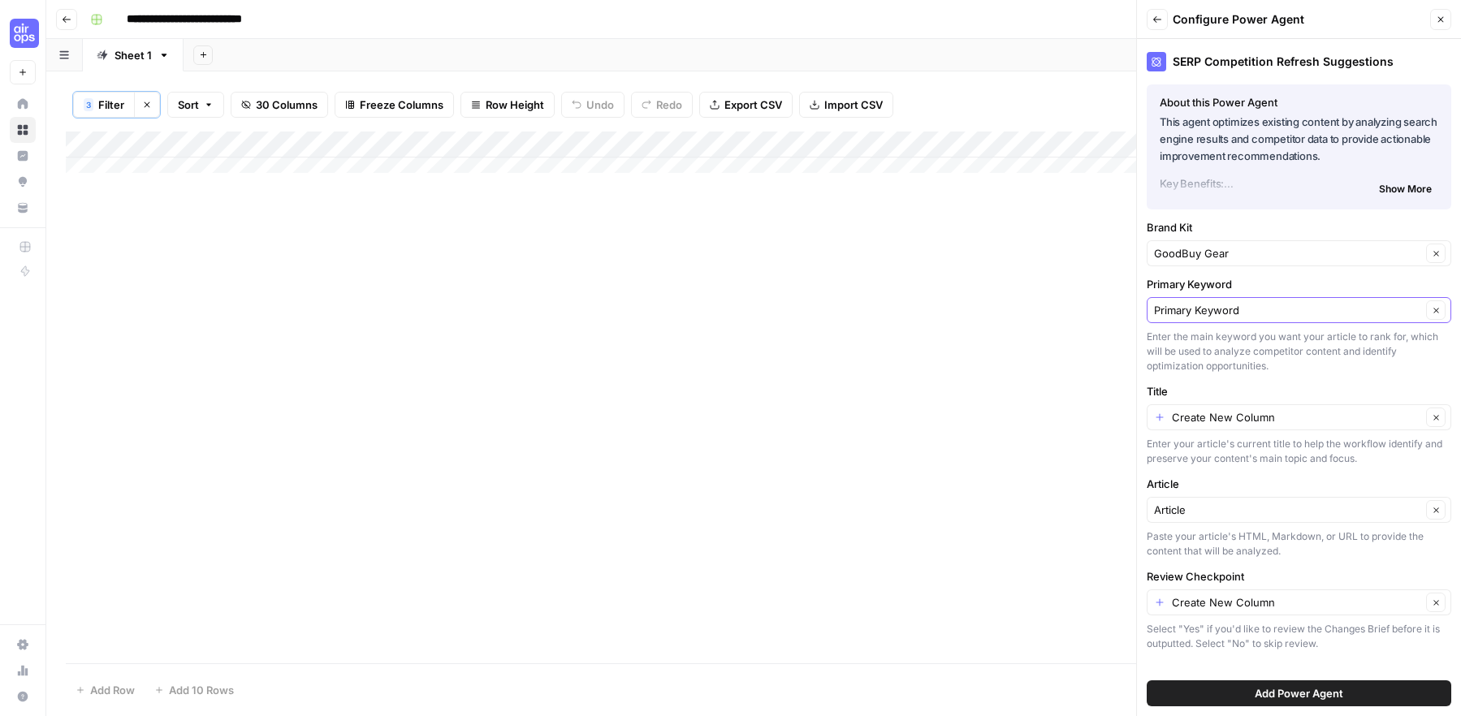
click at [1234, 313] on input "Primary Keyword" at bounding box center [1287, 310] width 267 height 16
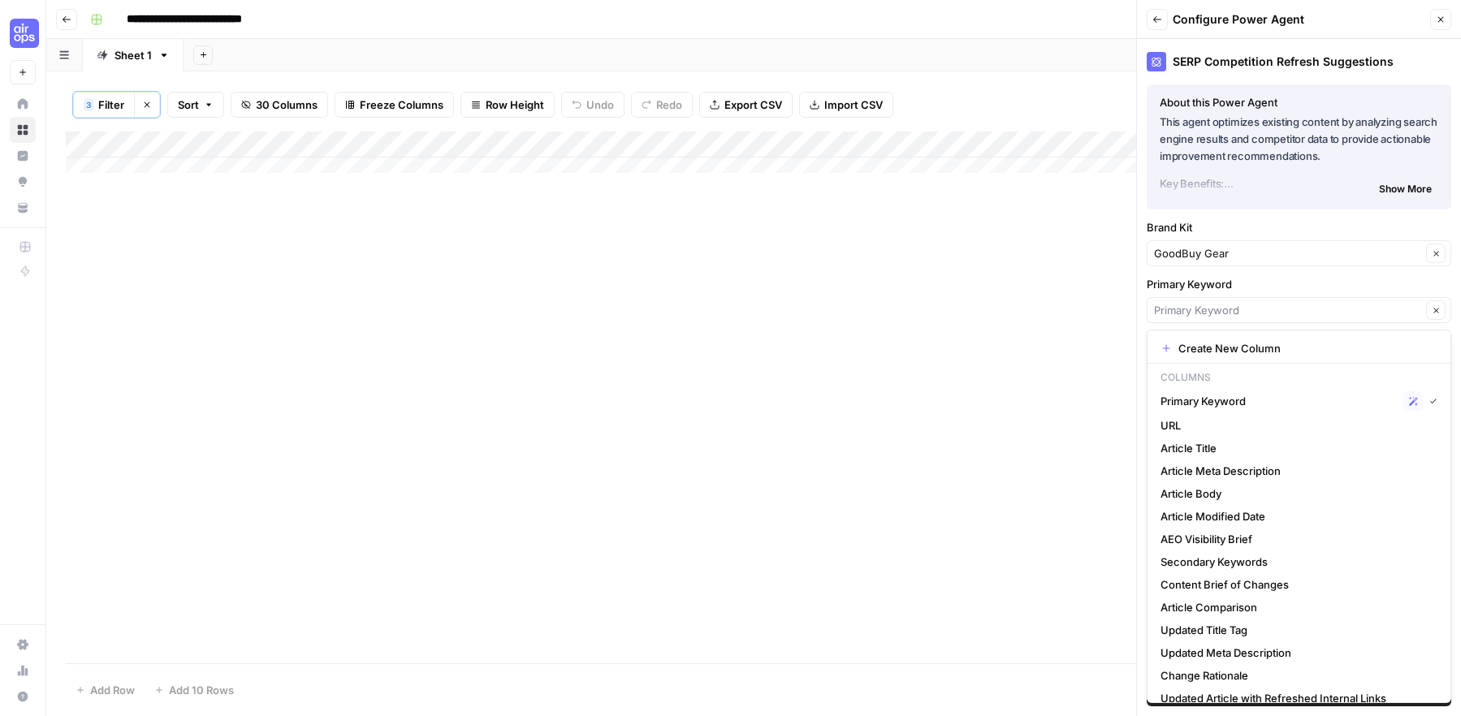
type input "Primary Keyword"
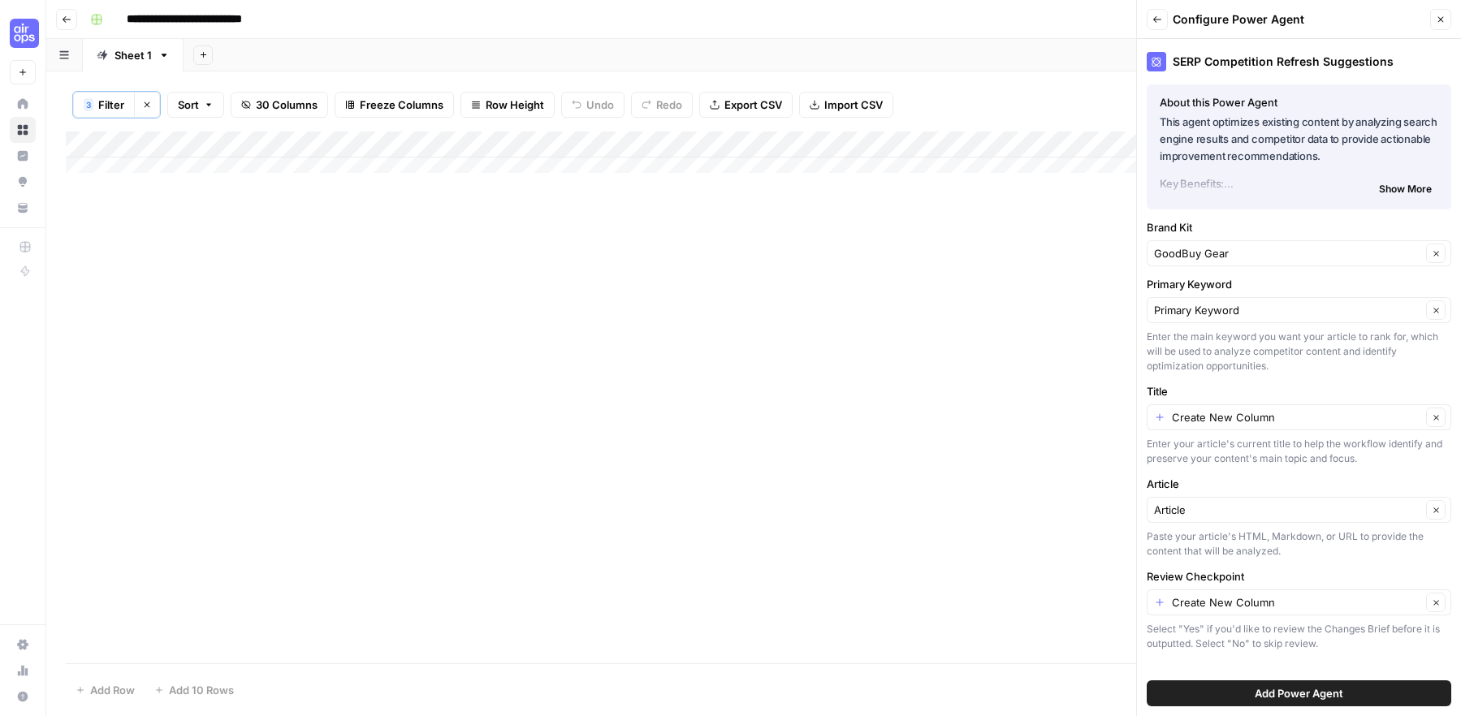
click at [290, 158] on div "Add Column" at bounding box center [754, 159] width 1376 height 54
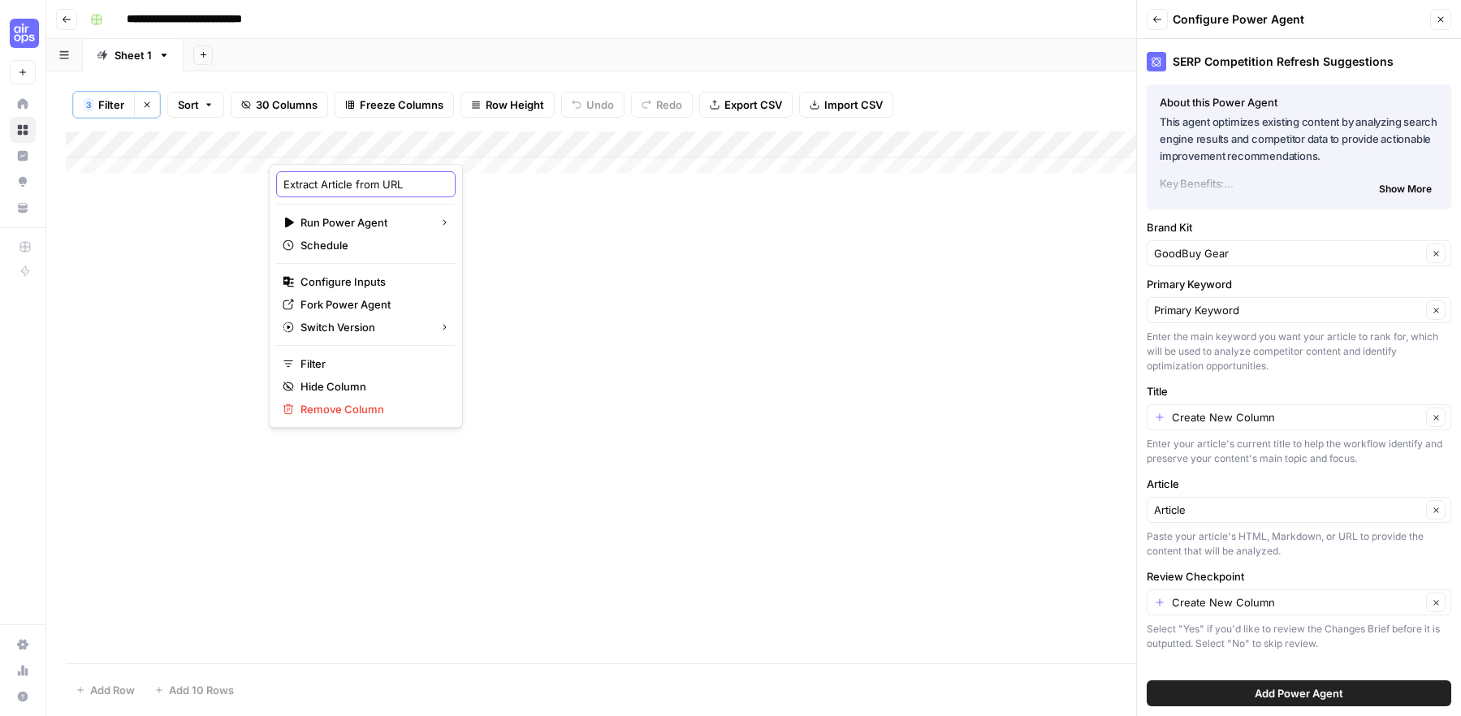
click at [352, 184] on input "Extract Article from URL" at bounding box center [365, 184] width 165 height 16
click at [335, 186] on input "Extract Article from URL" at bounding box center [365, 184] width 165 height 16
click at [195, 274] on div "Add Column" at bounding box center [754, 398] width 1376 height 532
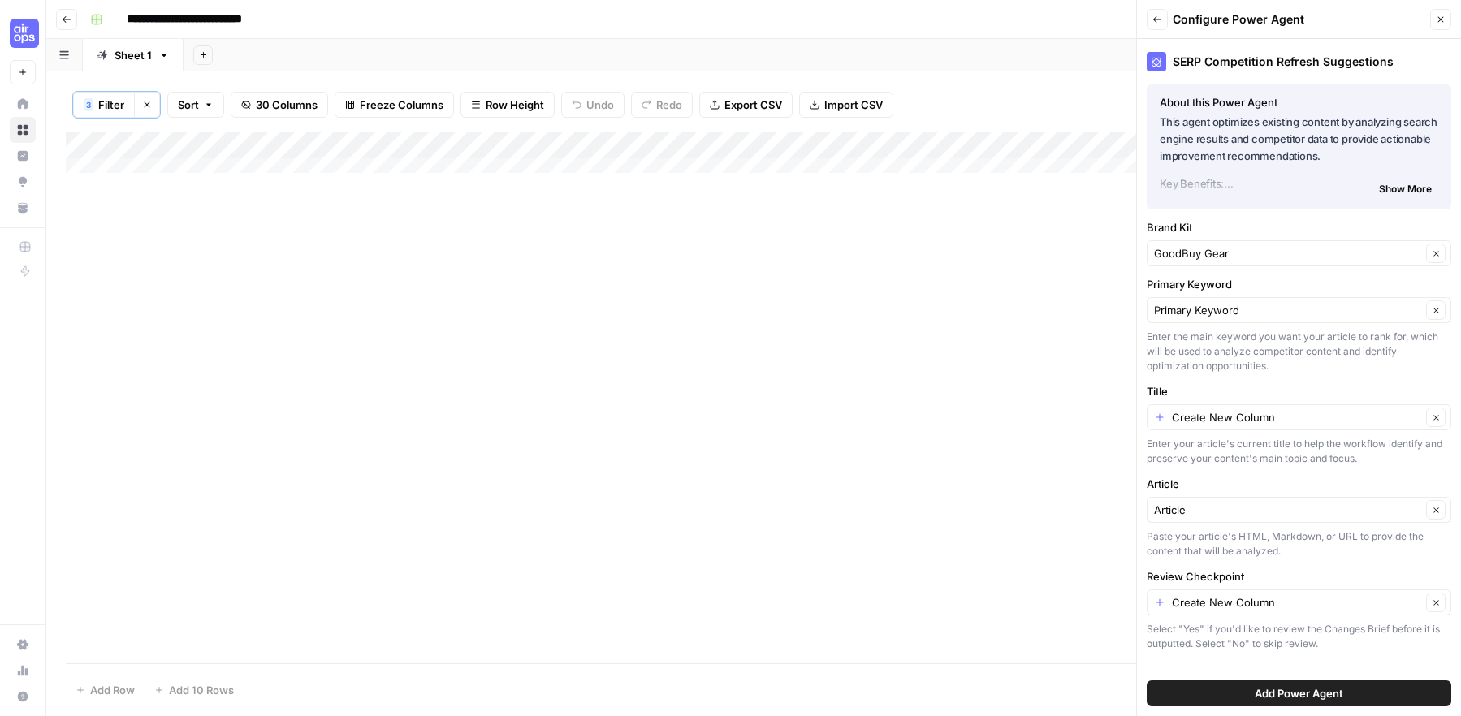
click at [186, 162] on div "Add Column" at bounding box center [754, 159] width 1376 height 54
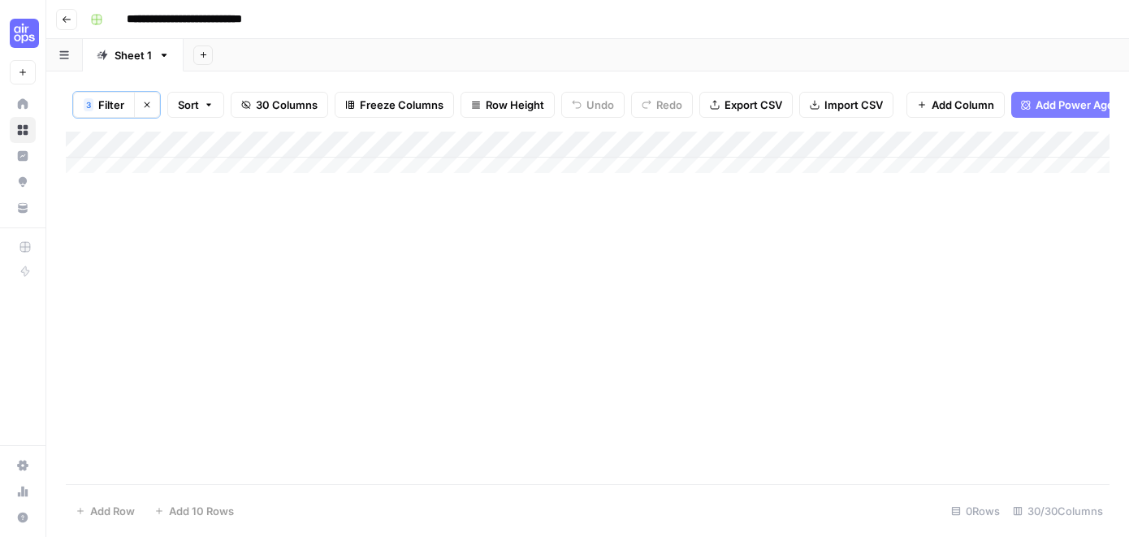
click at [162, 158] on div "Add Column" at bounding box center [587, 159] width 1043 height 54
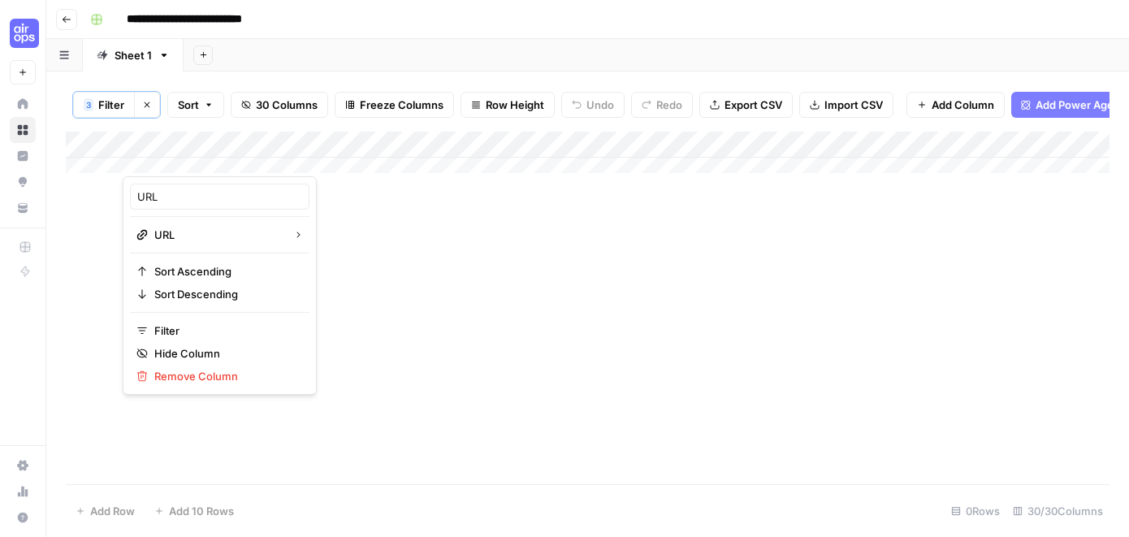
click at [457, 274] on div "Add Column" at bounding box center [587, 308] width 1043 height 352
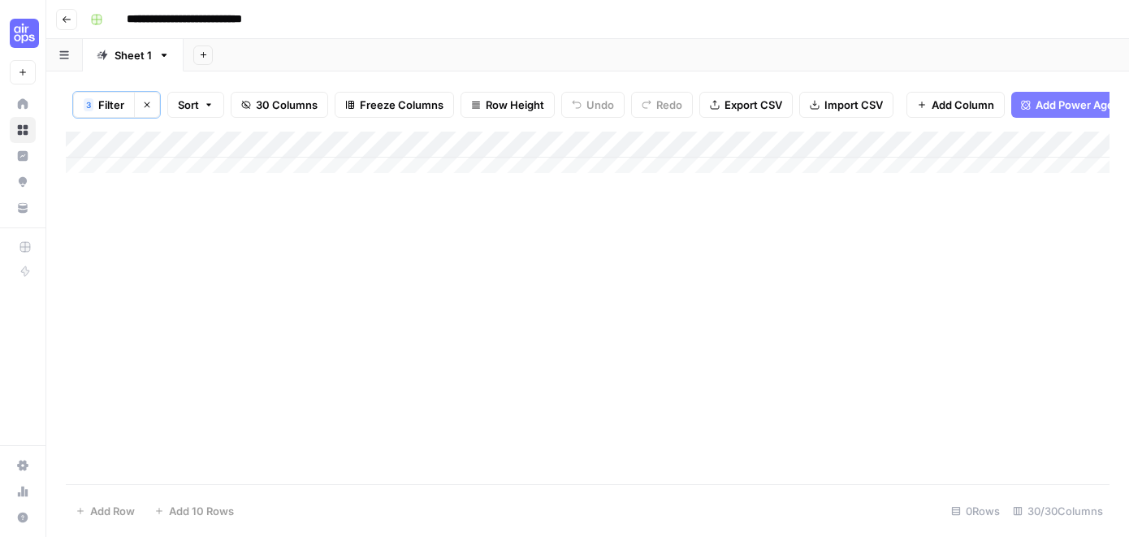
click at [224, 182] on div "Add Column" at bounding box center [587, 159] width 1043 height 54
click at [224, 179] on div "Add Column" at bounding box center [587, 159] width 1043 height 54
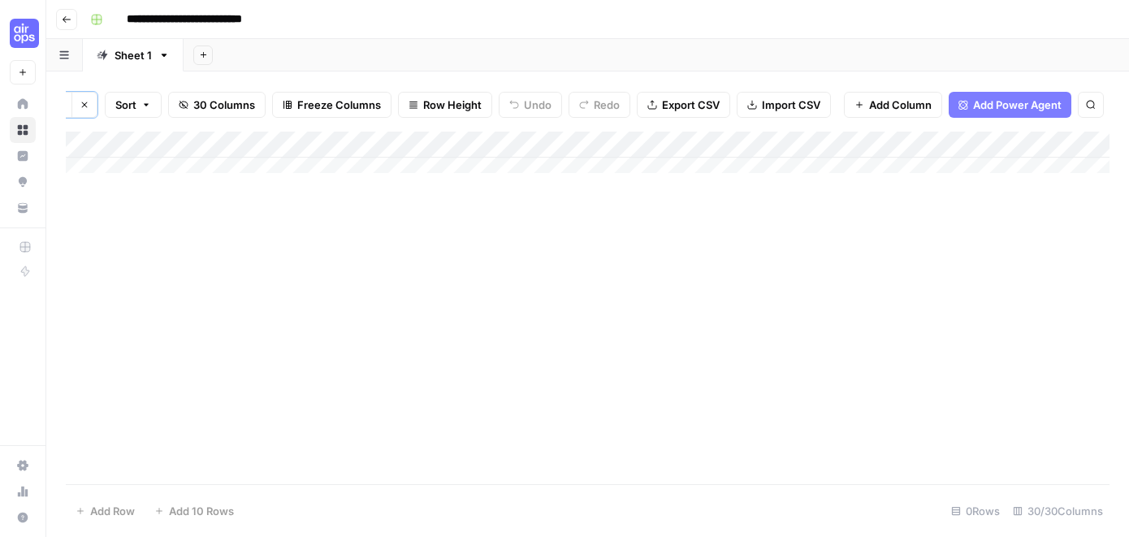
click at [1021, 100] on span "Add Power Agent" at bounding box center [1017, 105] width 89 height 16
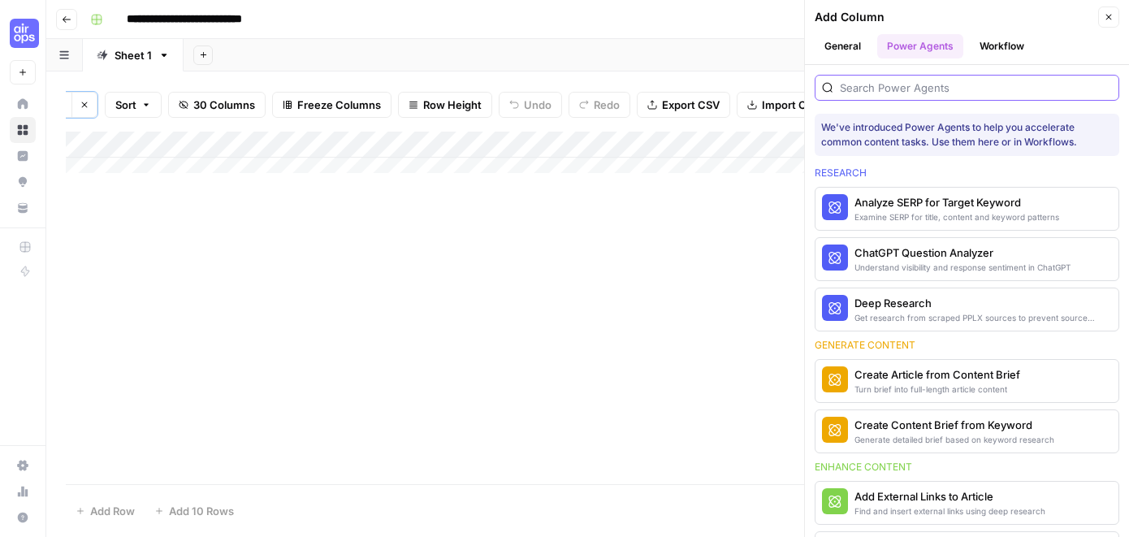
click at [971, 91] on input "search" at bounding box center [976, 88] width 272 height 16
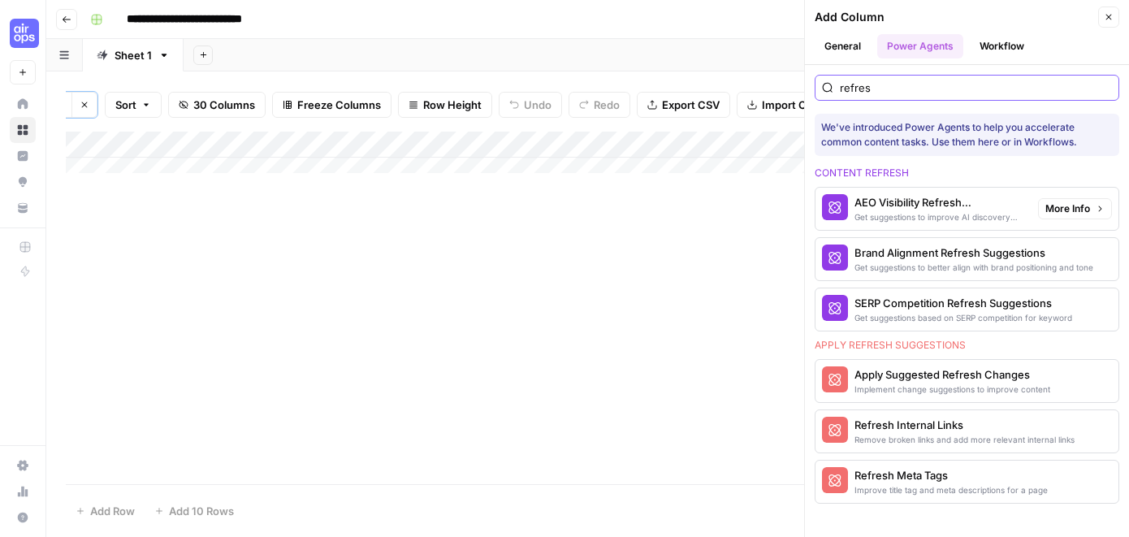
type input "refres"
click at [936, 214] on div "Get suggestions to improve AI discovery and citation" at bounding box center [939, 216] width 171 height 13
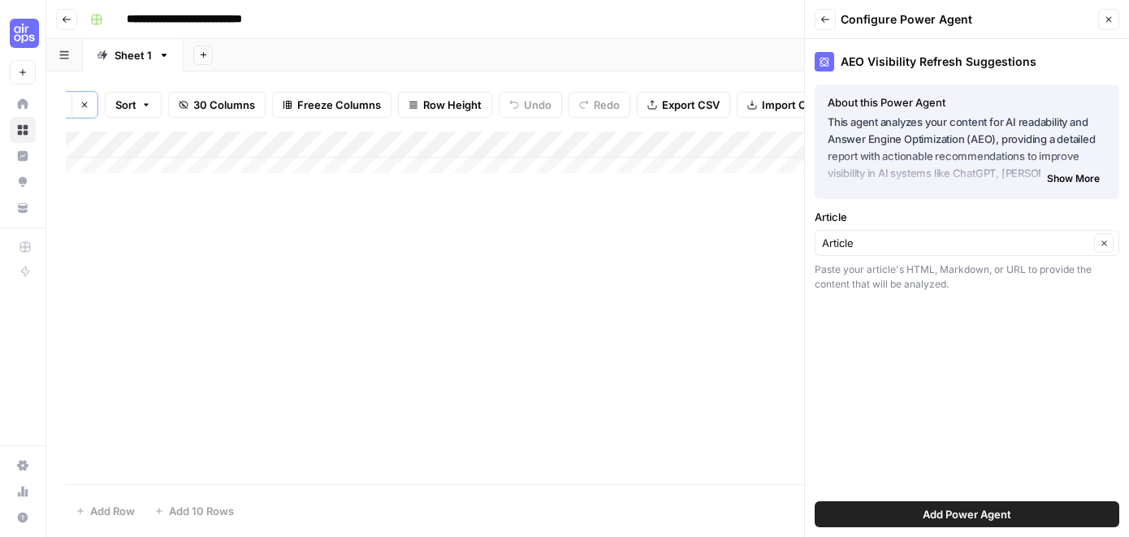
click at [1073, 180] on span "Show More" at bounding box center [1073, 178] width 53 height 15
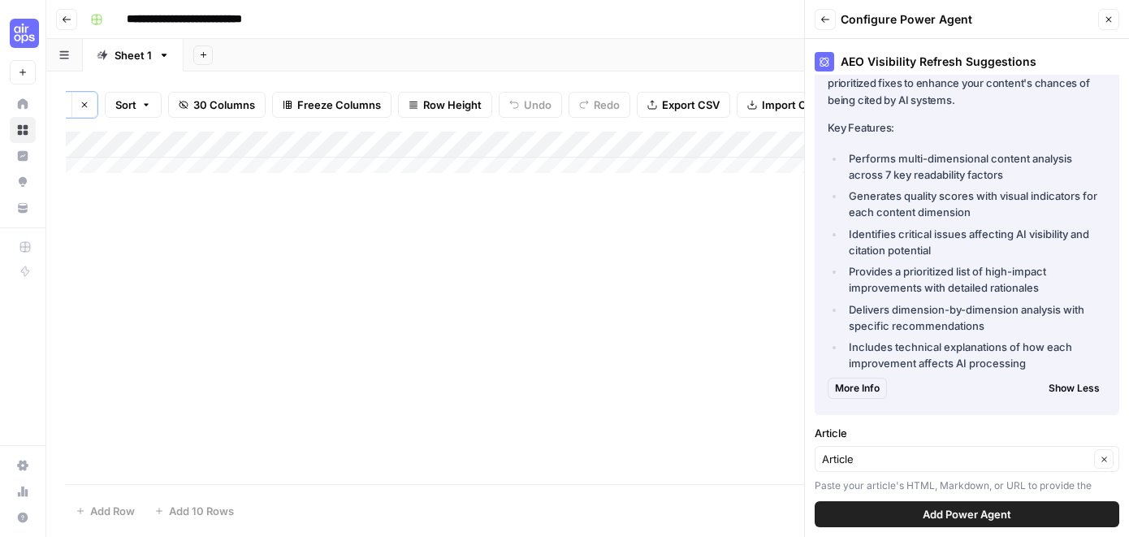
scroll to position [202, 0]
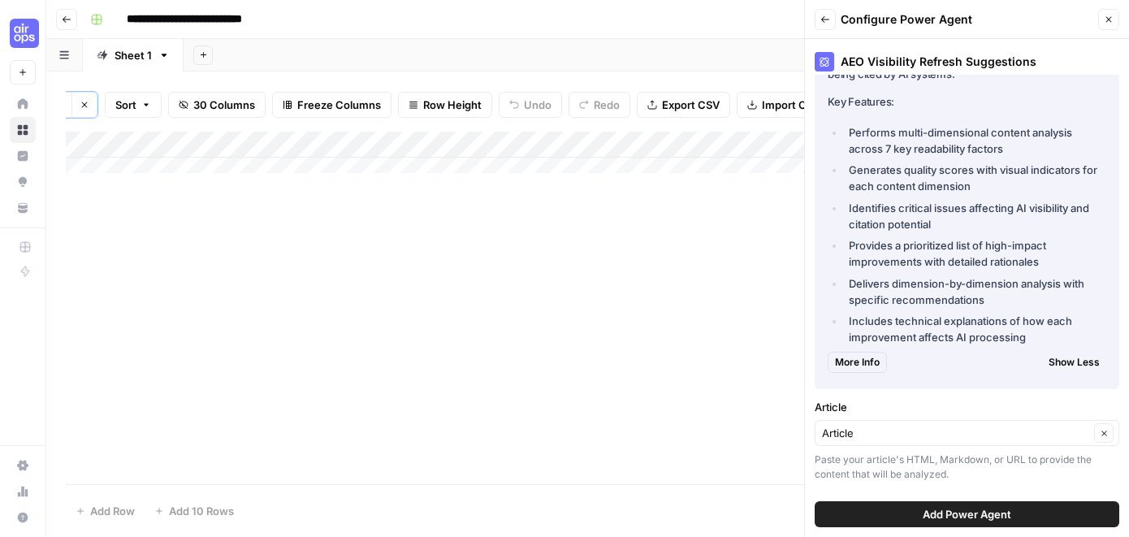
click at [827, 25] on button "Back" at bounding box center [824, 19] width 21 height 21
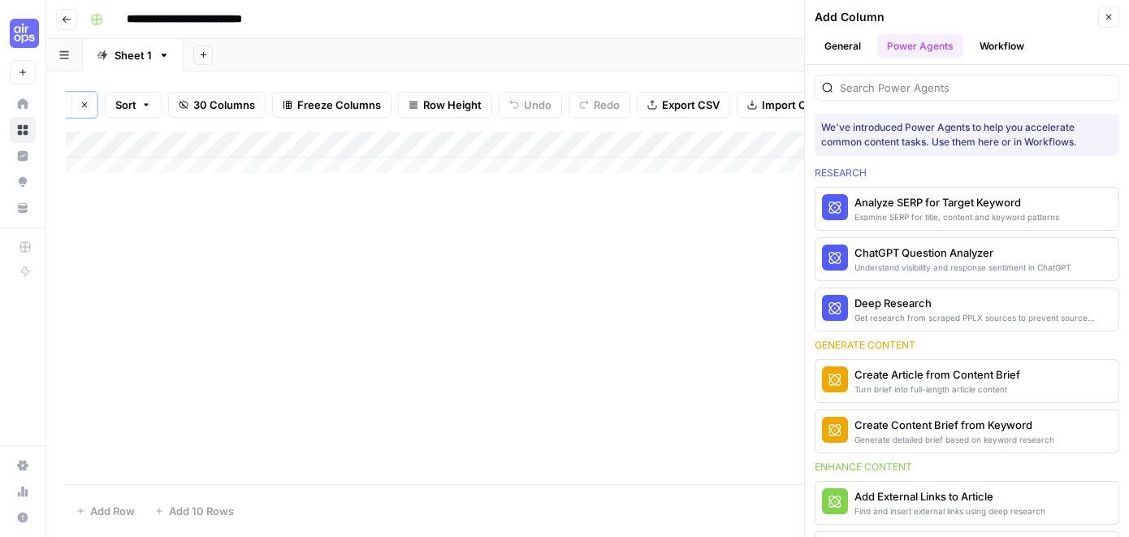
click at [749, 252] on div "Add Column" at bounding box center [587, 308] width 1043 height 352
click at [1102, 18] on button "Close" at bounding box center [1108, 16] width 21 height 21
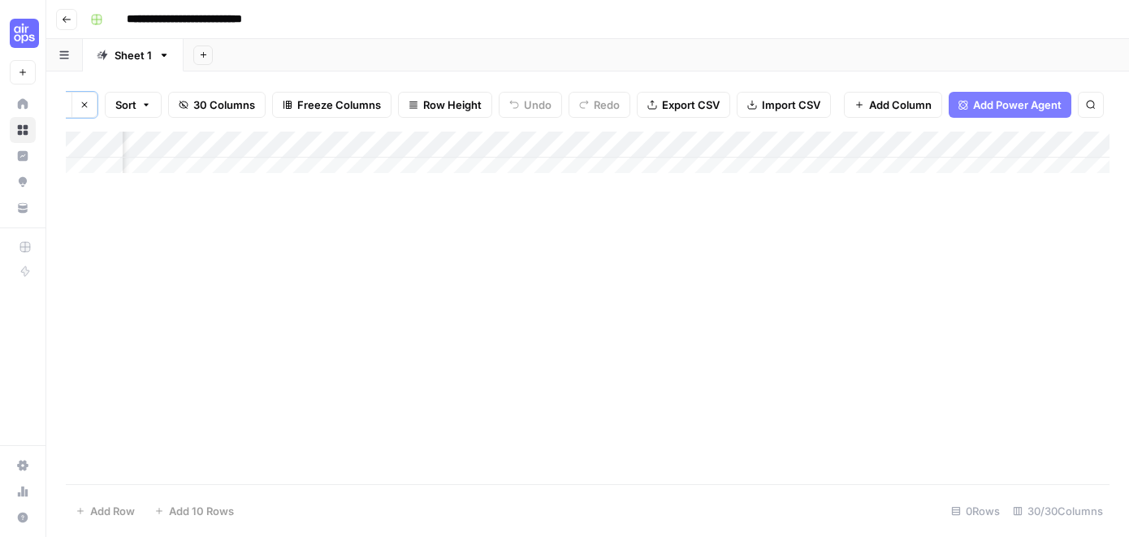
scroll to position [0, 342]
click at [1028, 97] on span "Add Power Agent" at bounding box center [1017, 105] width 89 height 16
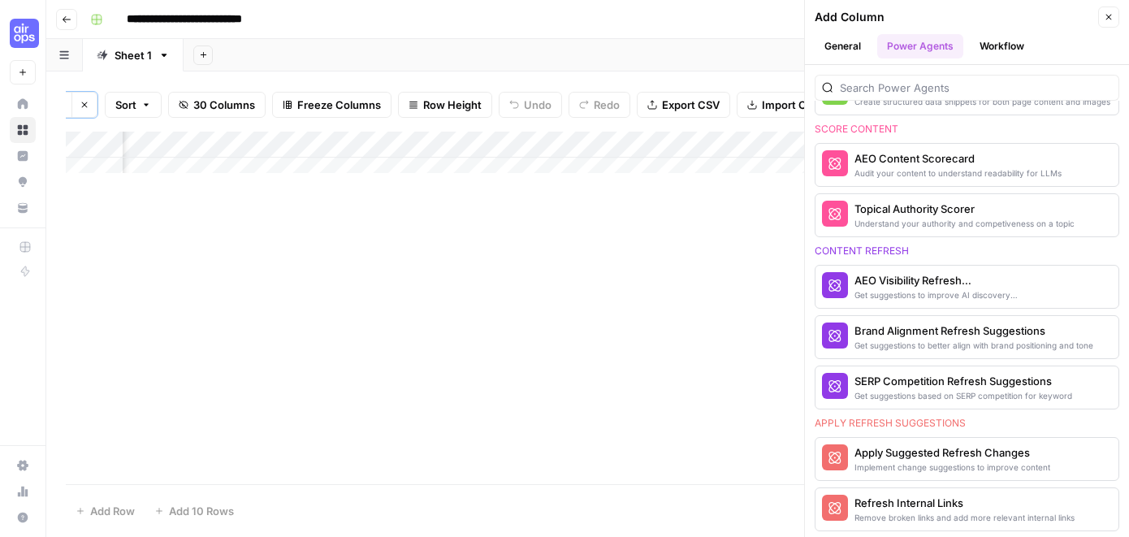
scroll to position [671, 0]
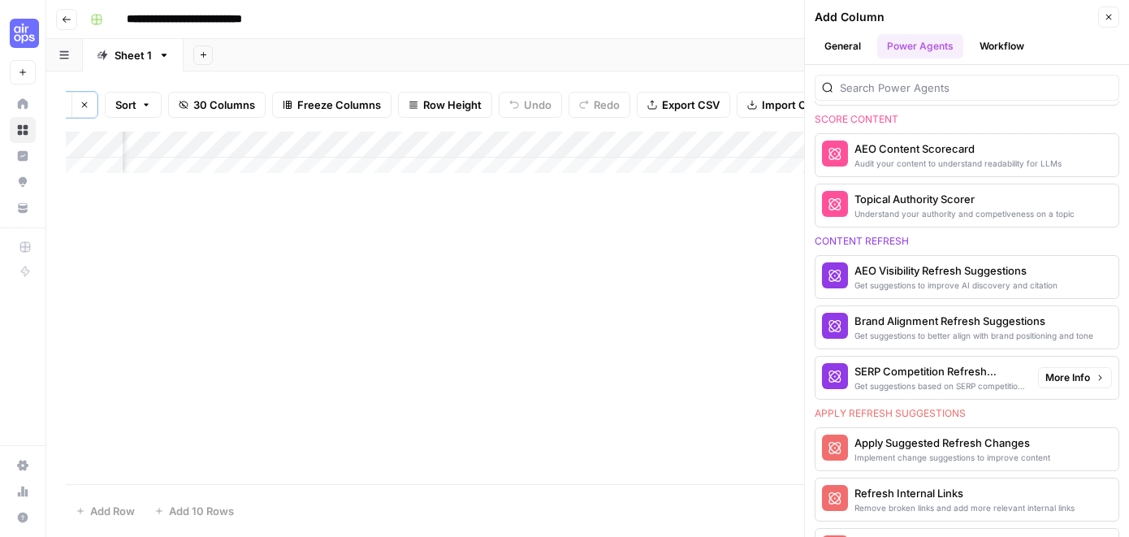
click at [914, 372] on div "SERP Competition Refresh Suggestions" at bounding box center [939, 371] width 171 height 16
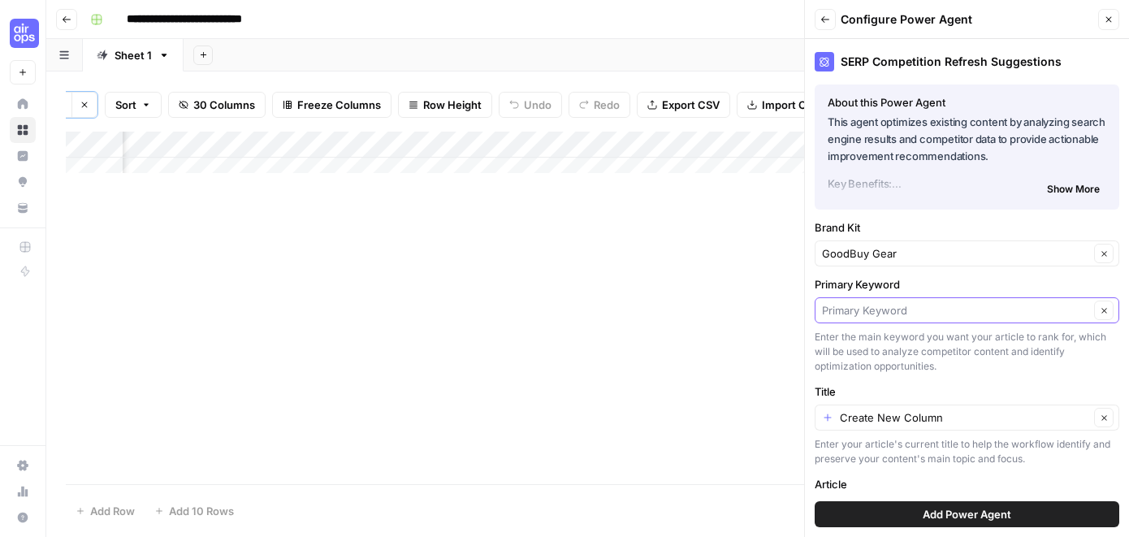
click at [931, 311] on input "Primary Keyword" at bounding box center [955, 310] width 267 height 16
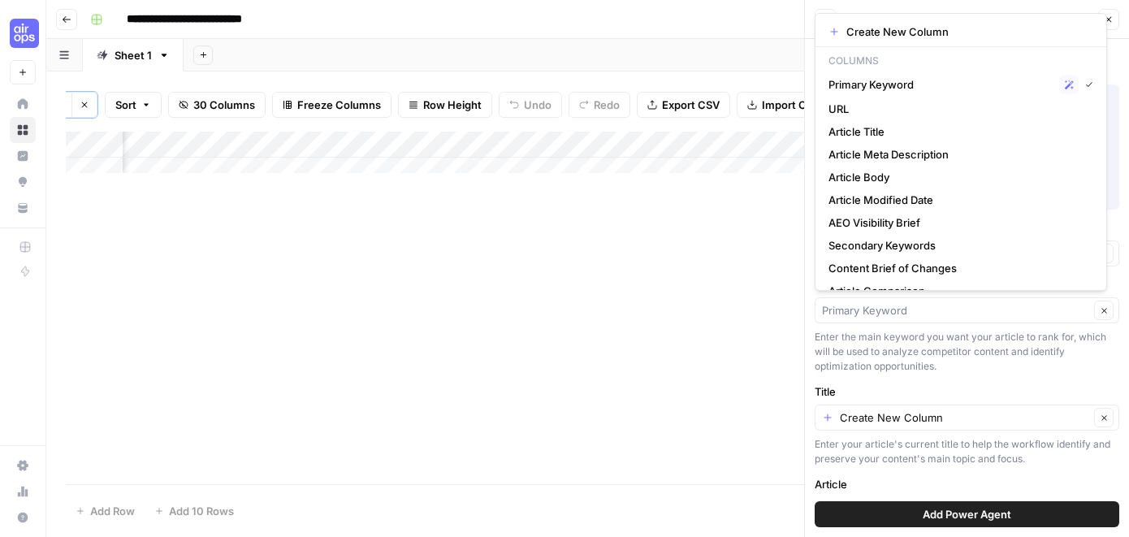
type input "Primary Keyword"
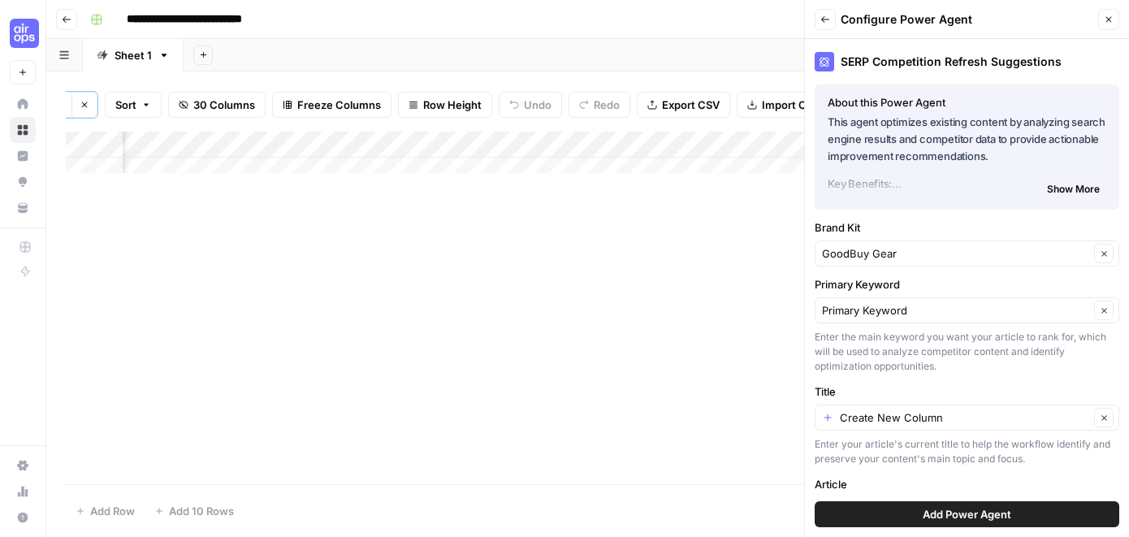
click at [961, 353] on div "Enter the main keyword you want your article to rank for, which will be used to…" at bounding box center [966, 352] width 304 height 44
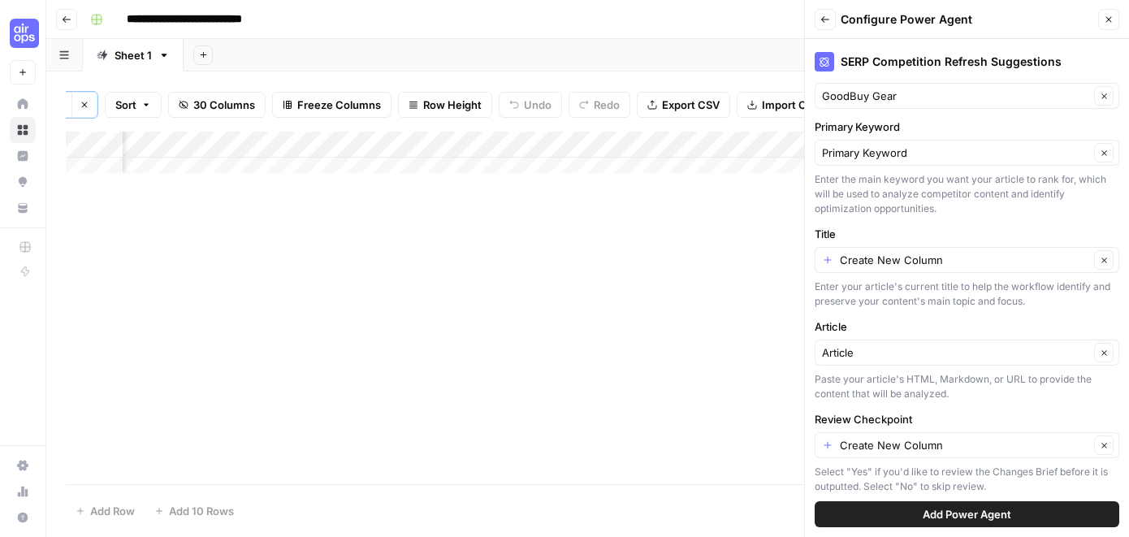
scroll to position [170, 0]
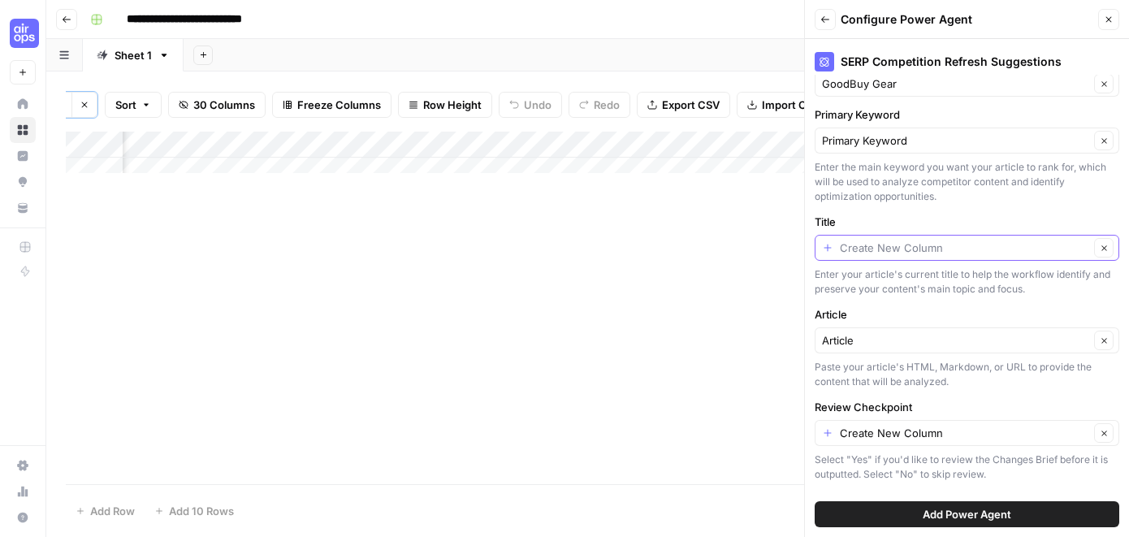
click at [958, 250] on input "Title" at bounding box center [964, 248] width 249 height 16
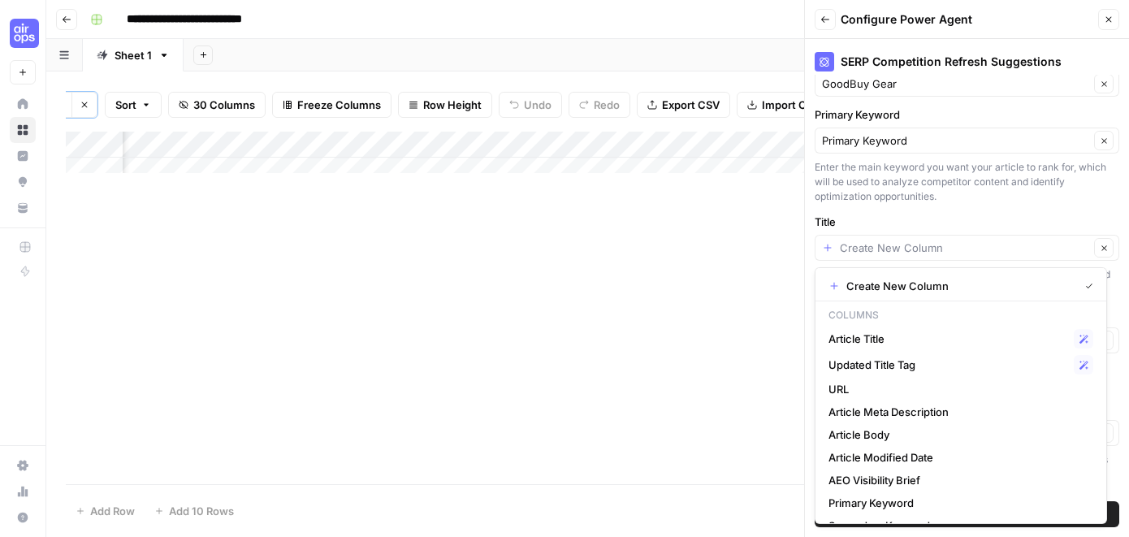
type input "Create New Column"
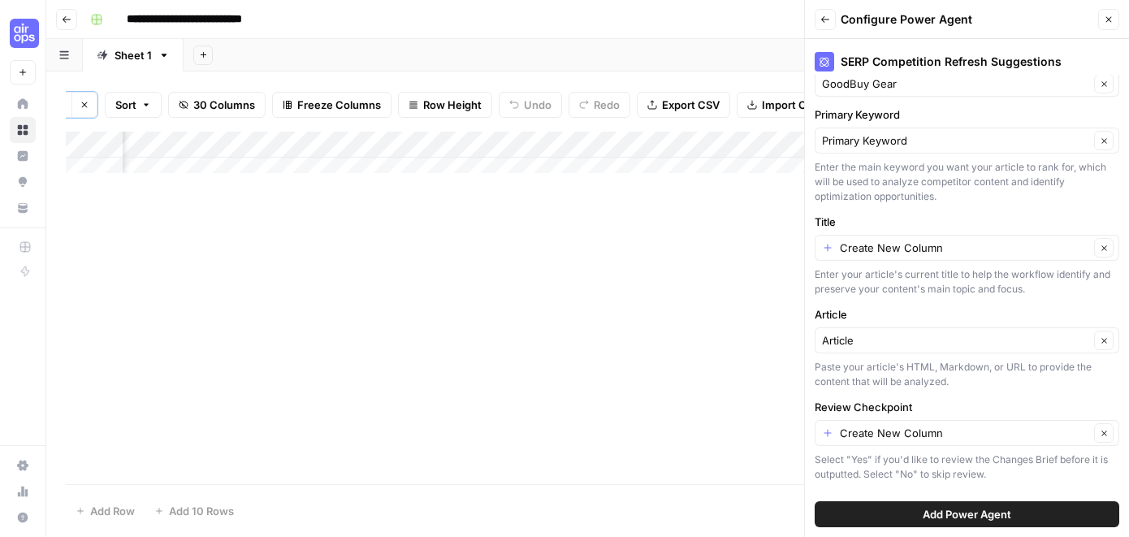
click at [966, 215] on label "Title" at bounding box center [966, 222] width 304 height 16
click at [966, 240] on input "Create New Column" at bounding box center [964, 248] width 249 height 16
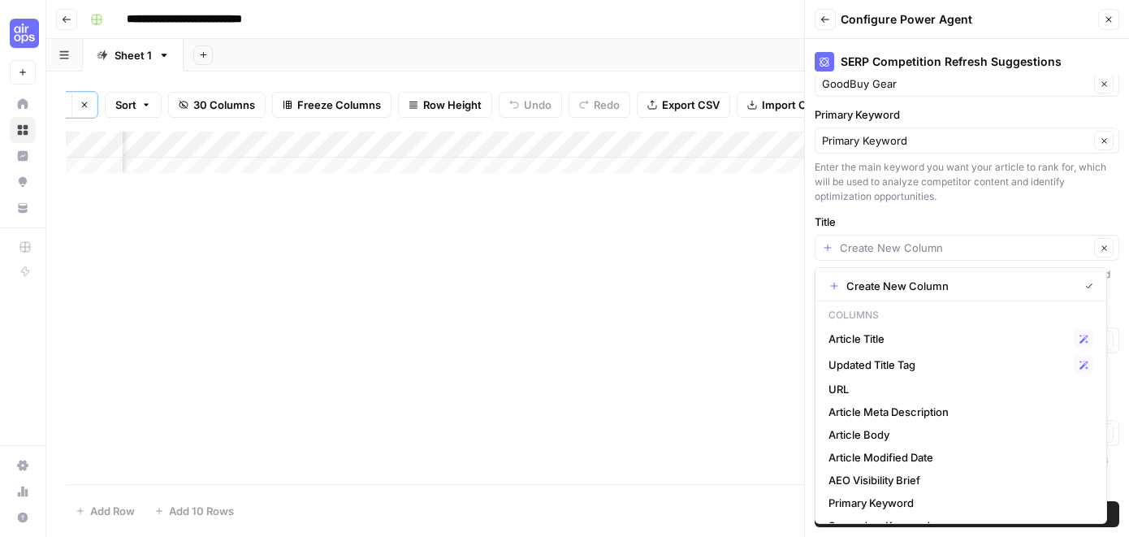
type input "Create New Column"
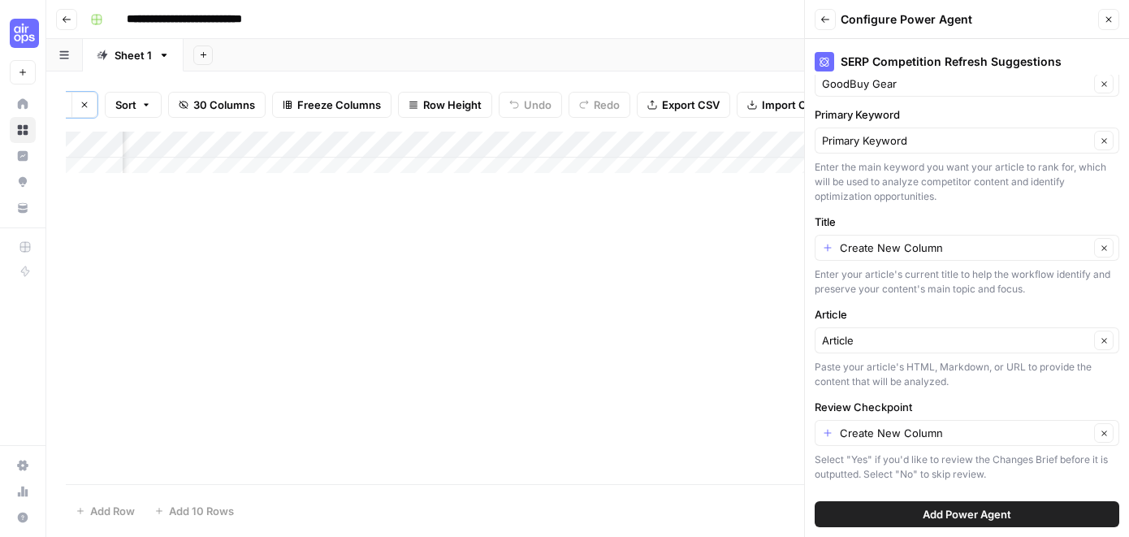
click at [966, 214] on label "Title" at bounding box center [966, 222] width 304 height 16
click at [966, 240] on input "Create New Column" at bounding box center [964, 248] width 249 height 16
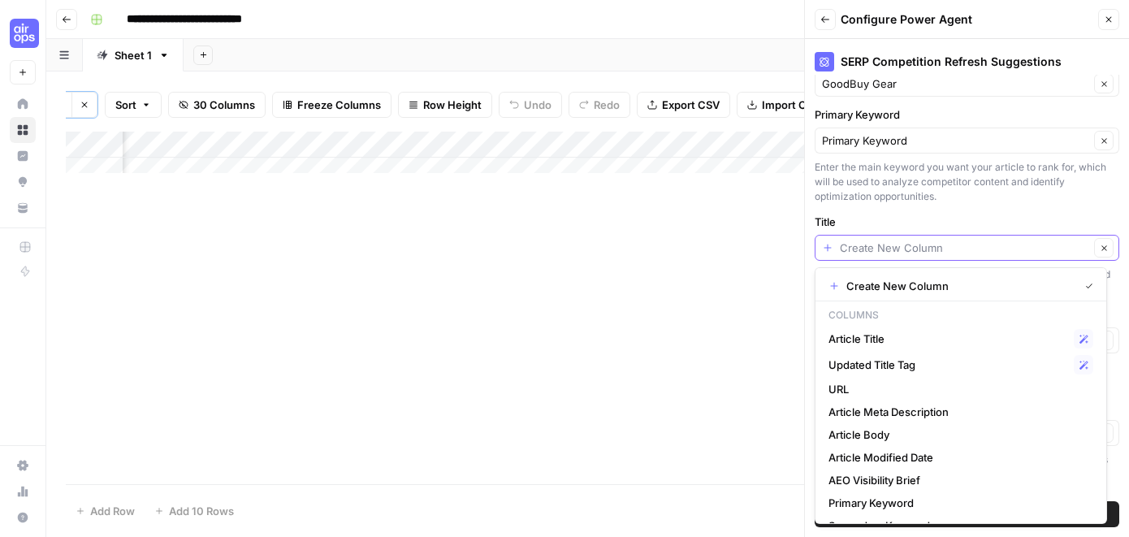
click at [1099, 247] on button "Clear" at bounding box center [1103, 247] width 19 height 19
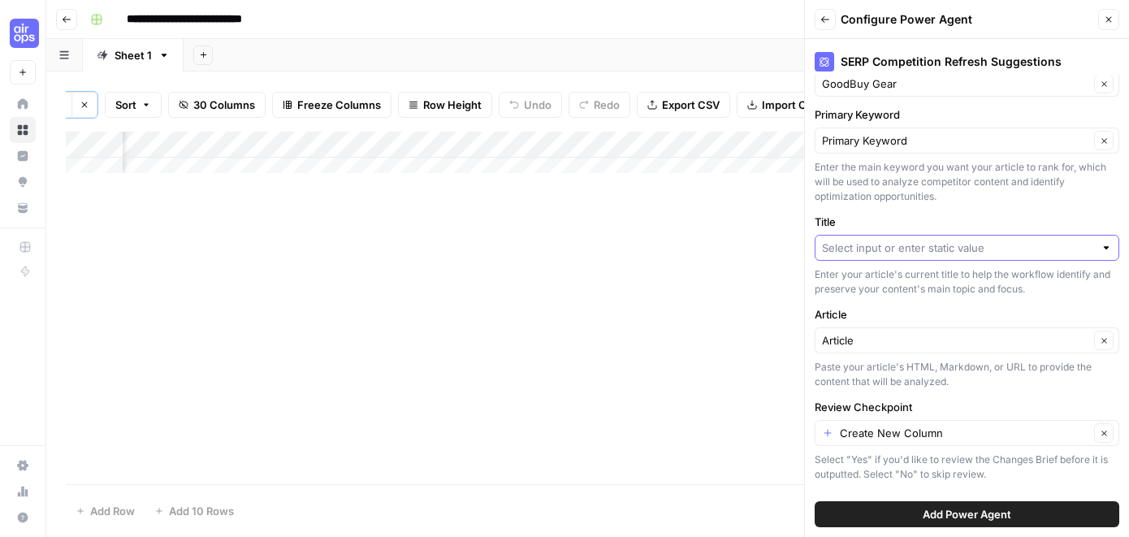
click at [1051, 181] on div "Enter the main keyword you want your article to rank for, which will be used to…" at bounding box center [966, 182] width 304 height 44
click at [1019, 245] on input "Title" at bounding box center [958, 248] width 272 height 16
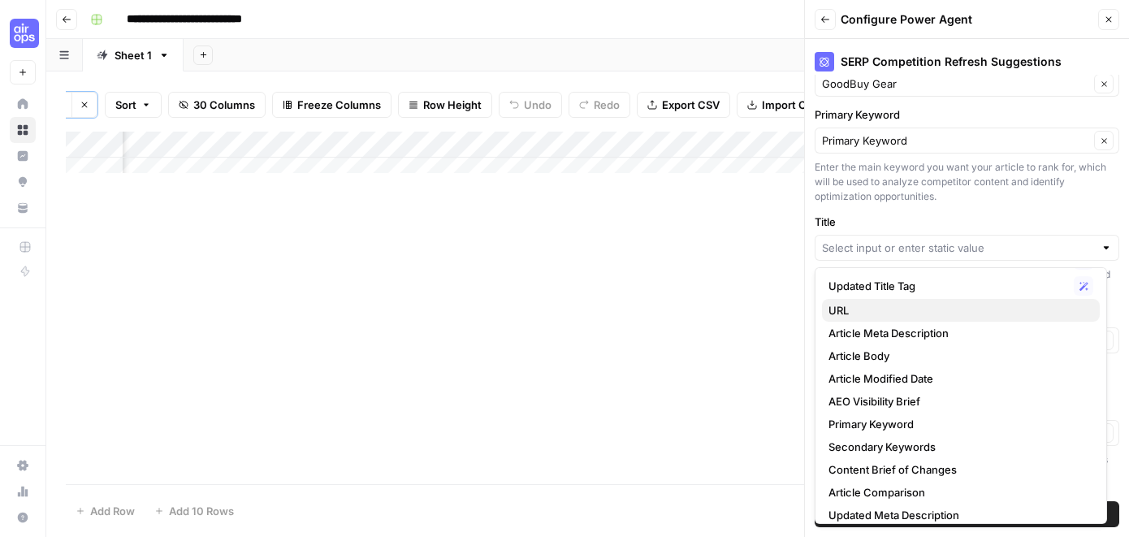
scroll to position [92, 0]
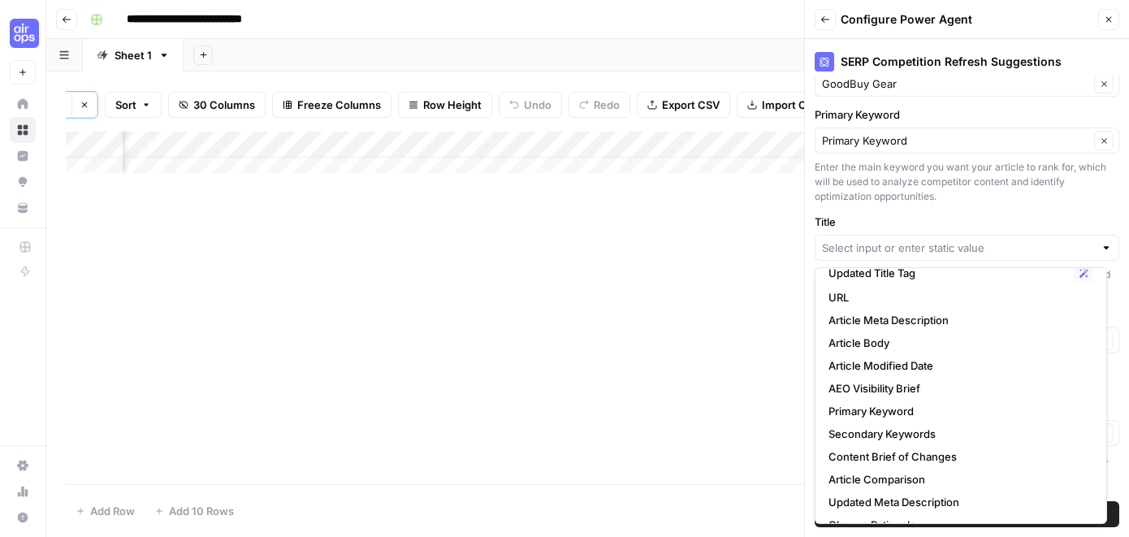
click at [954, 196] on div "Enter the main keyword you want your article to rank for, which will be used to…" at bounding box center [966, 182] width 304 height 44
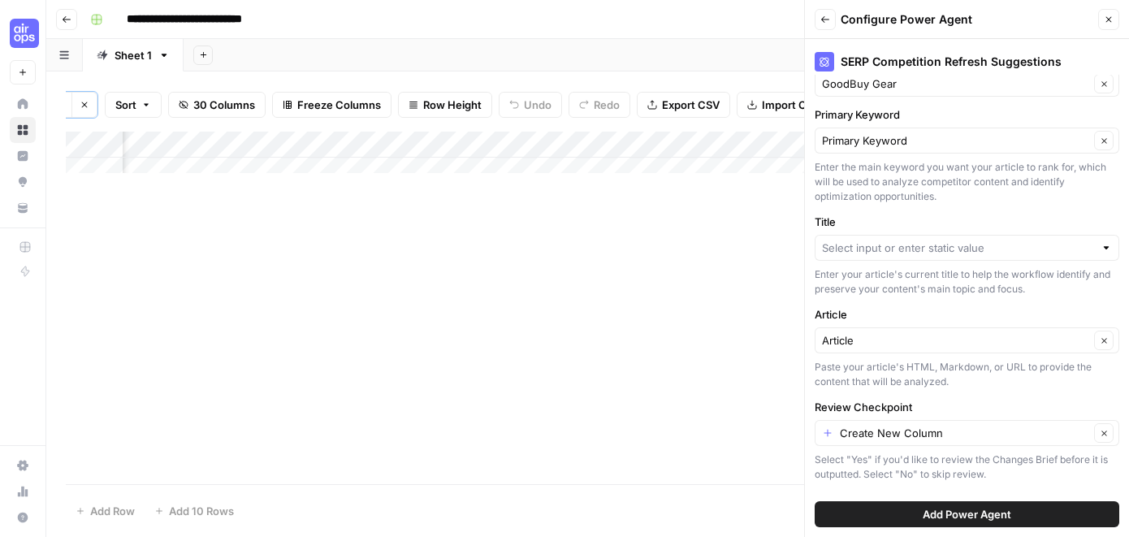
click at [955, 516] on span "Add Power Agent" at bounding box center [966, 514] width 89 height 16
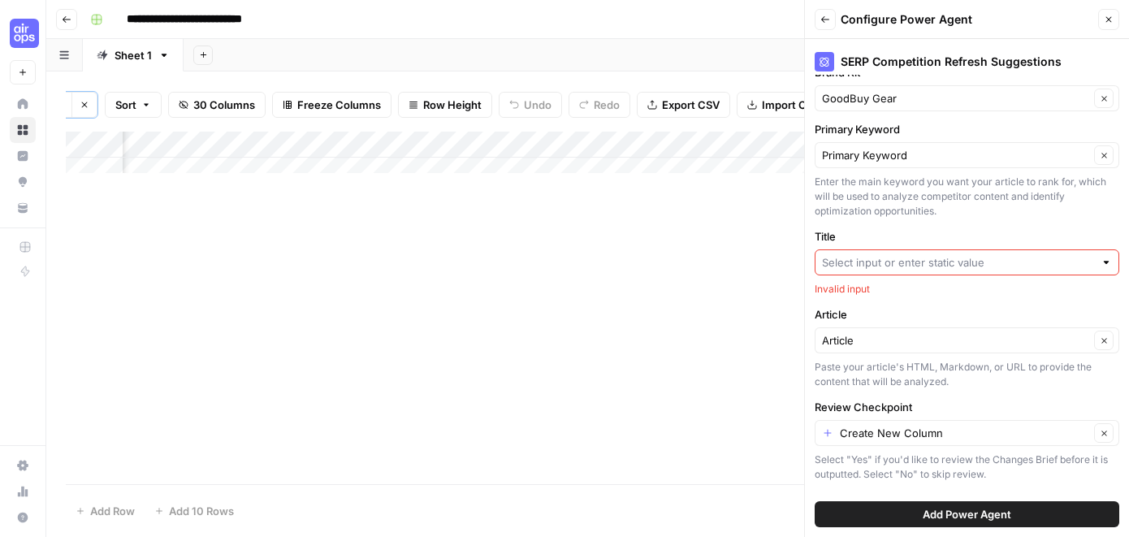
click at [879, 264] on input "Title" at bounding box center [958, 262] width 272 height 16
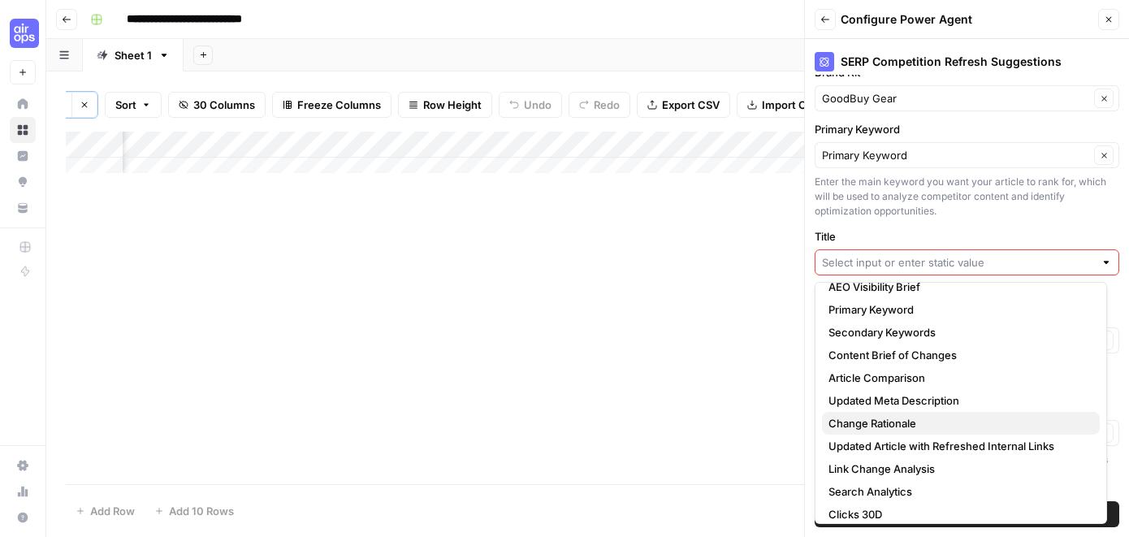
scroll to position [176, 0]
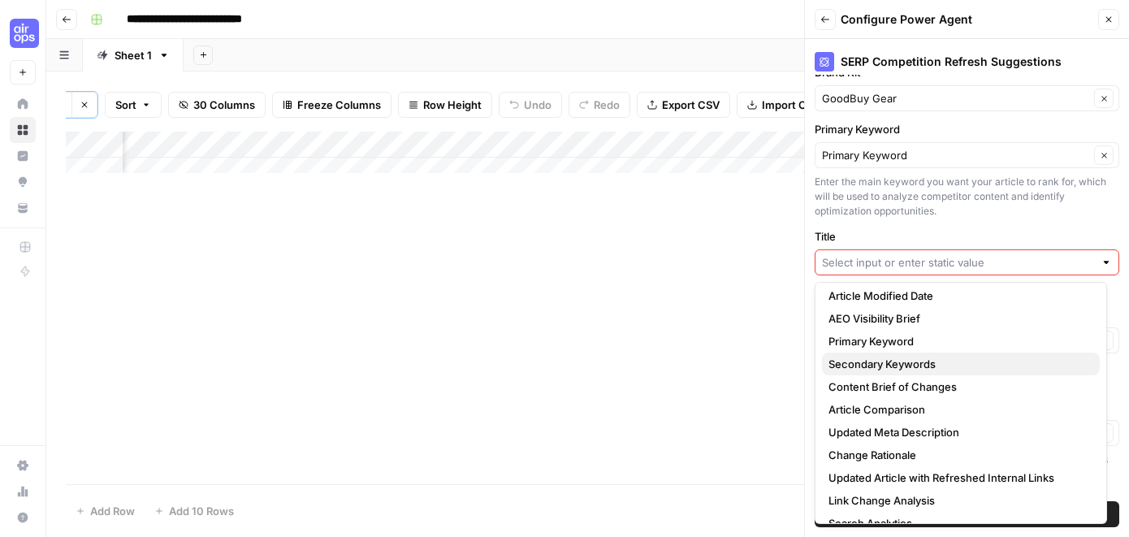
click at [885, 364] on span "Secondary Keywords" at bounding box center [957, 364] width 258 height 16
type input "Secondary Keywords"
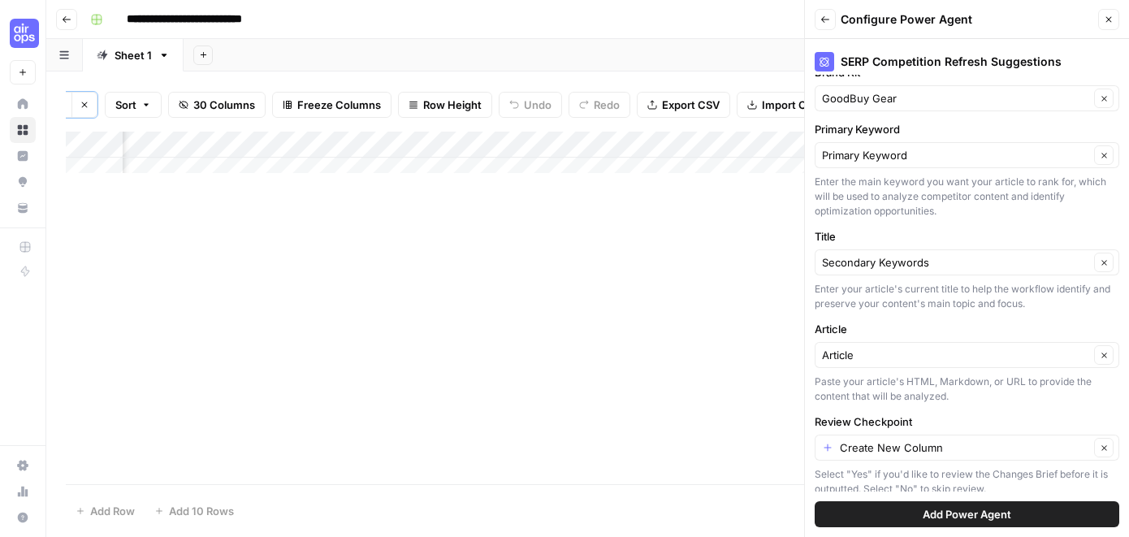
scroll to position [170, 0]
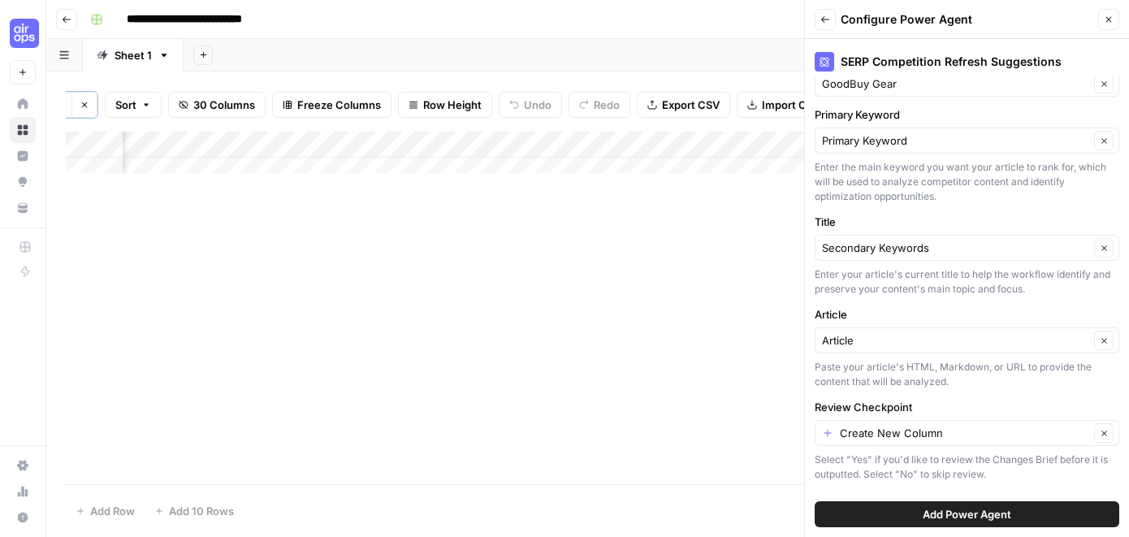
click at [939, 256] on div "Secondary Keywords Clear" at bounding box center [966, 248] width 304 height 26
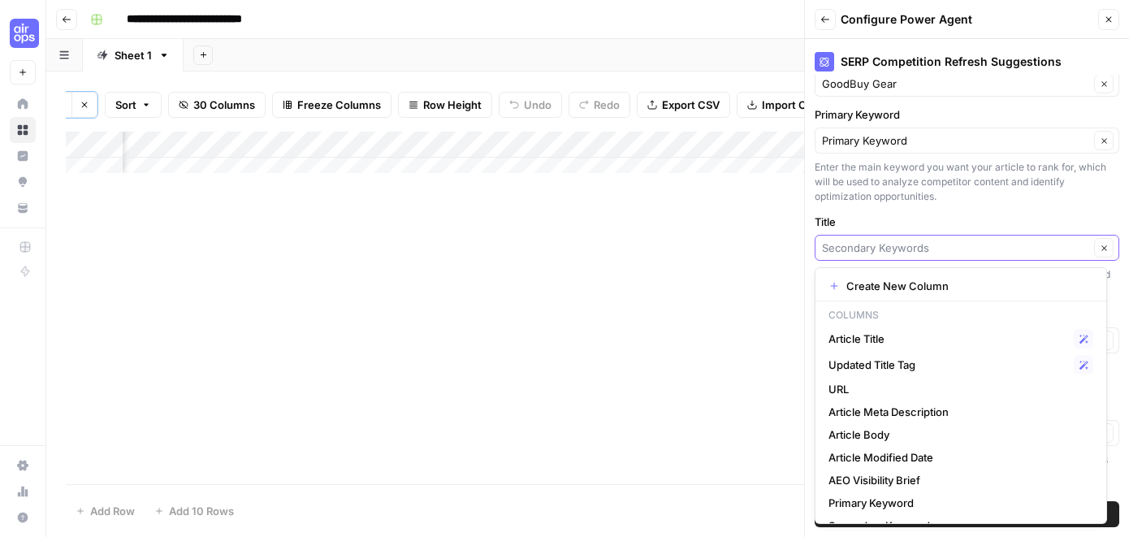
click at [877, 250] on input "Title" at bounding box center [955, 248] width 267 height 16
paste input "Chicco Keyfit 30 vs. Keyfit 35: Infant Car Seat Review & Comparison"
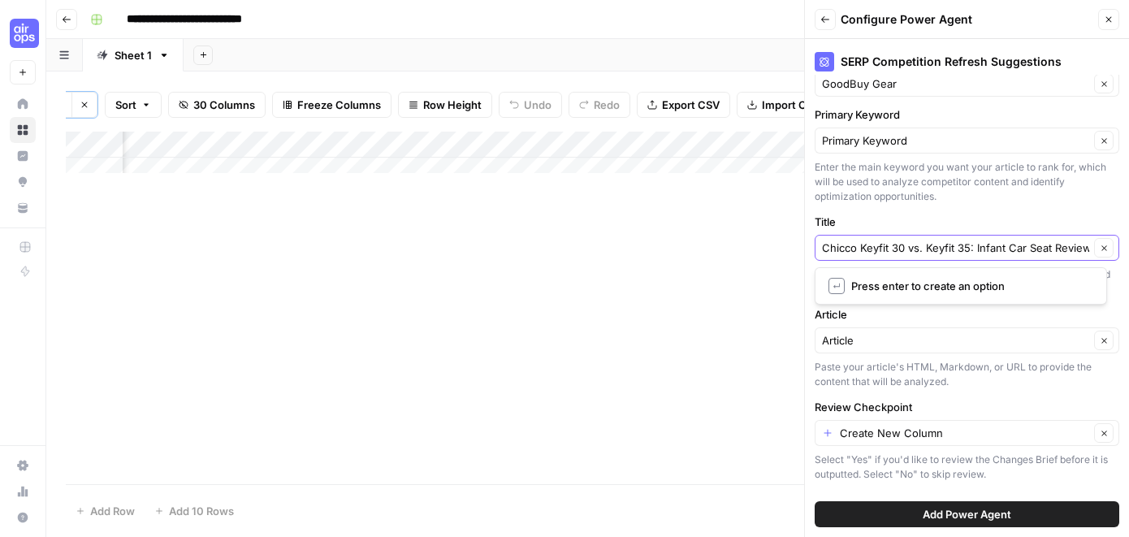
scroll to position [0, 84]
type input "Chicco Keyfit 30 vs. Keyfit 35: Infant Car Seat Review & Comparison"
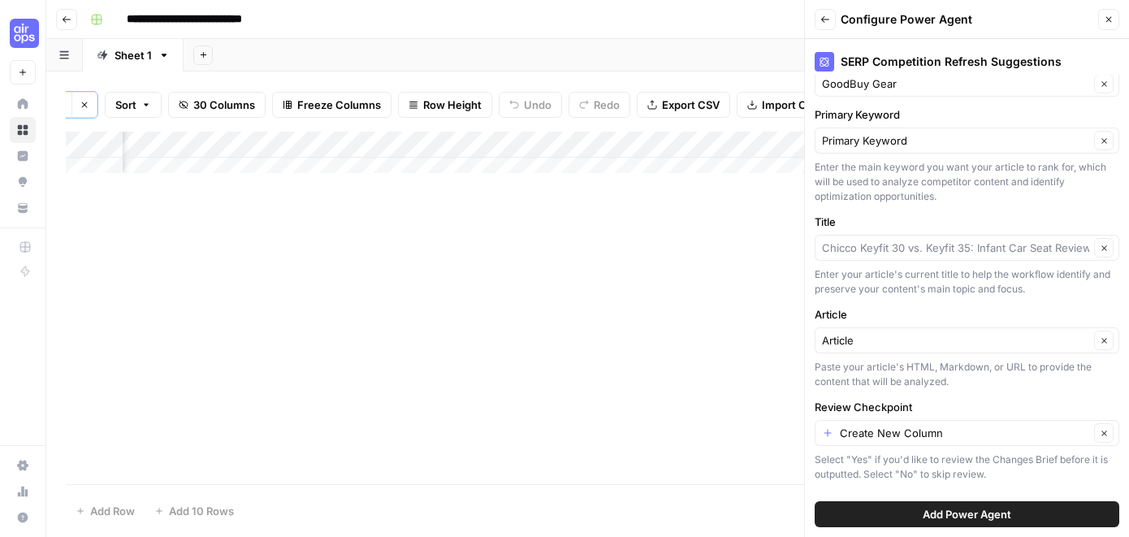
click at [944, 520] on span "Add Power Agent" at bounding box center [966, 514] width 89 height 16
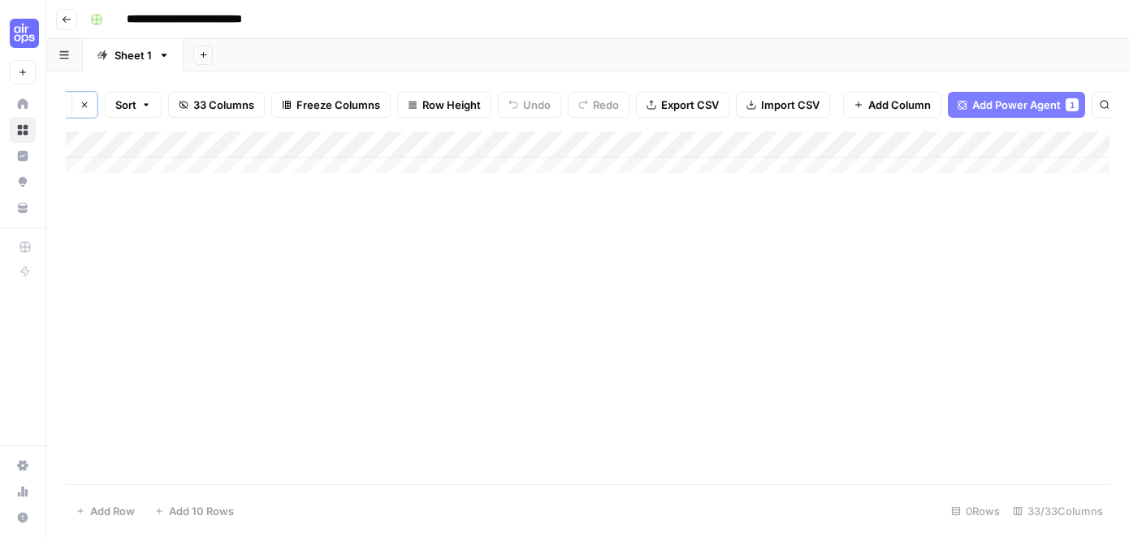
click at [815, 106] on span "Import CSV" at bounding box center [790, 105] width 58 height 16
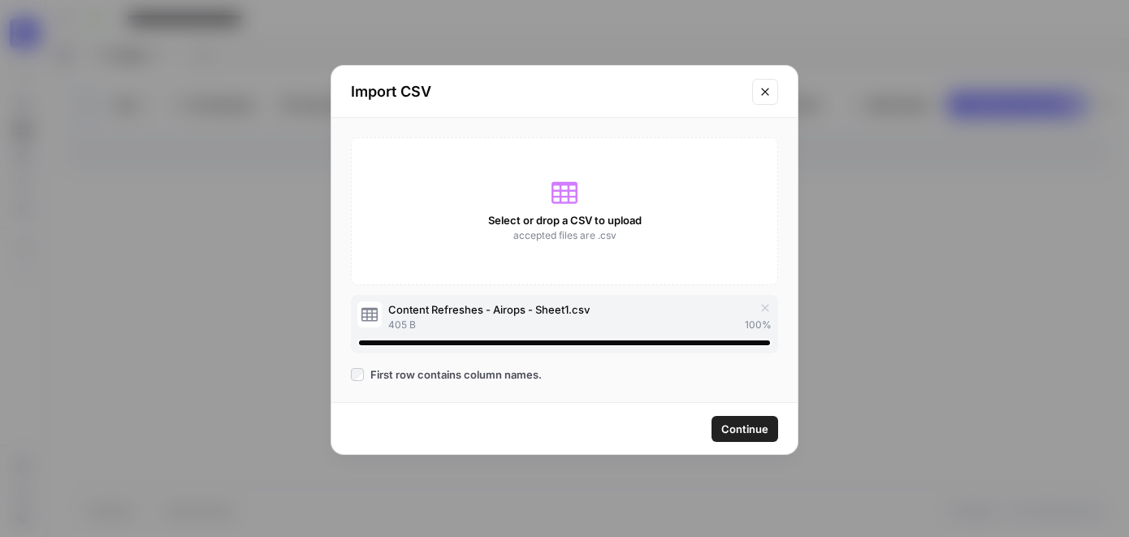
click at [758, 426] on span "Continue" at bounding box center [744, 429] width 47 height 16
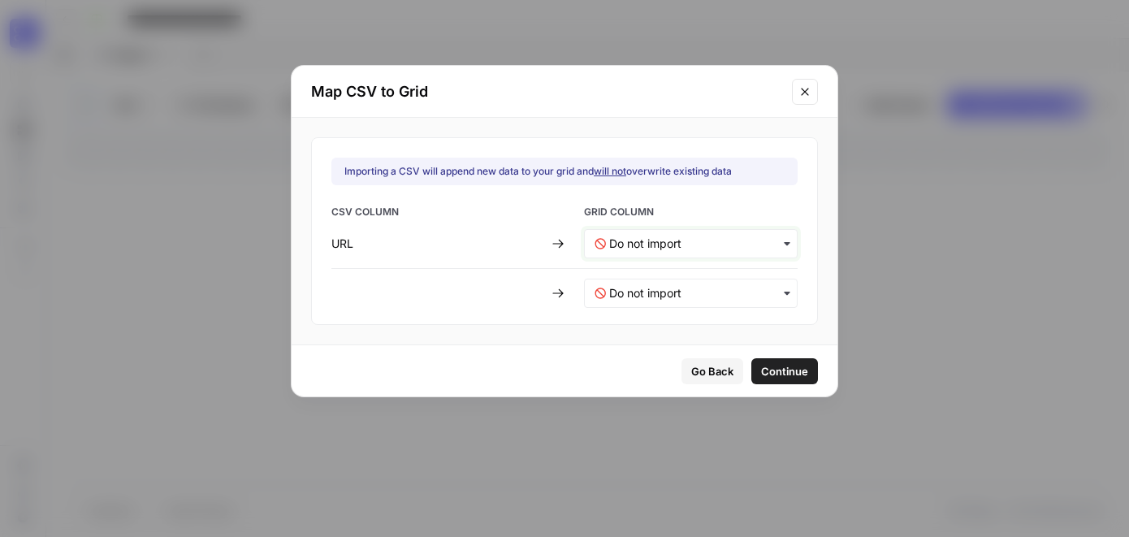
click at [745, 242] on input "text" at bounding box center [698, 243] width 178 height 16
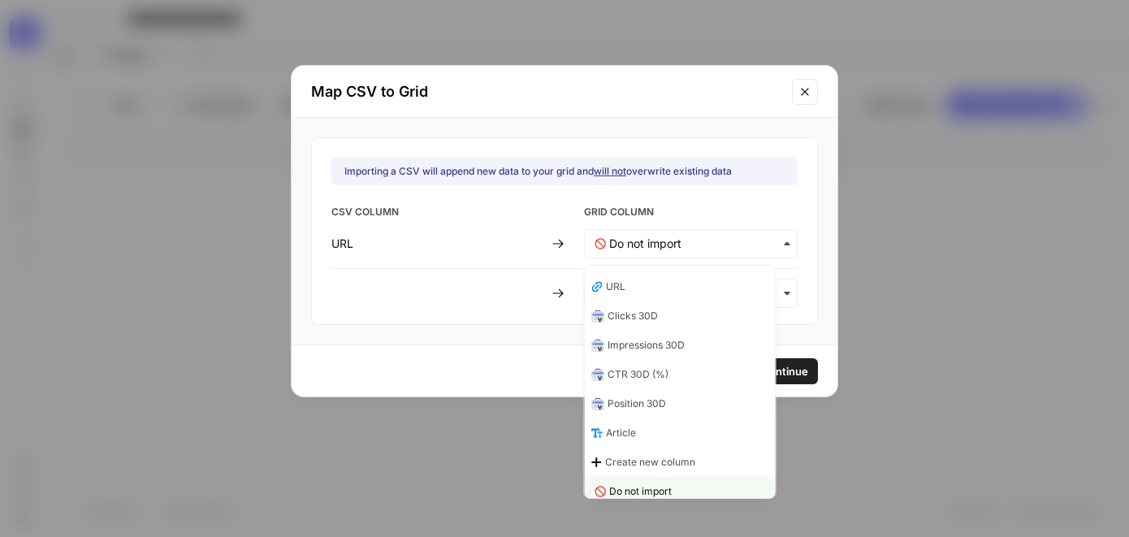
click at [702, 290] on div "URL" at bounding box center [680, 286] width 191 height 29
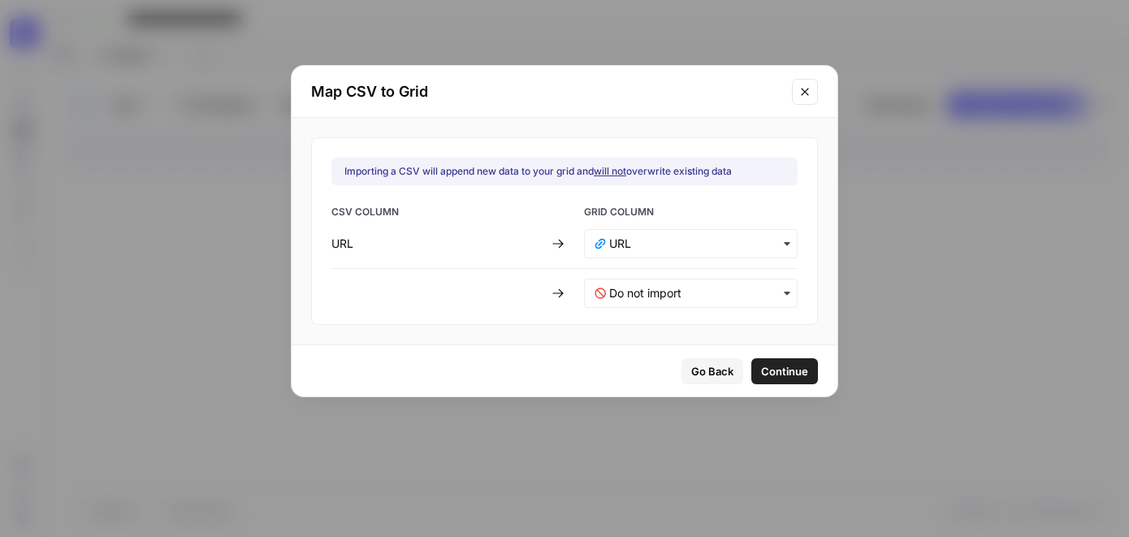
click at [771, 369] on span "Continue" at bounding box center [784, 371] width 47 height 16
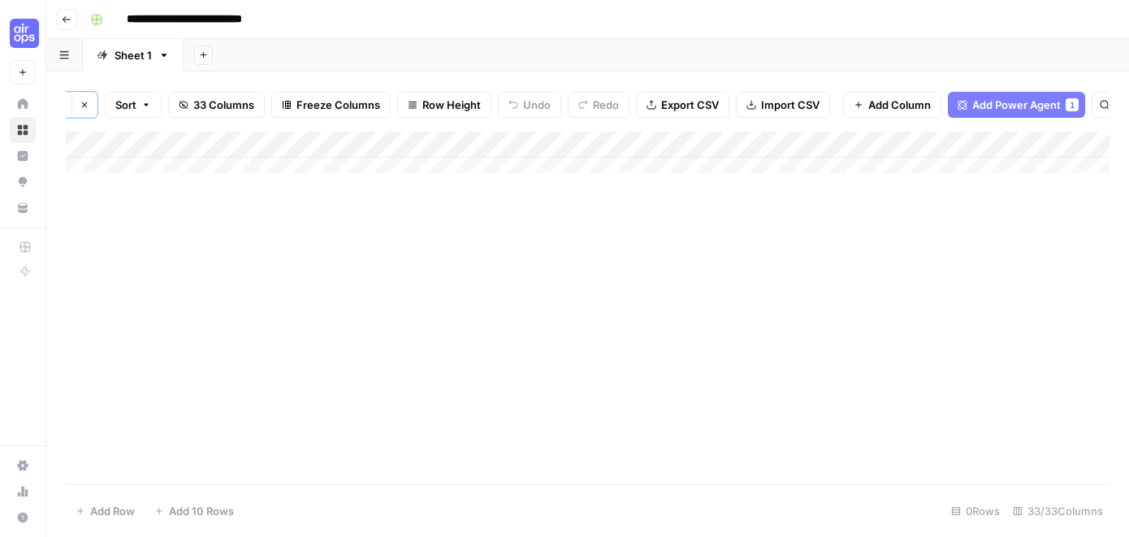
click at [211, 110] on span "33 Columns" at bounding box center [223, 105] width 61 height 16
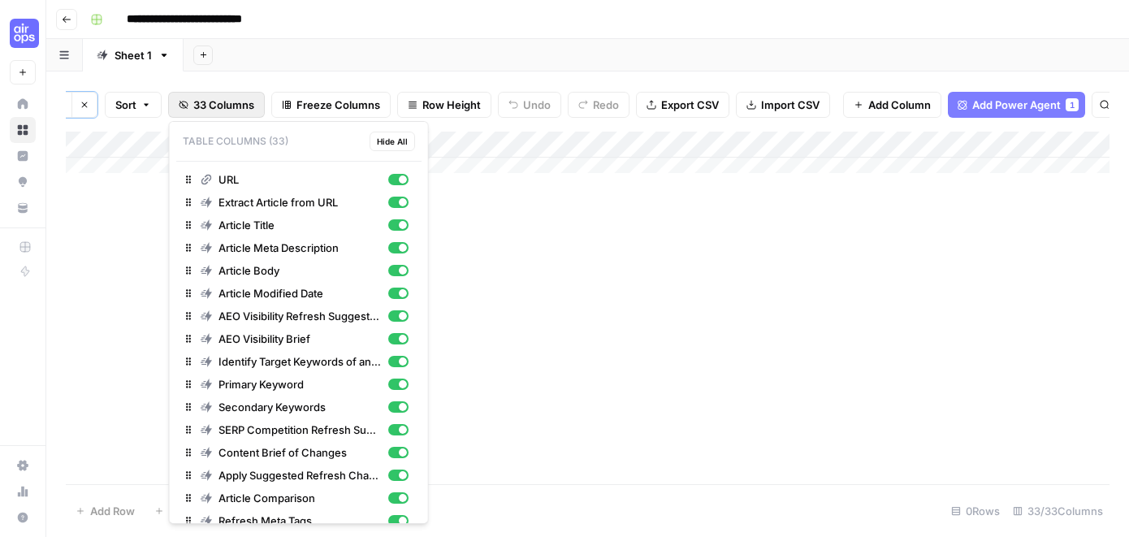
click at [571, 283] on div "Add Column" at bounding box center [587, 308] width 1043 height 352
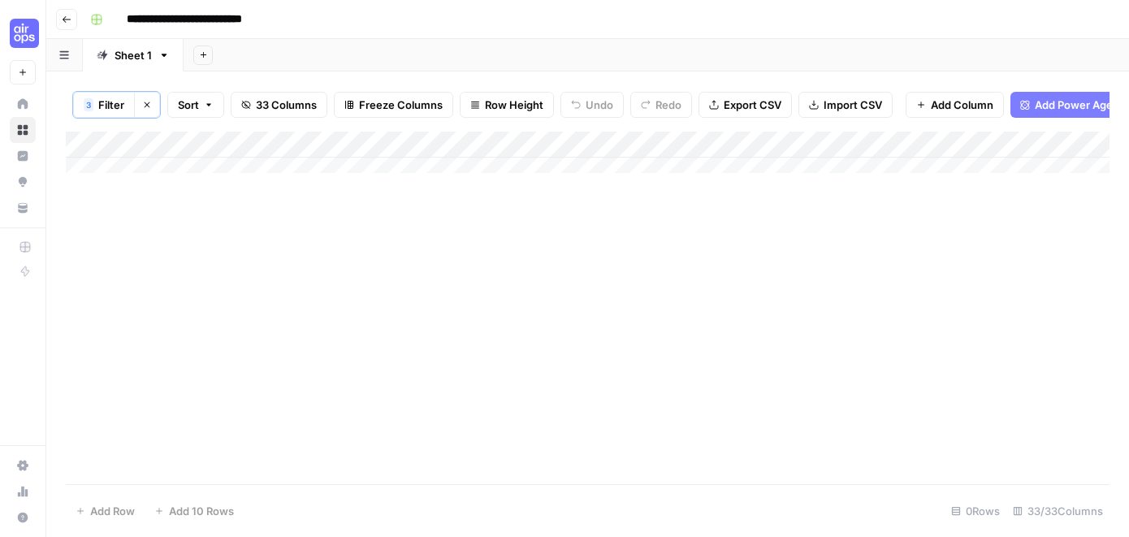
click at [103, 106] on span "Filter" at bounding box center [111, 105] width 26 height 16
click at [237, 405] on div "Add Column" at bounding box center [587, 308] width 1043 height 352
click at [194, 147] on div "Add Column" at bounding box center [587, 159] width 1043 height 54
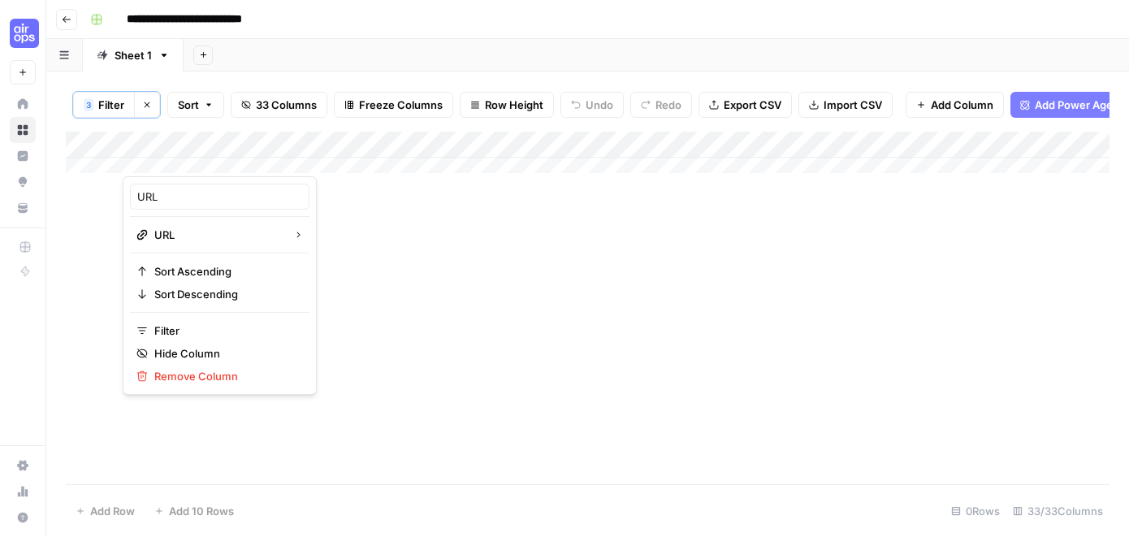
click at [343, 231] on div "Add Column" at bounding box center [587, 308] width 1043 height 352
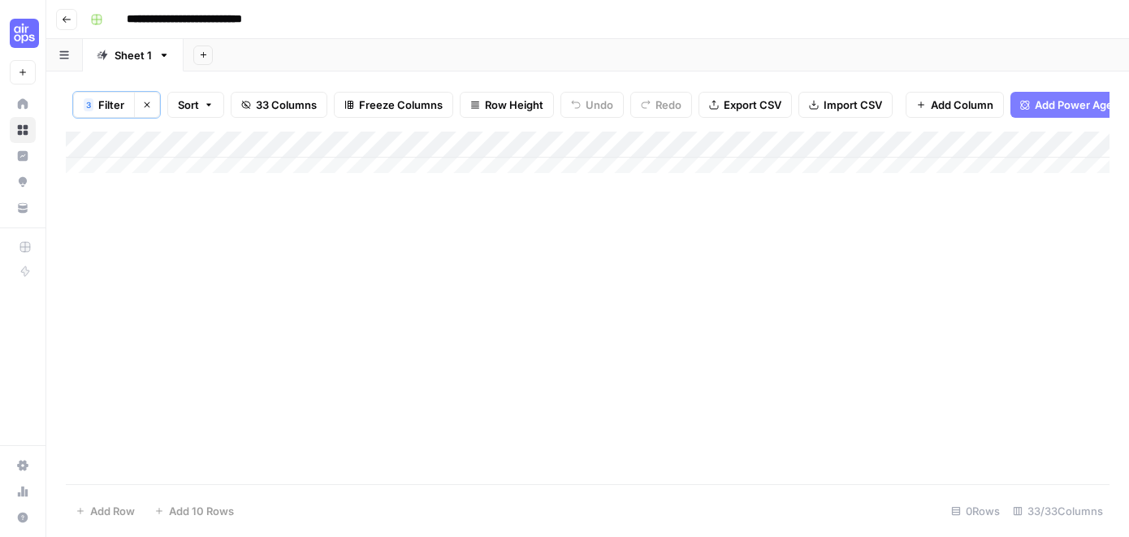
click at [299, 179] on div "Add Column" at bounding box center [587, 159] width 1043 height 54
click at [450, 314] on div "Add Column" at bounding box center [587, 308] width 1043 height 352
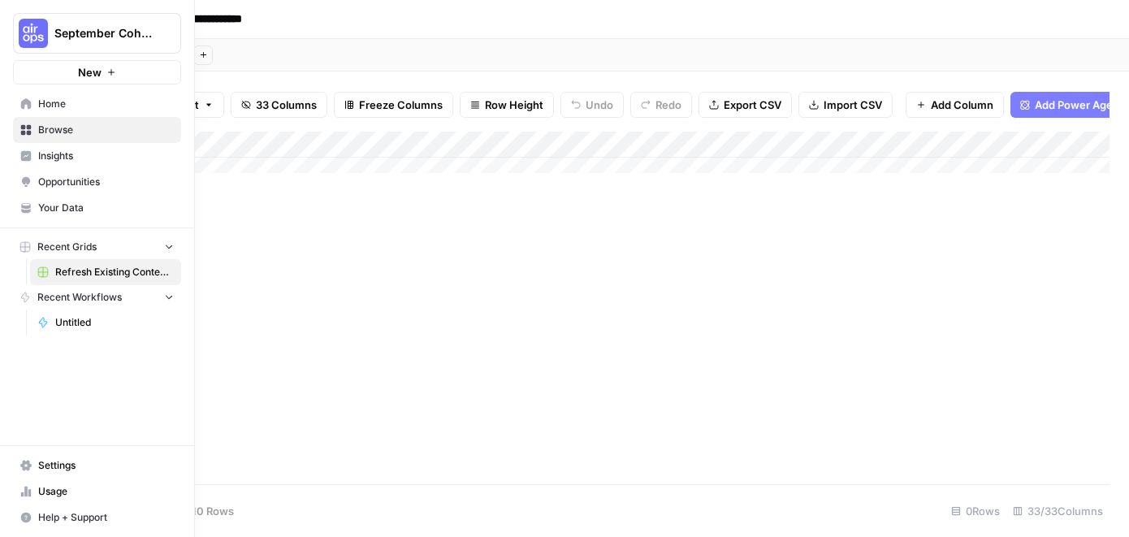
click at [52, 32] on button "September Cohort" at bounding box center [97, 33] width 168 height 41
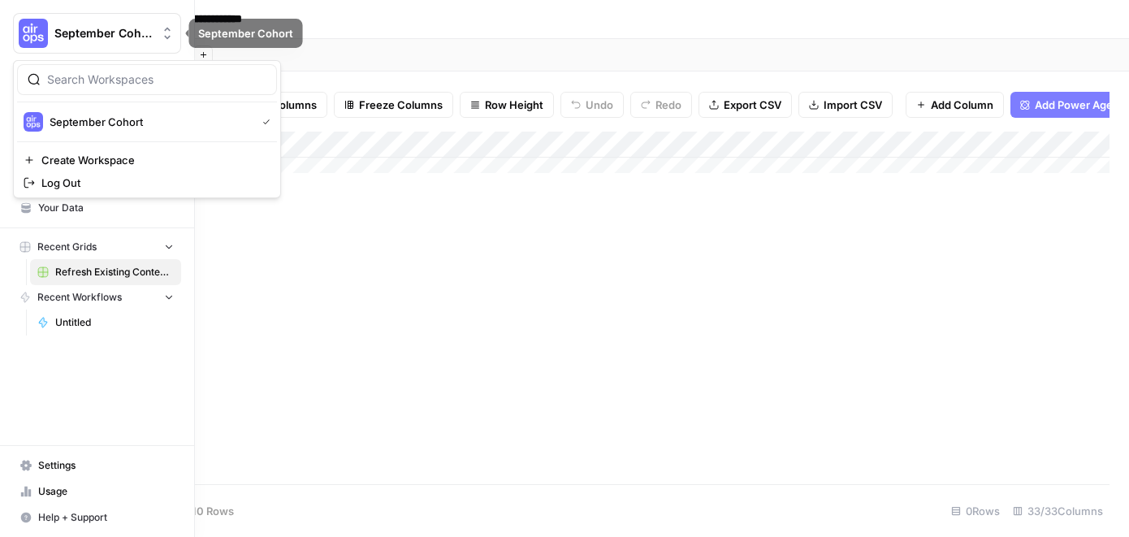
click at [45, 28] on img "Workspace: September Cohort" at bounding box center [33, 33] width 29 height 29
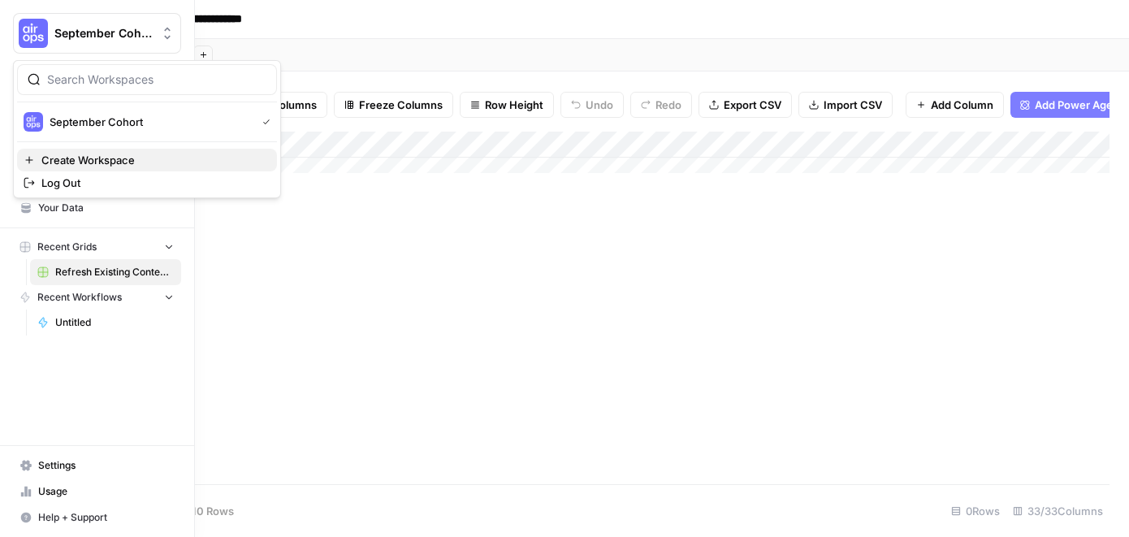
click at [114, 158] on span "Create Workspace" at bounding box center [152, 160] width 222 height 16
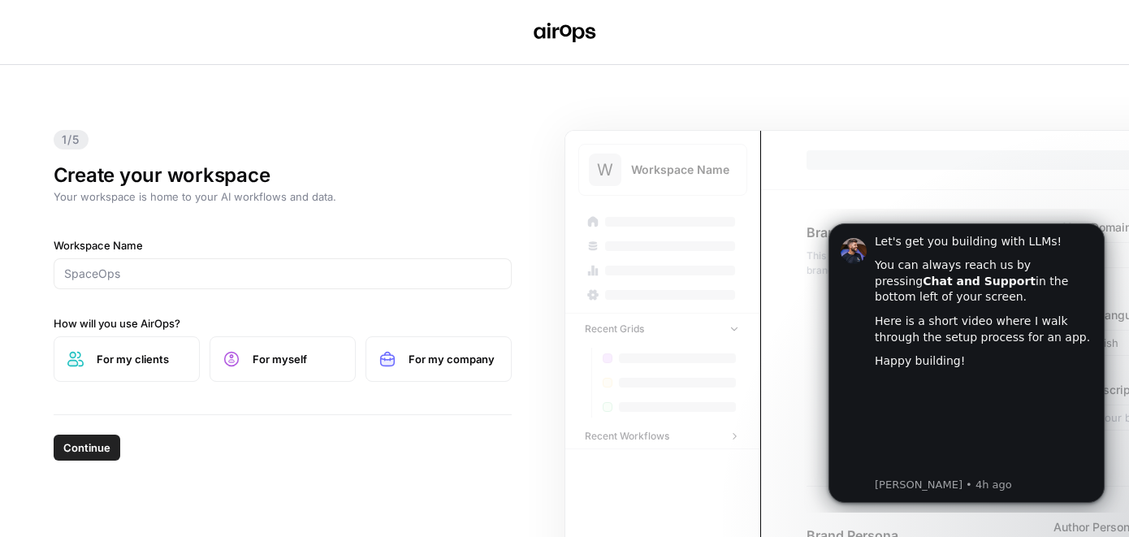
click at [217, 283] on div at bounding box center [283, 273] width 458 height 31
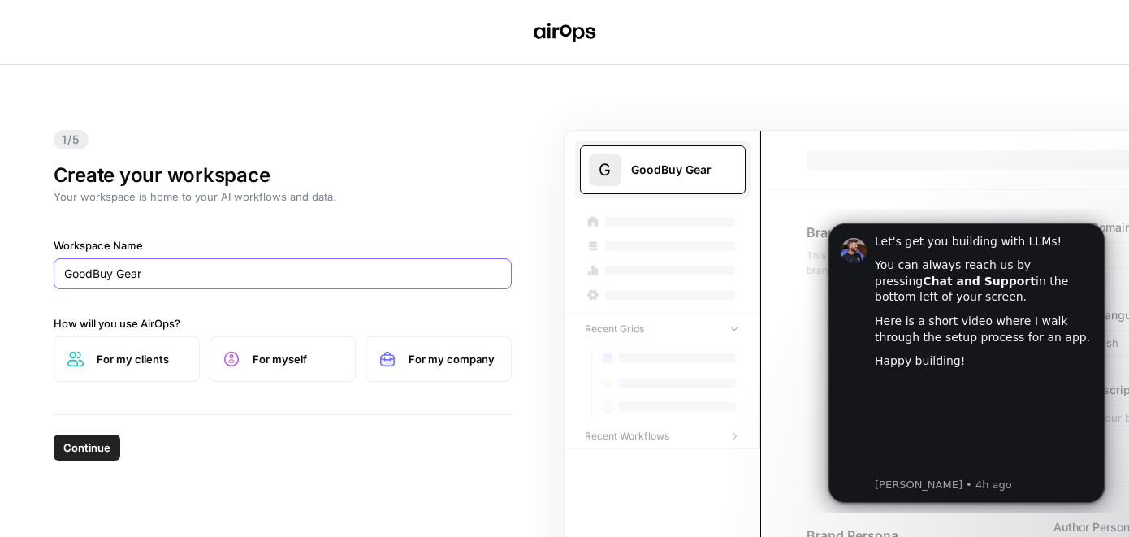
type input "GoodBuy Gear"
click at [456, 357] on span "For my company" at bounding box center [452, 359] width 89 height 16
click at [1097, 228] on icon "Dismiss notification" at bounding box center [1099, 227] width 9 height 9
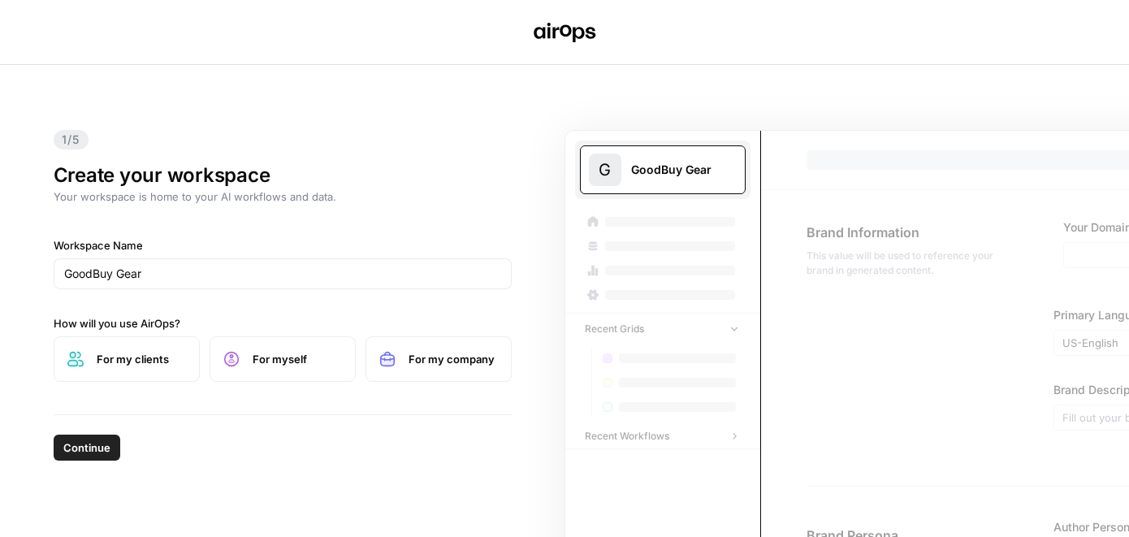
click at [103, 456] on button "Continue" at bounding box center [87, 447] width 67 height 26
